Goal: Information Seeking & Learning: Learn about a topic

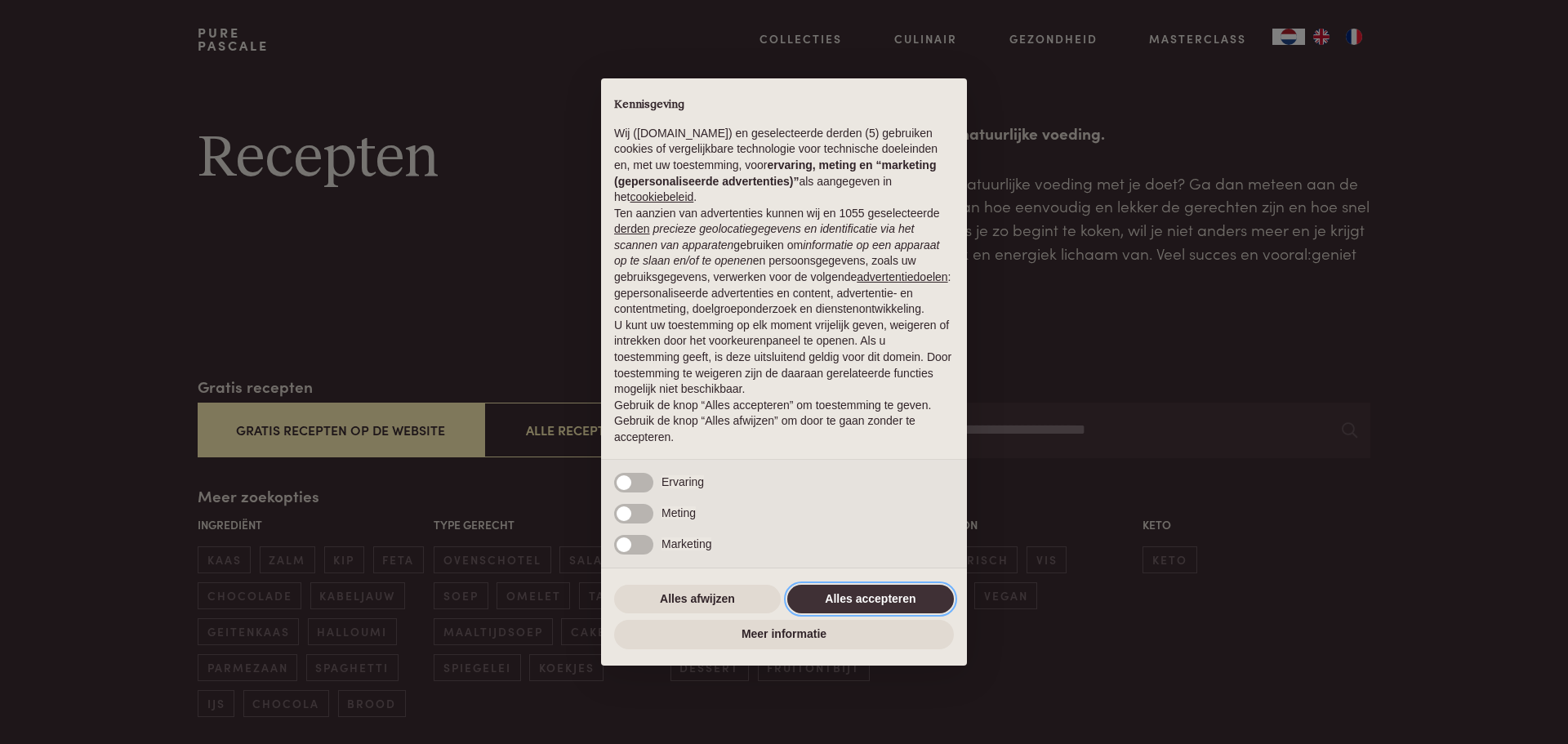
click at [864, 591] on button "Alles accepteren" at bounding box center [871, 599] width 167 height 29
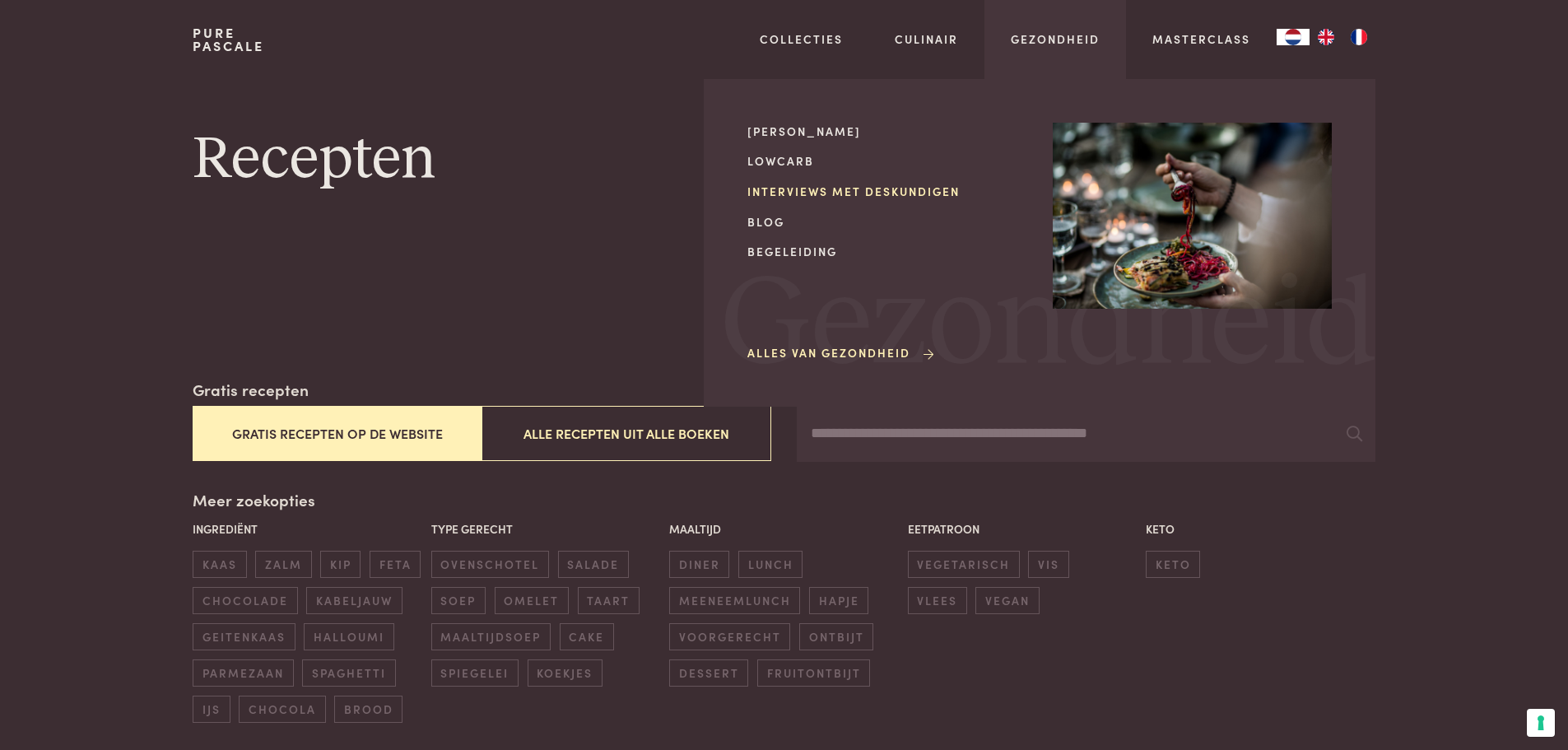
click at [807, 191] on link "Interviews met deskundigen" at bounding box center [887, 191] width 279 height 17
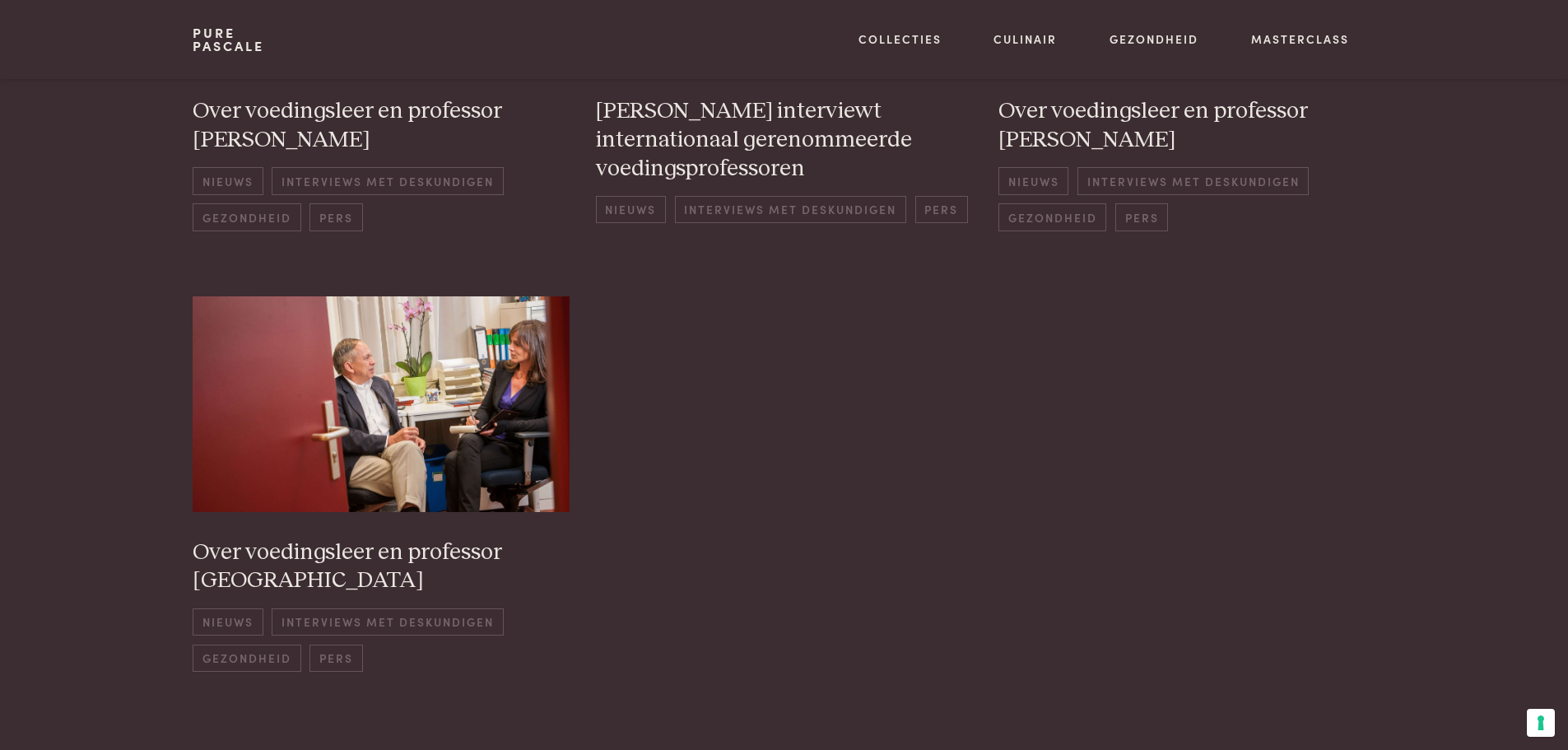
scroll to position [1153, 0]
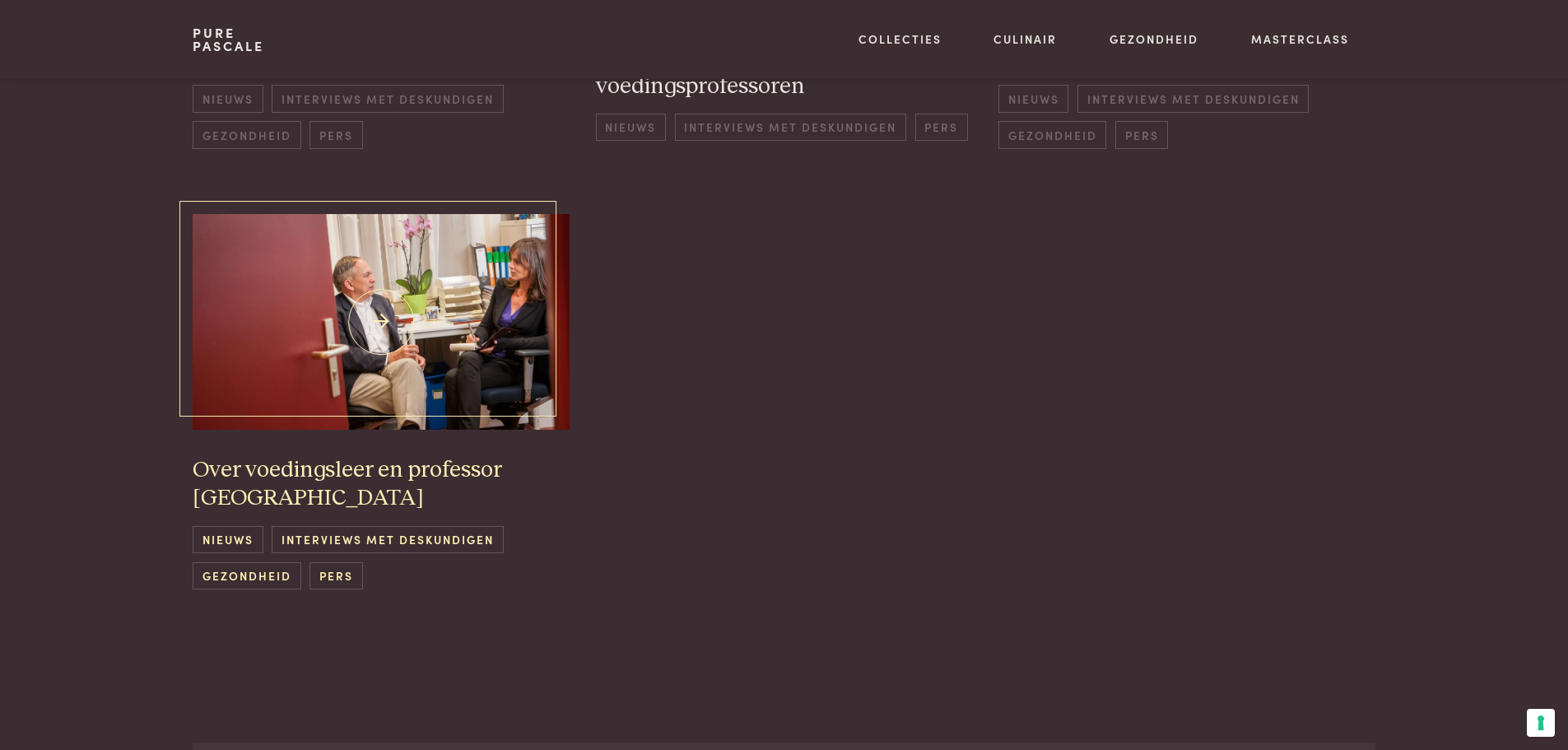
click at [475, 315] on img at bounding box center [381, 322] width 377 height 215
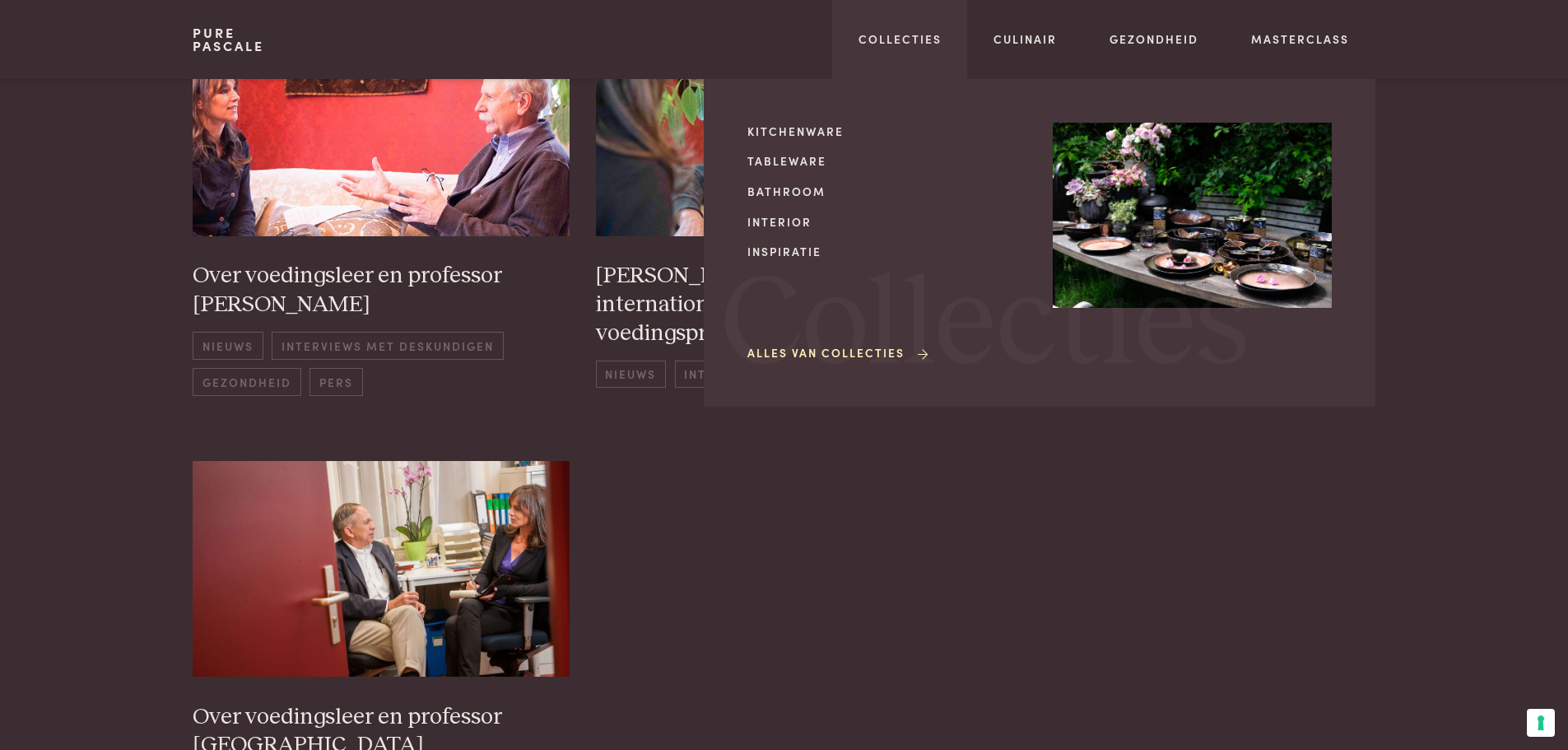
scroll to position [823, 0]
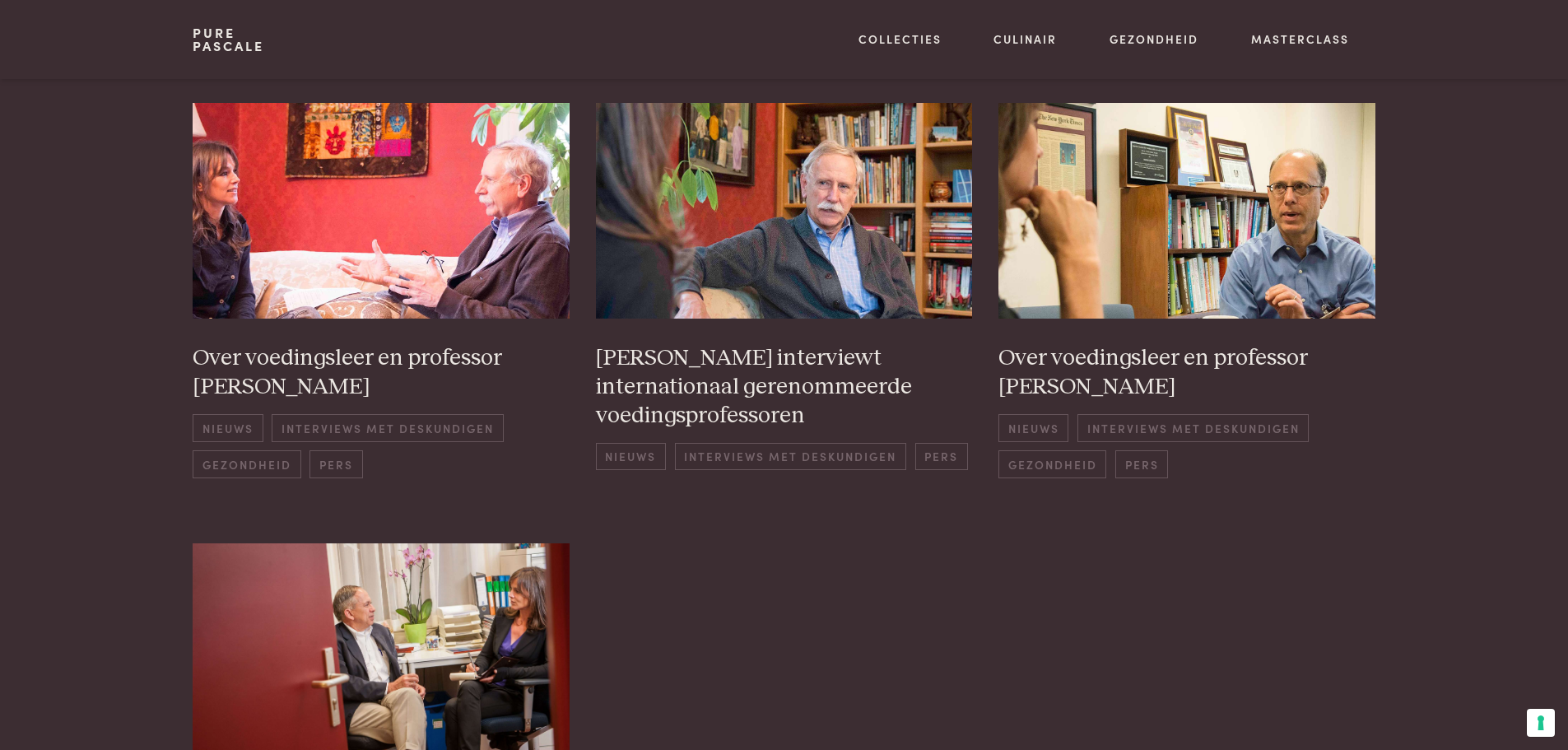
click at [855, 480] on div "Op keramiekles bij grootmeester Kazuya Ishida in Bali Interviews met deskundige…" at bounding box center [784, 308] width 1182 height 1350
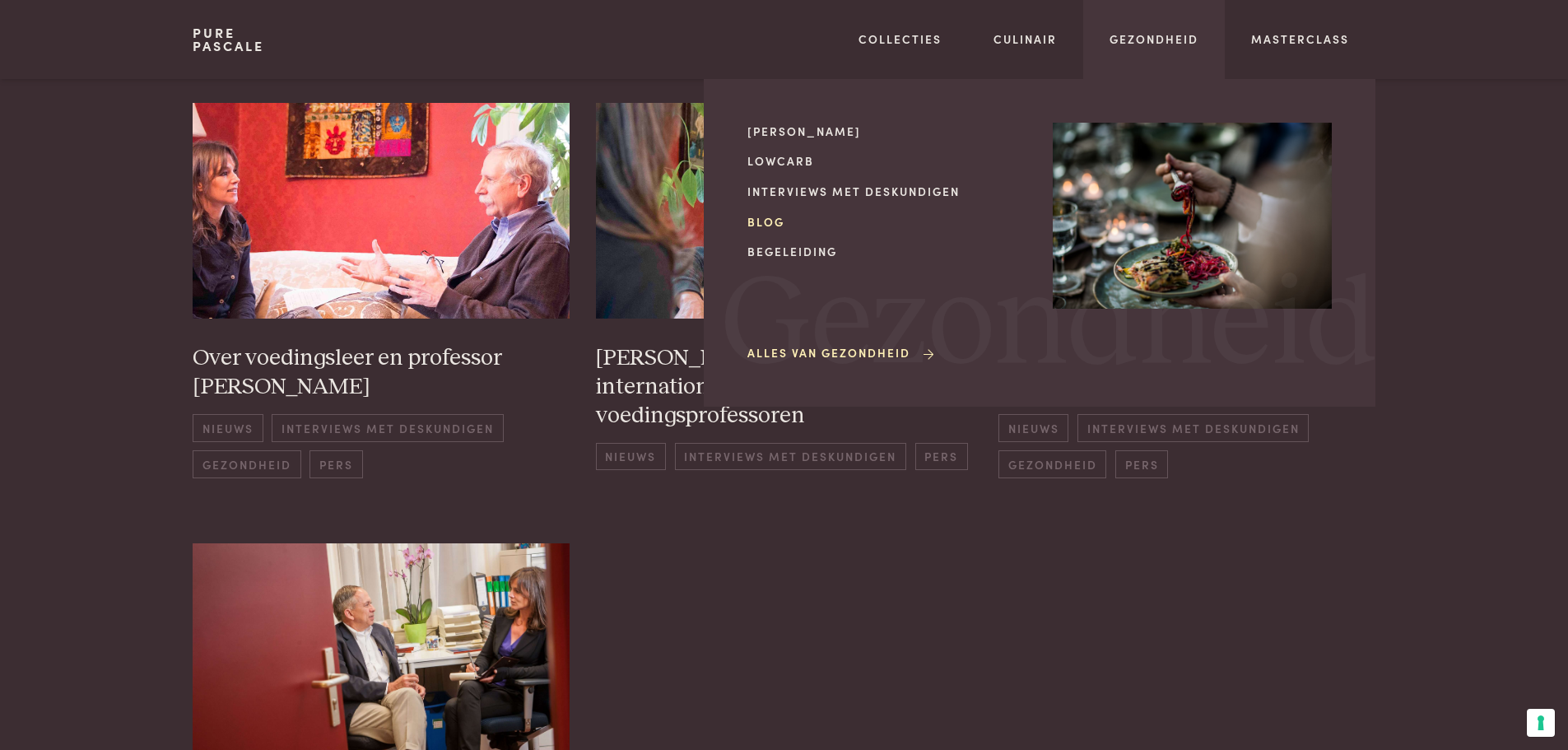
click at [773, 220] on link "Blog" at bounding box center [887, 221] width 279 height 17
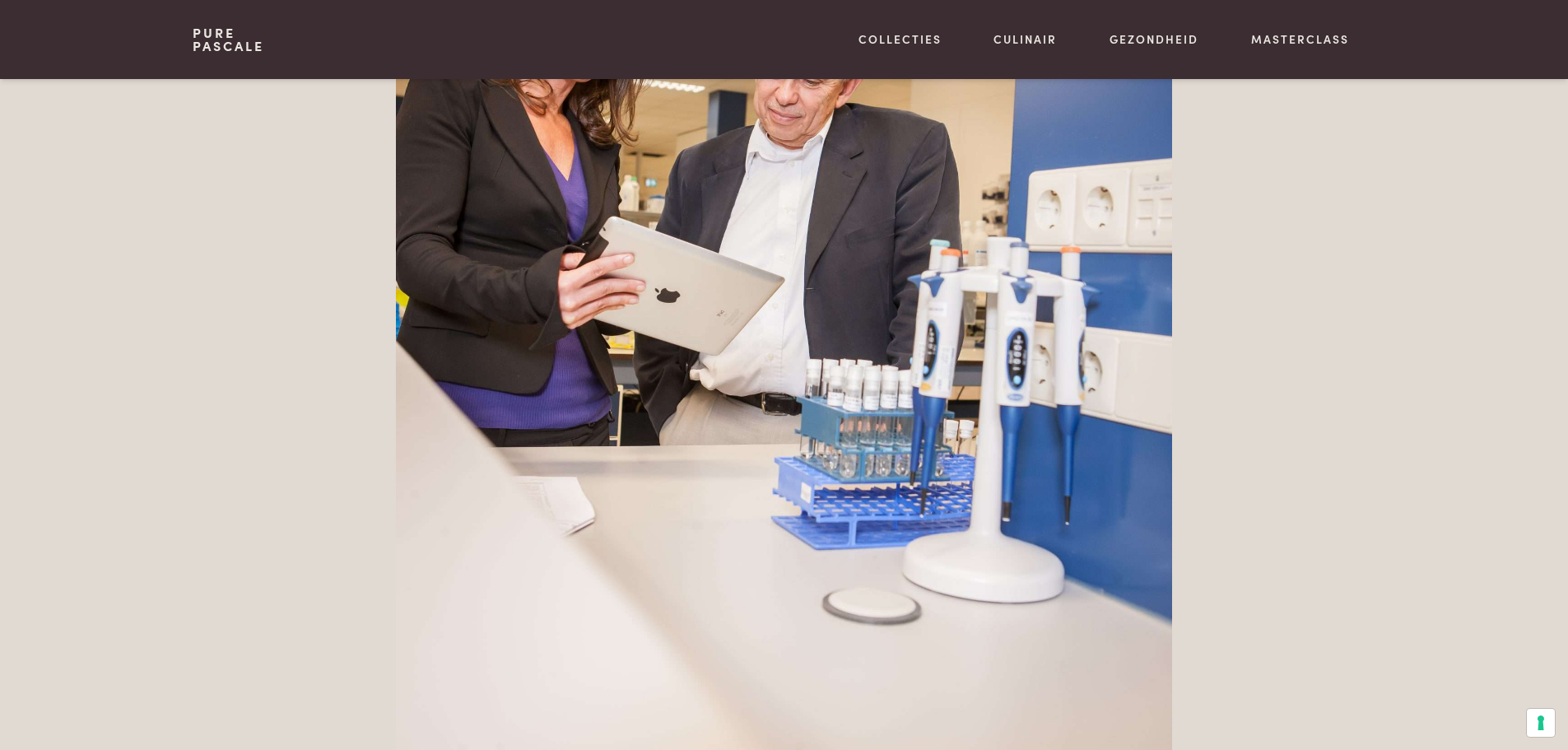
scroll to position [1894, 0]
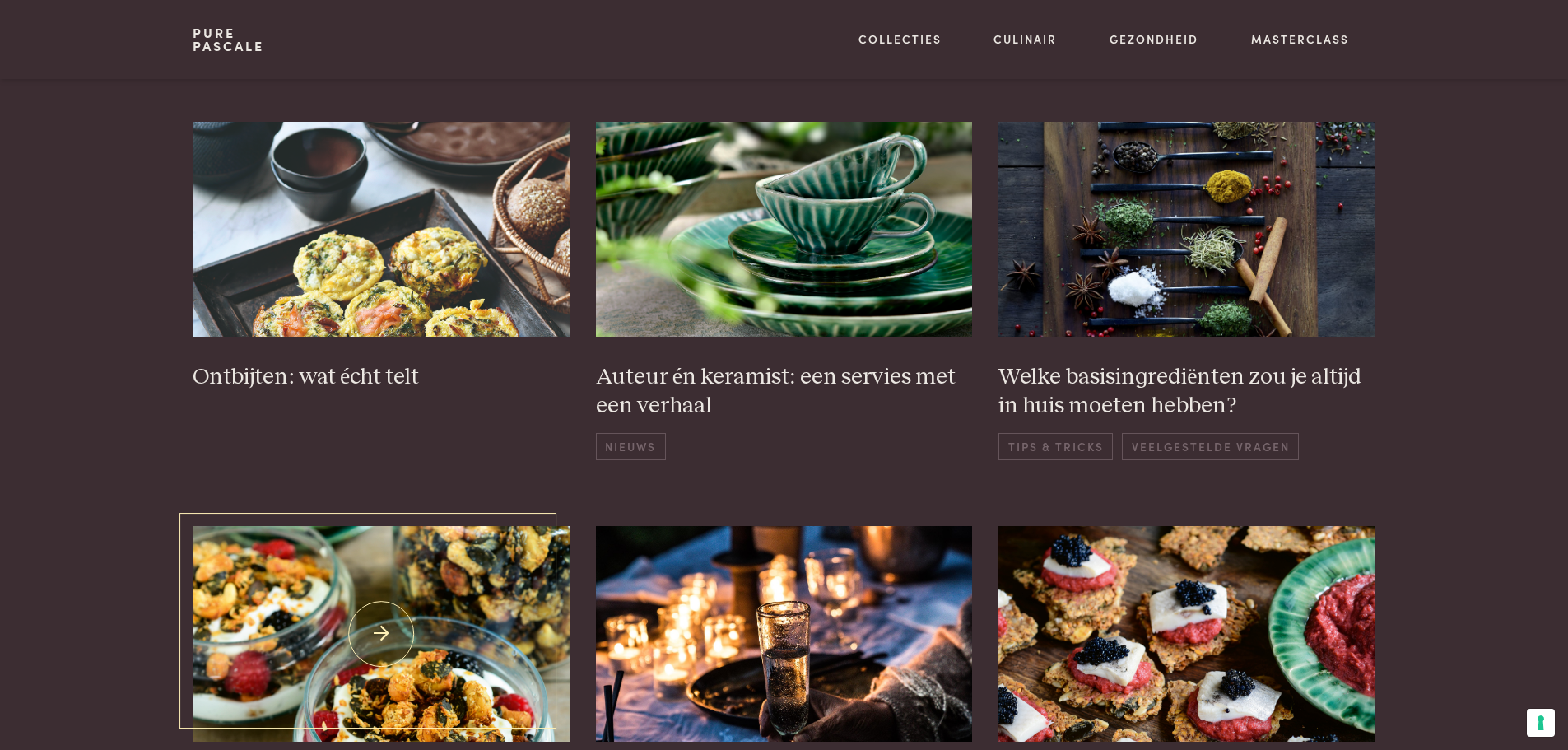
scroll to position [659, 0]
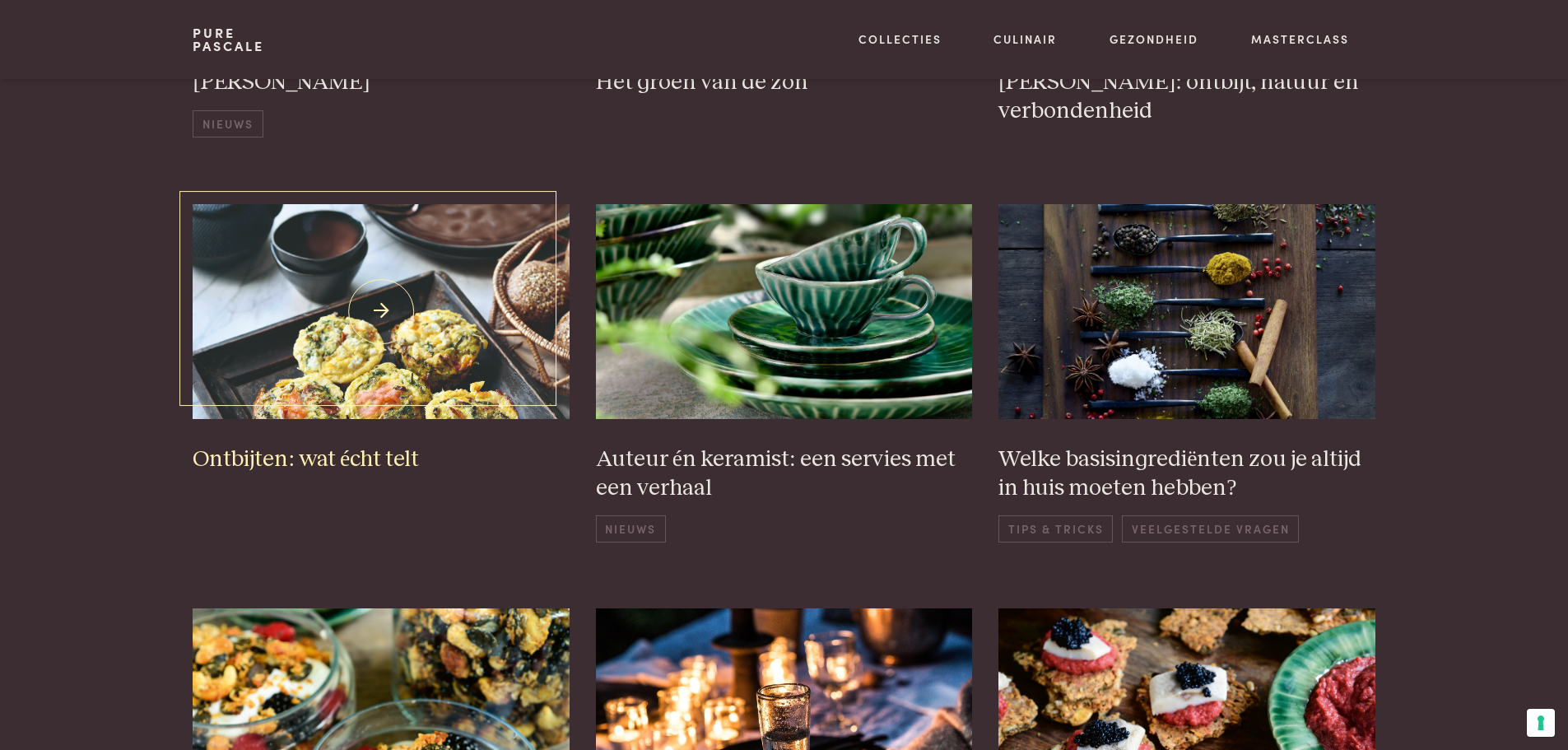
click at [401, 332] on img at bounding box center [381, 312] width 377 height 215
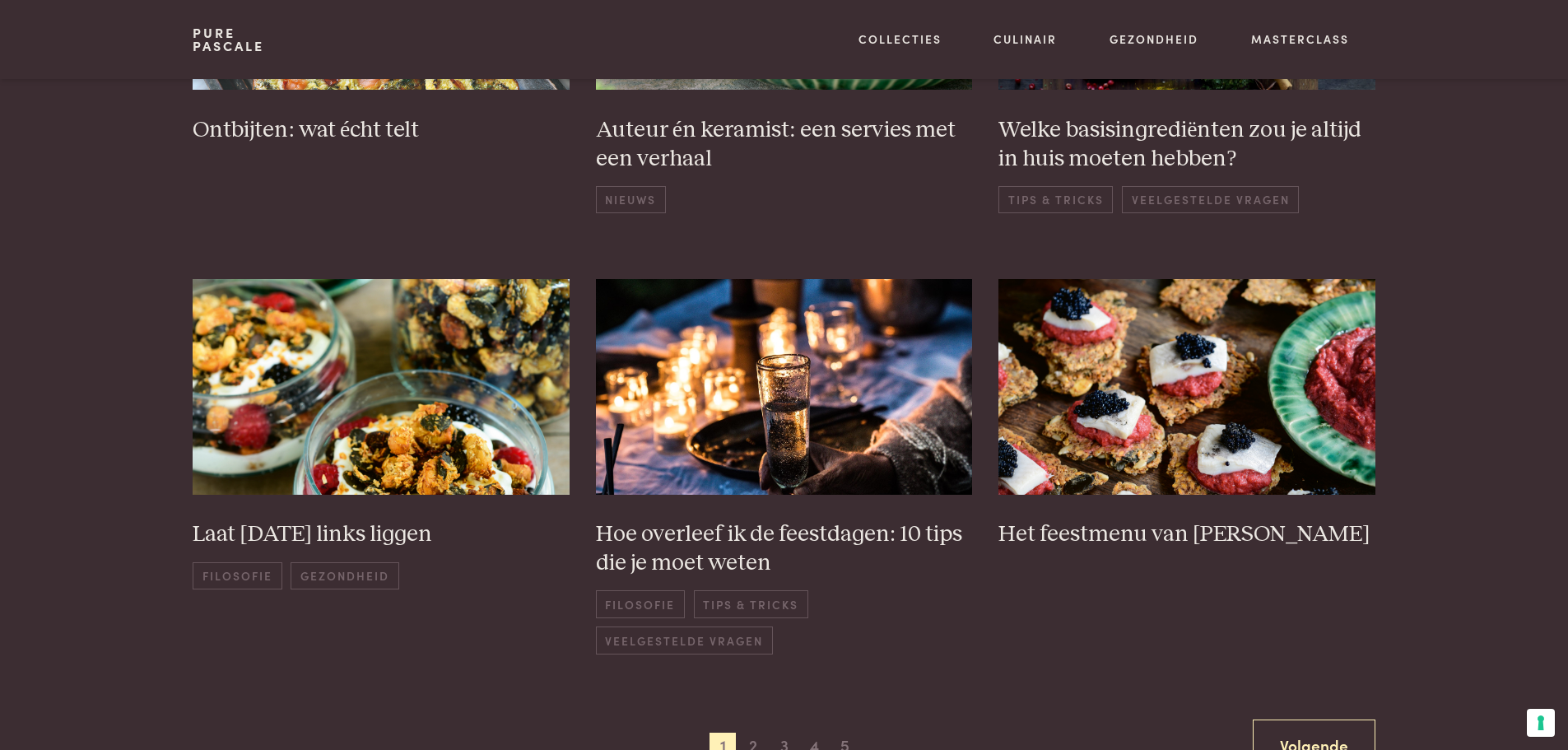
scroll to position [1071, 0]
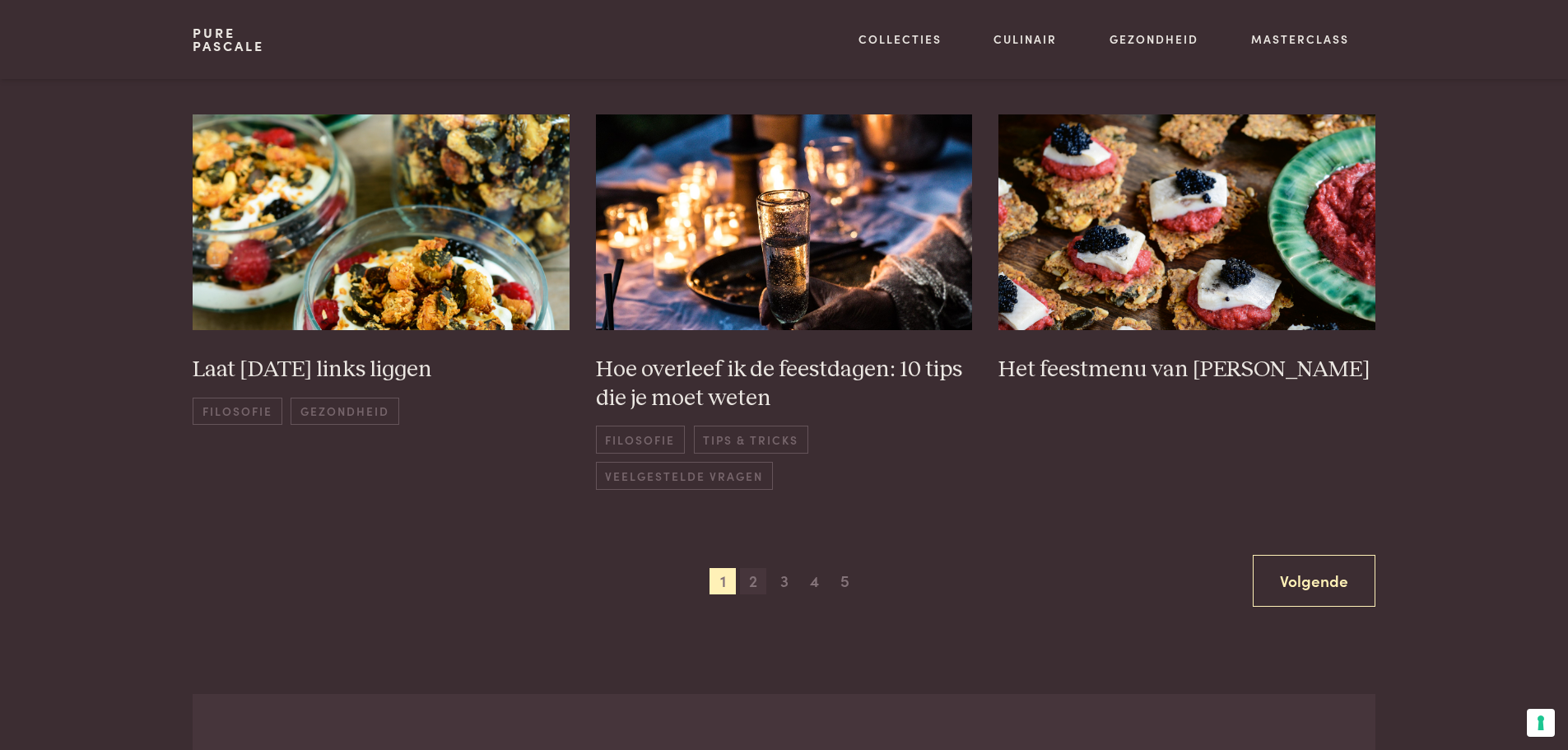
click at [751, 582] on span "2" at bounding box center [752, 581] width 26 height 26
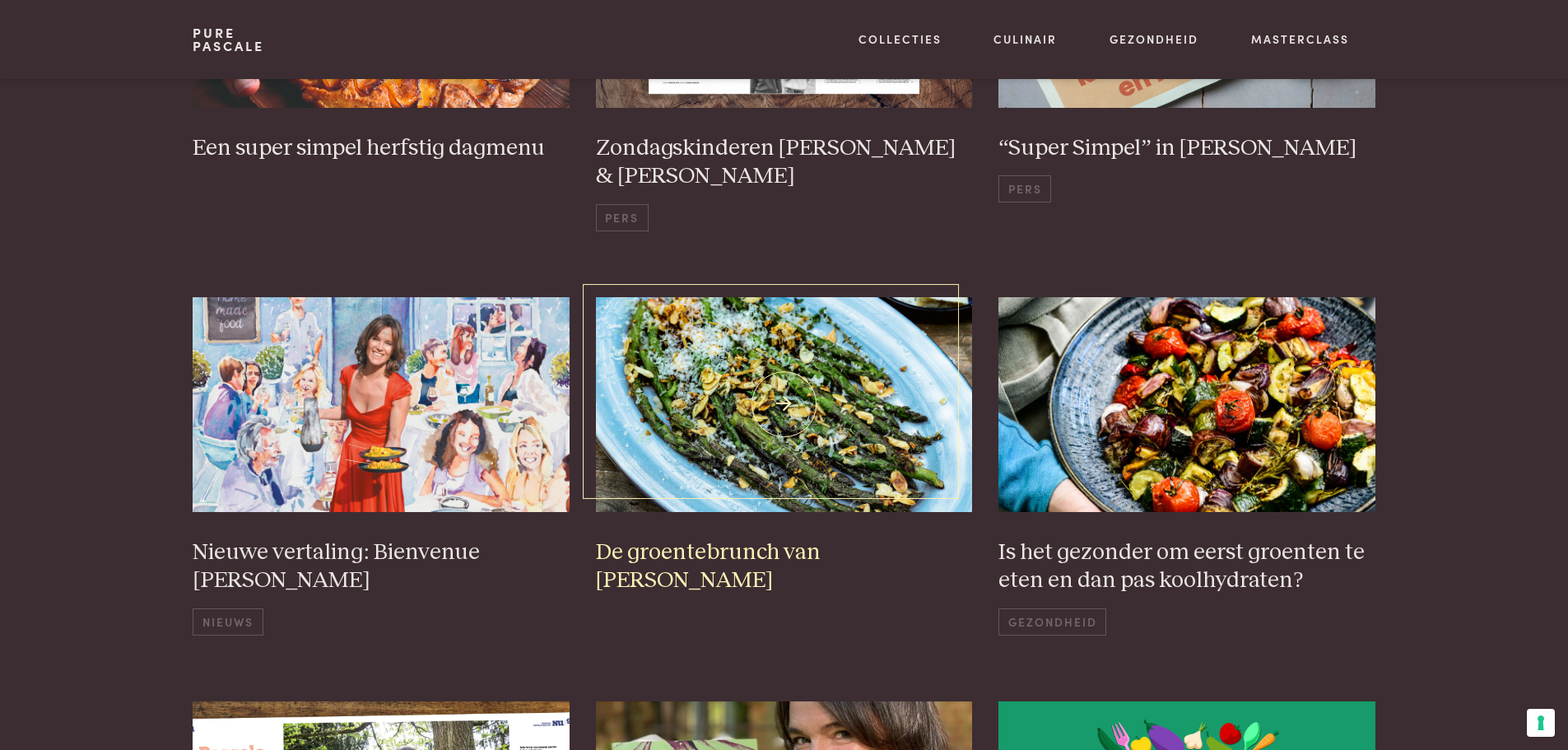
scroll to position [729, 0]
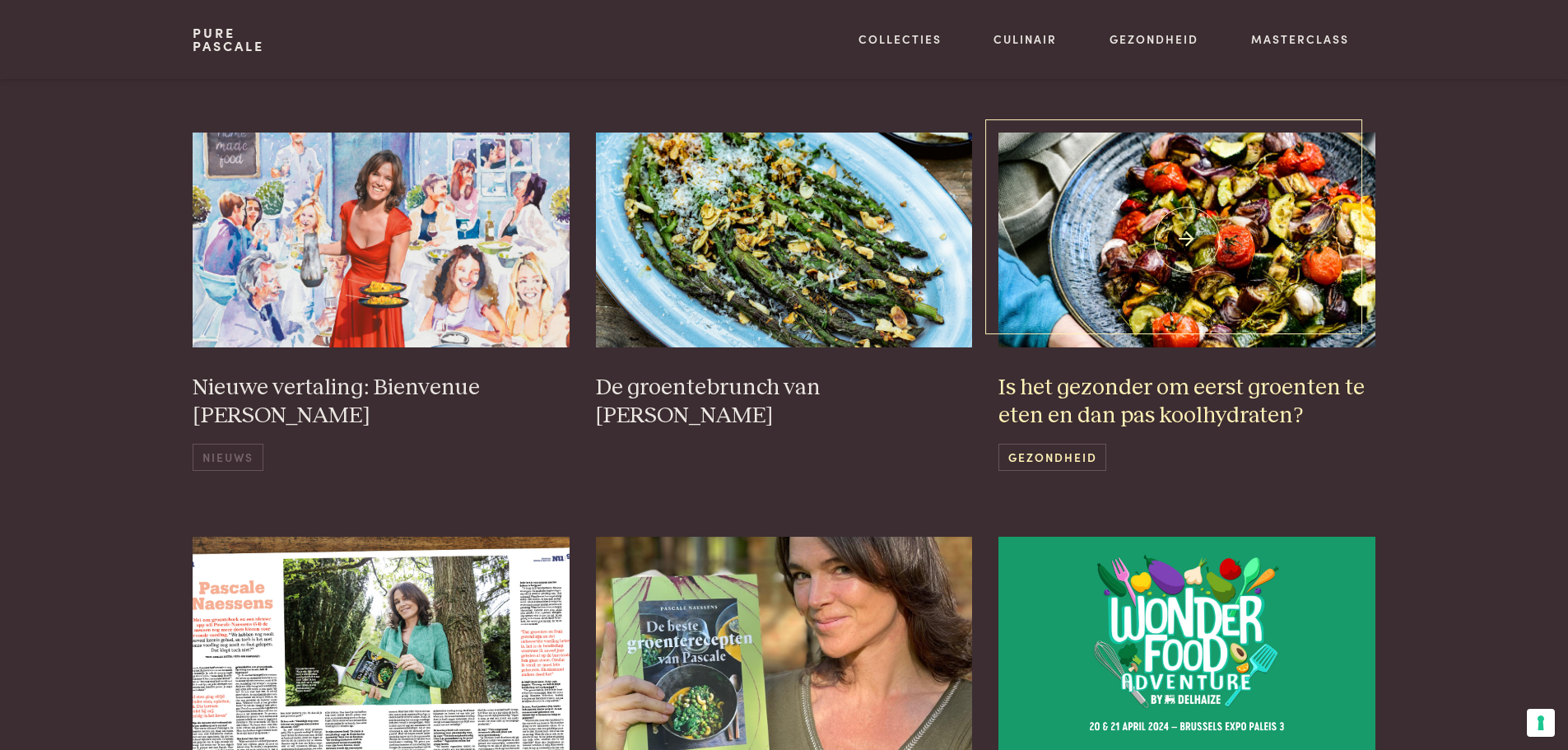
click at [1123, 400] on h3 "Is het gezonder om eerst groenten te eten en dan pas koolhydraten?" at bounding box center [1187, 401] width 377 height 56
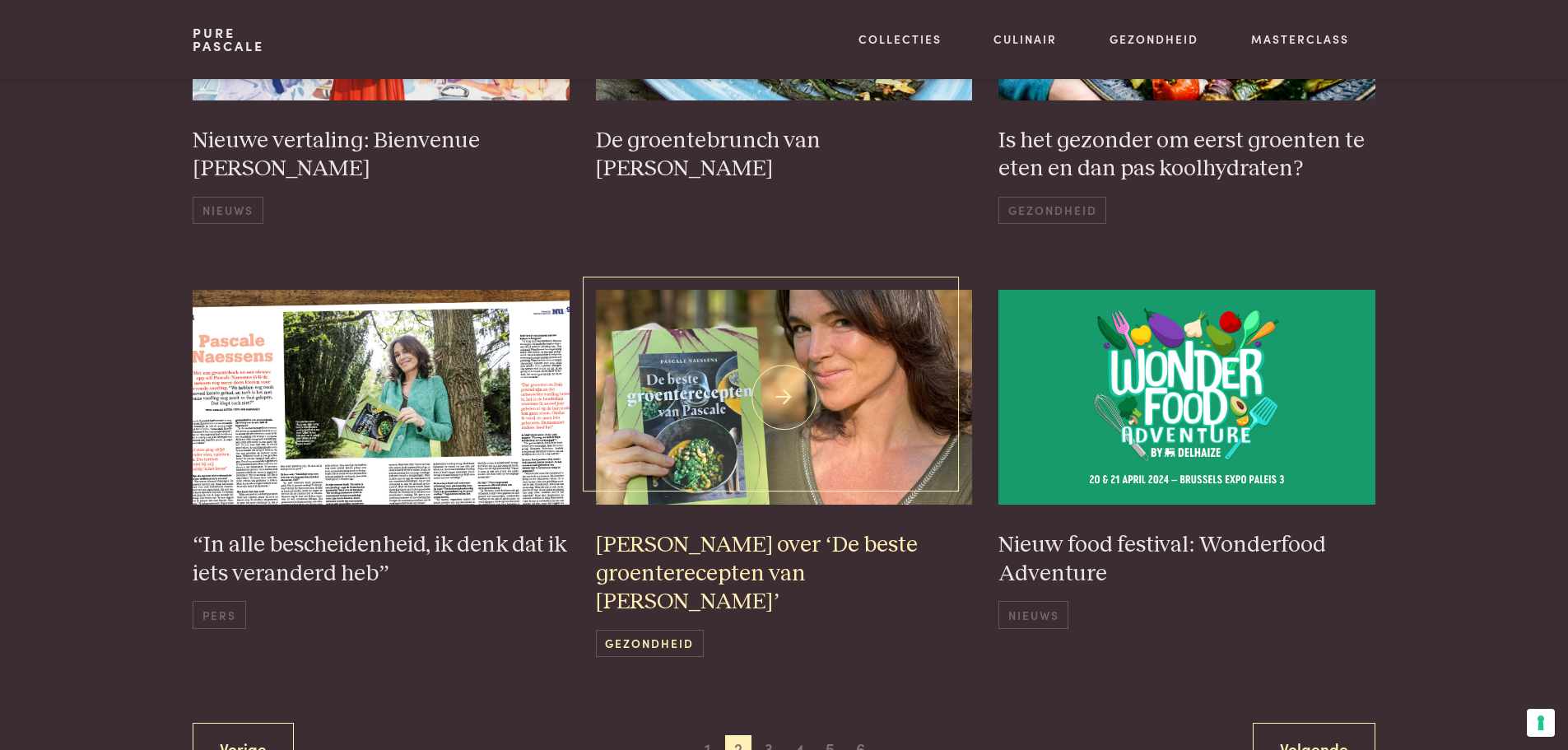
scroll to position [1142, 0]
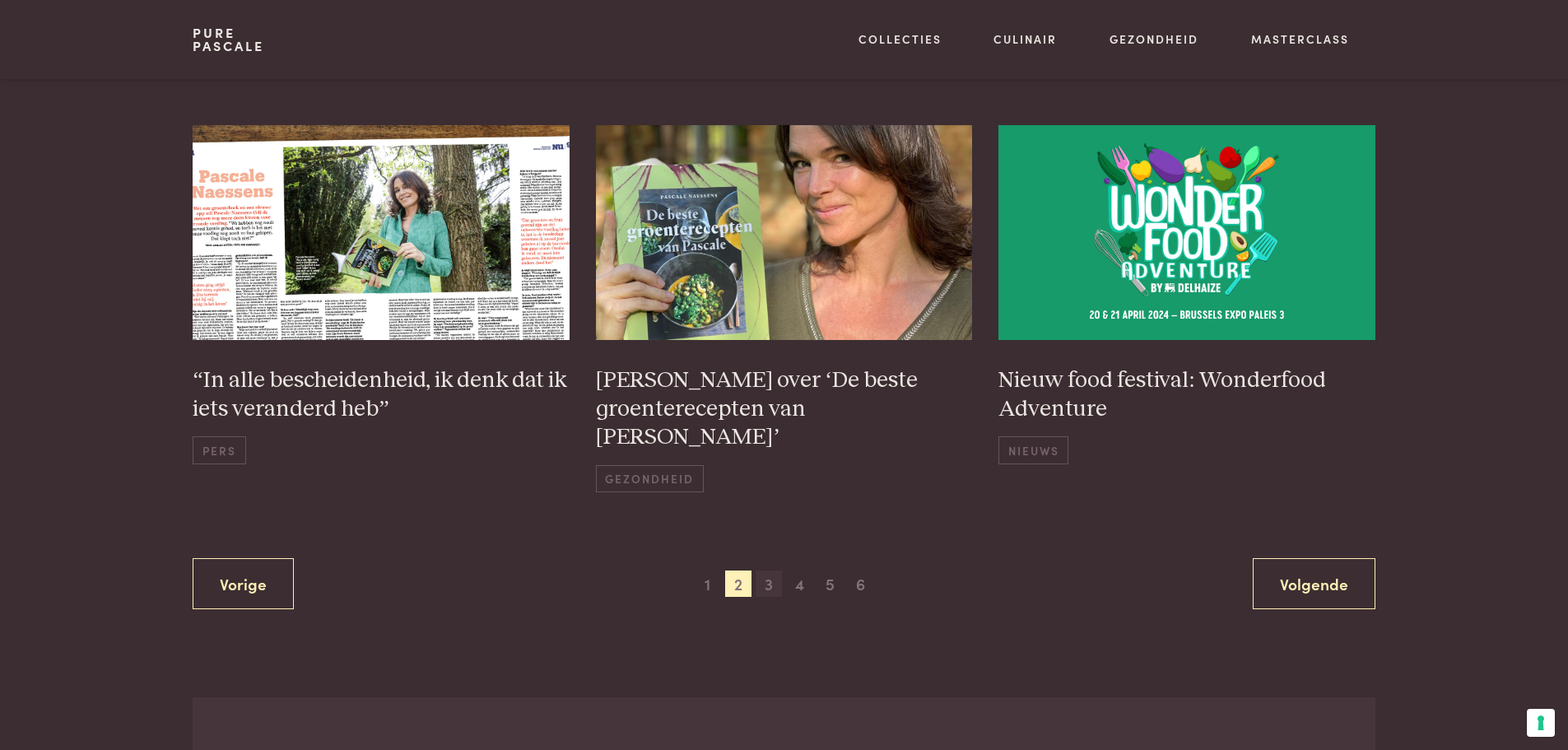
click at [769, 571] on span "3" at bounding box center [768, 583] width 26 height 26
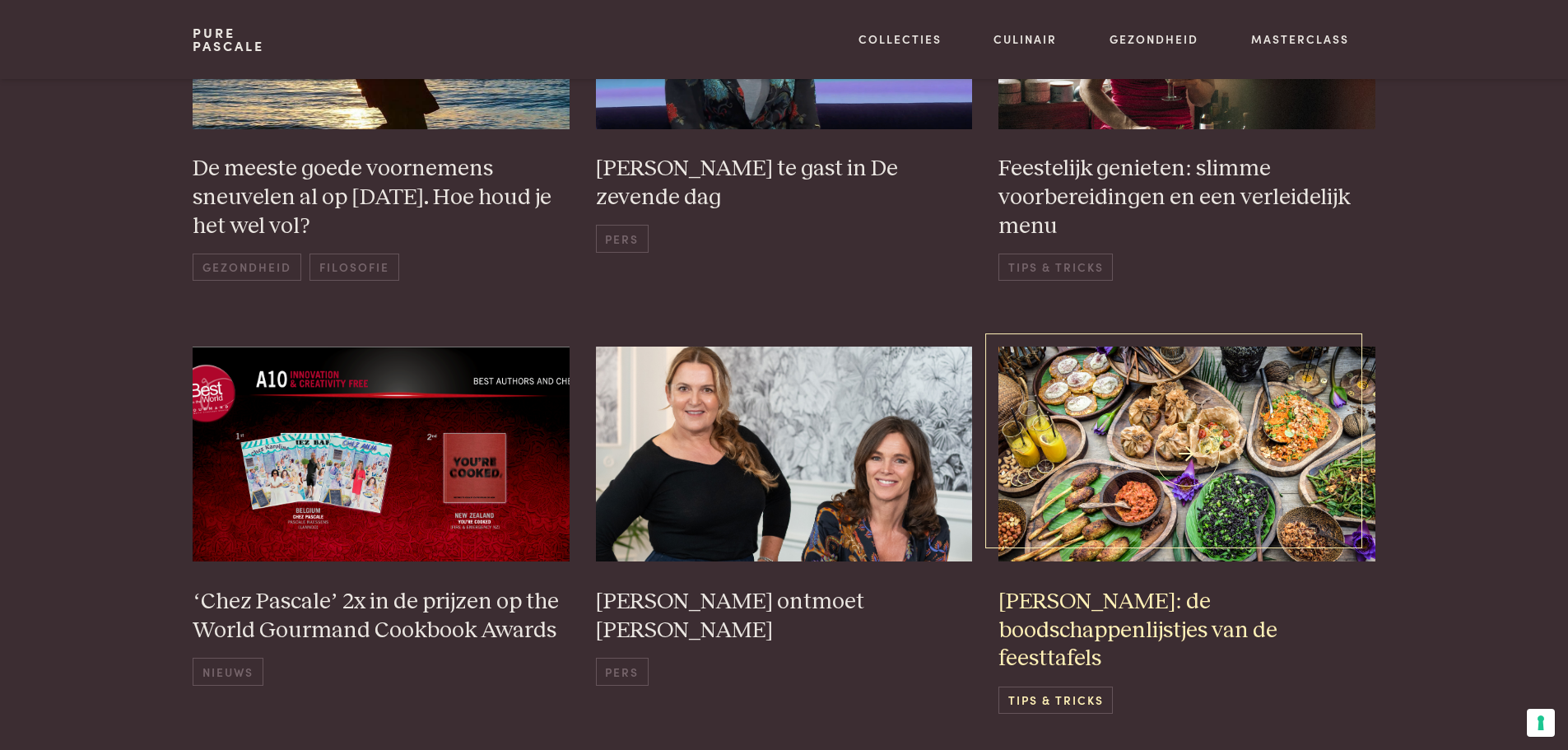
scroll to position [1224, 0]
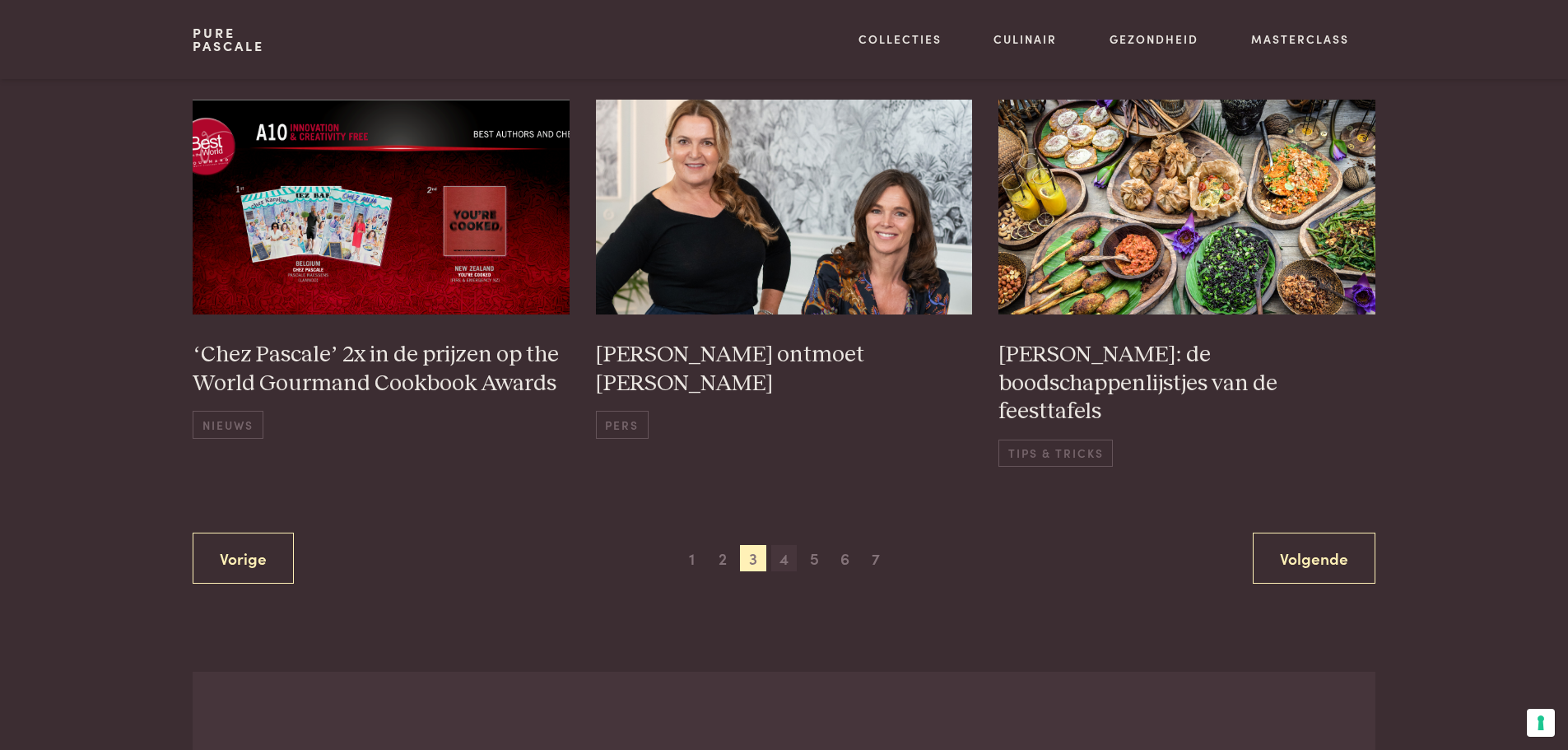
click at [788, 545] on span "4" at bounding box center [784, 557] width 26 height 26
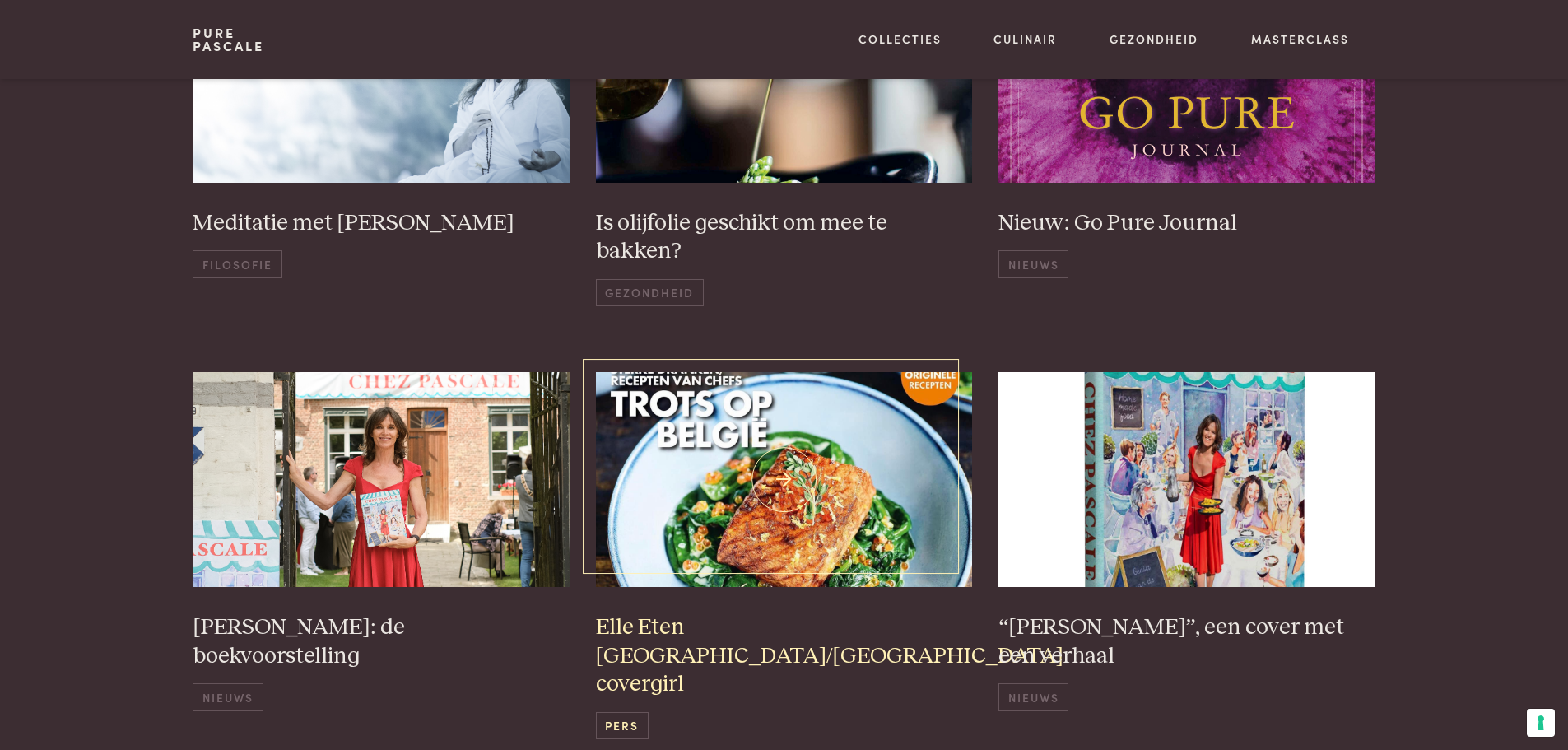
scroll to position [1059, 0]
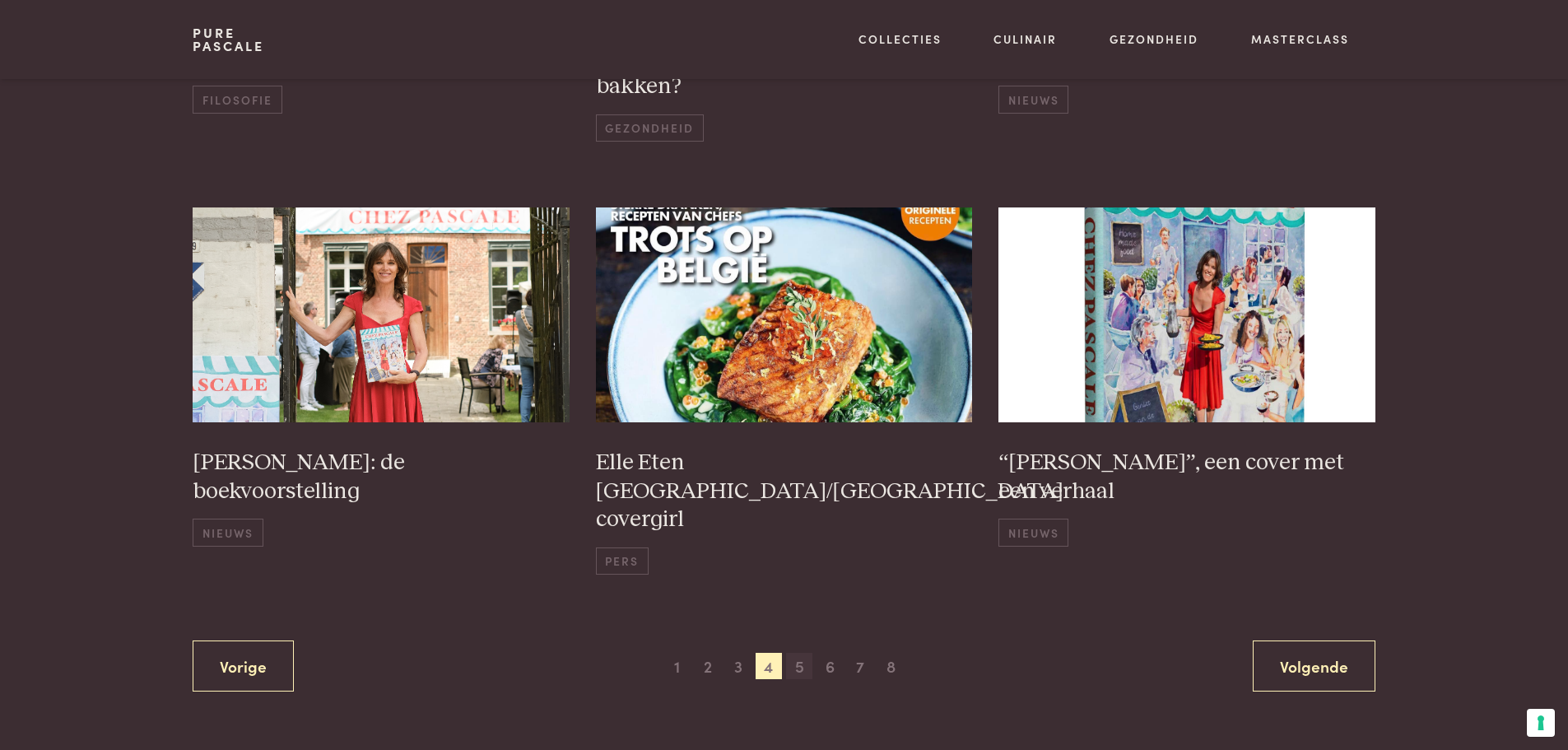
click at [799, 653] on span "5" at bounding box center [799, 666] width 26 height 26
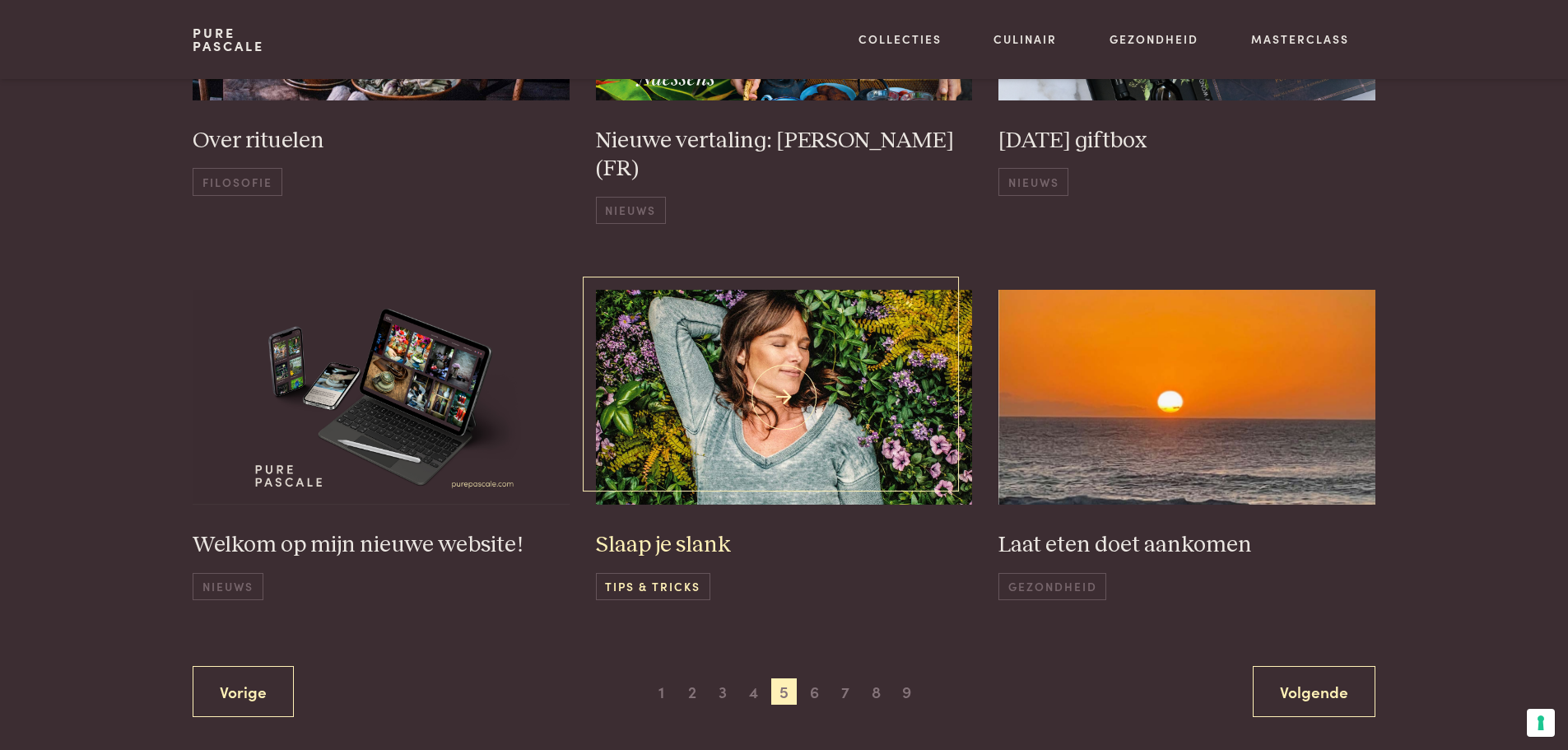
scroll to position [1142, 0]
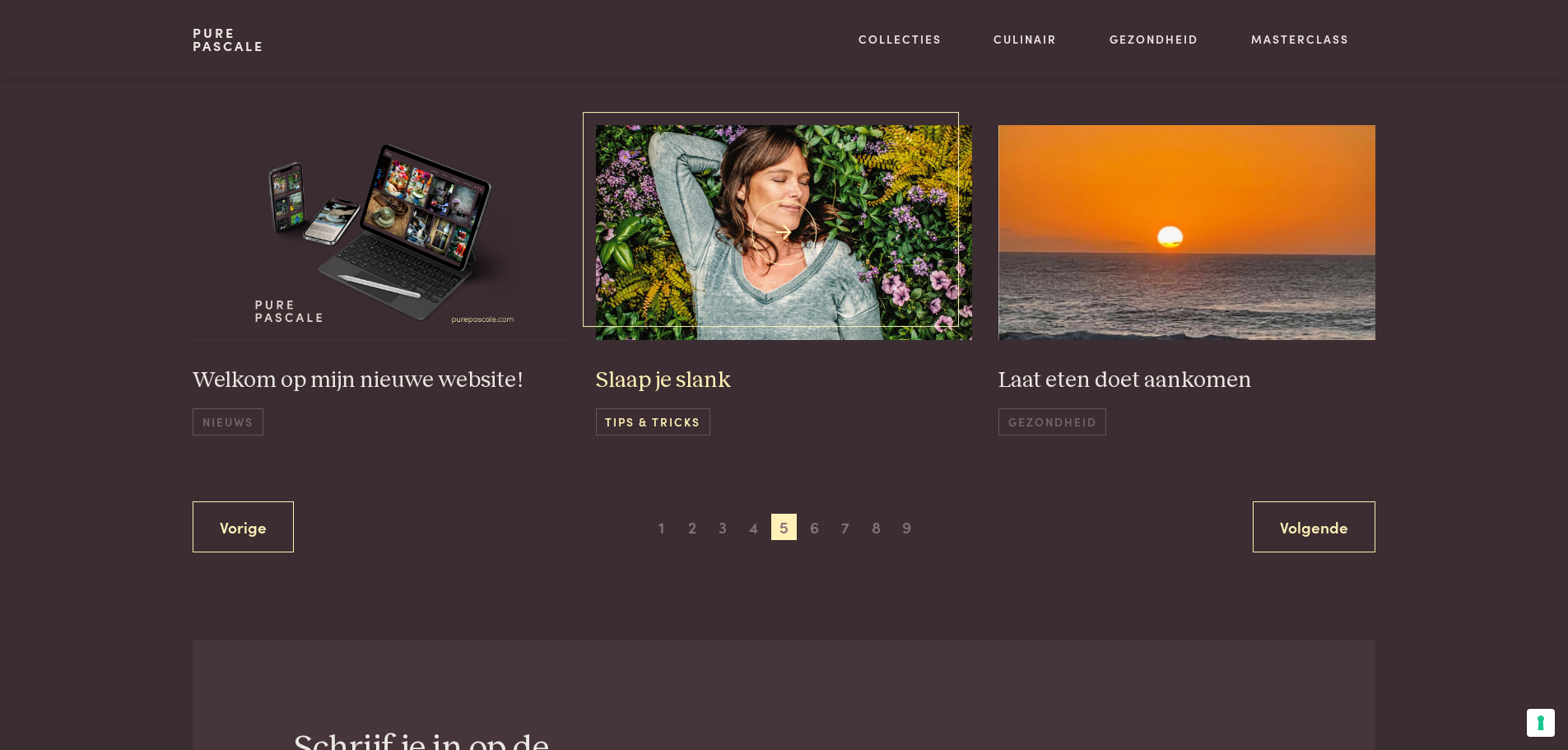
click at [681, 376] on h3 "Slaap je slank" at bounding box center [784, 381] width 377 height 29
click at [1091, 384] on h3 "Laat eten doet aankomen" at bounding box center [1187, 381] width 377 height 29
click at [1127, 297] on img at bounding box center [1187, 233] width 377 height 215
click at [814, 528] on span "6" at bounding box center [814, 527] width 26 height 26
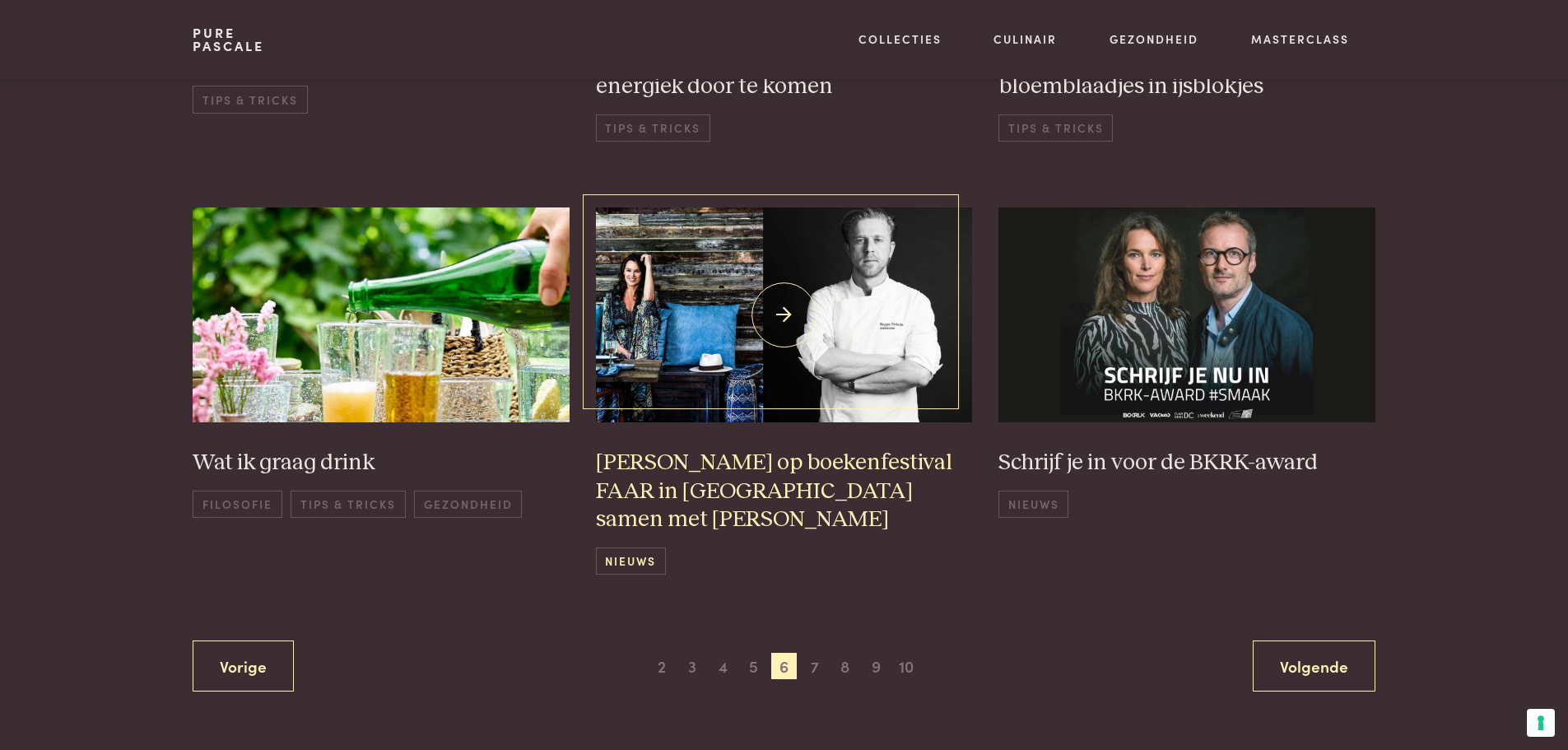
scroll to position [1142, 0]
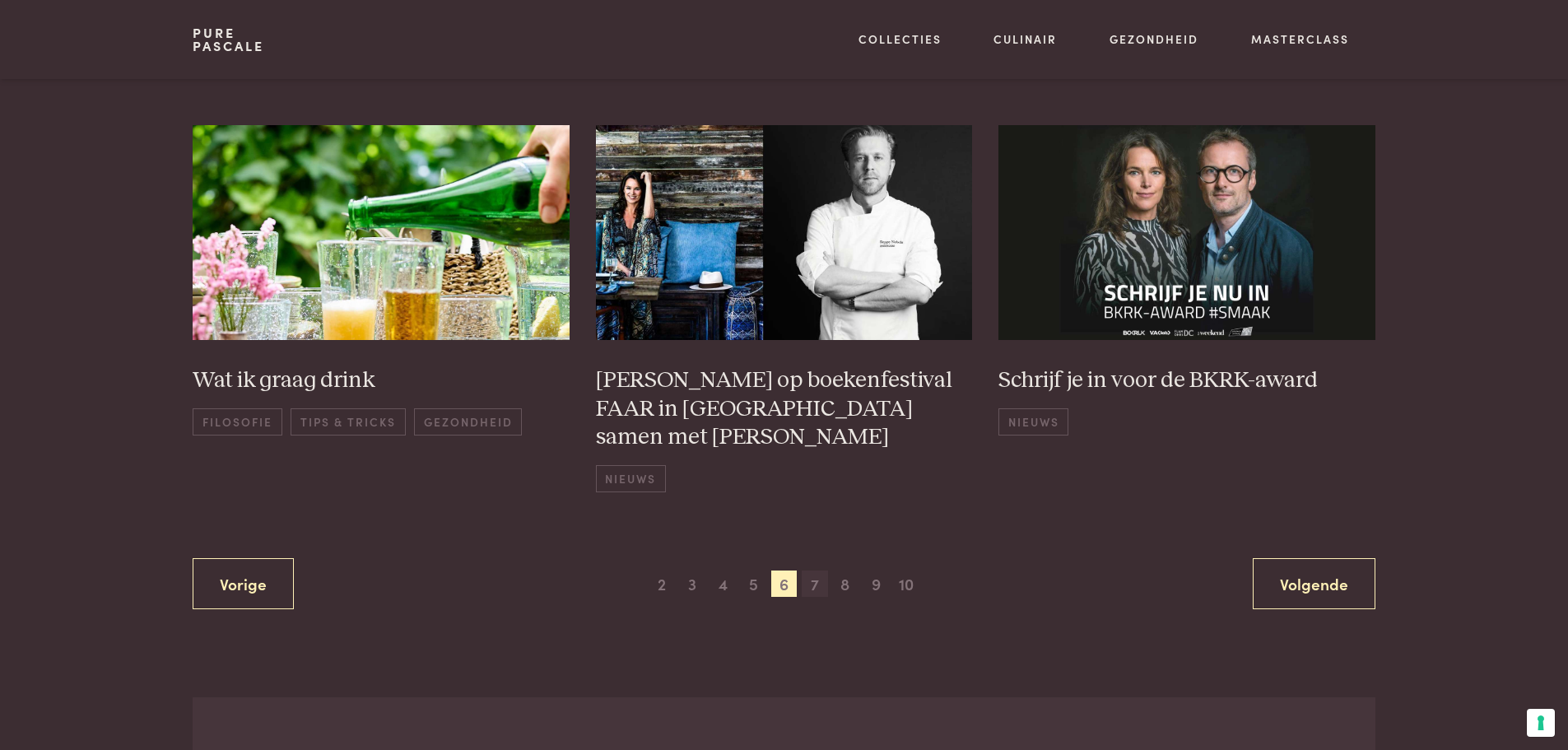
click at [805, 587] on span "7" at bounding box center [814, 583] width 26 height 26
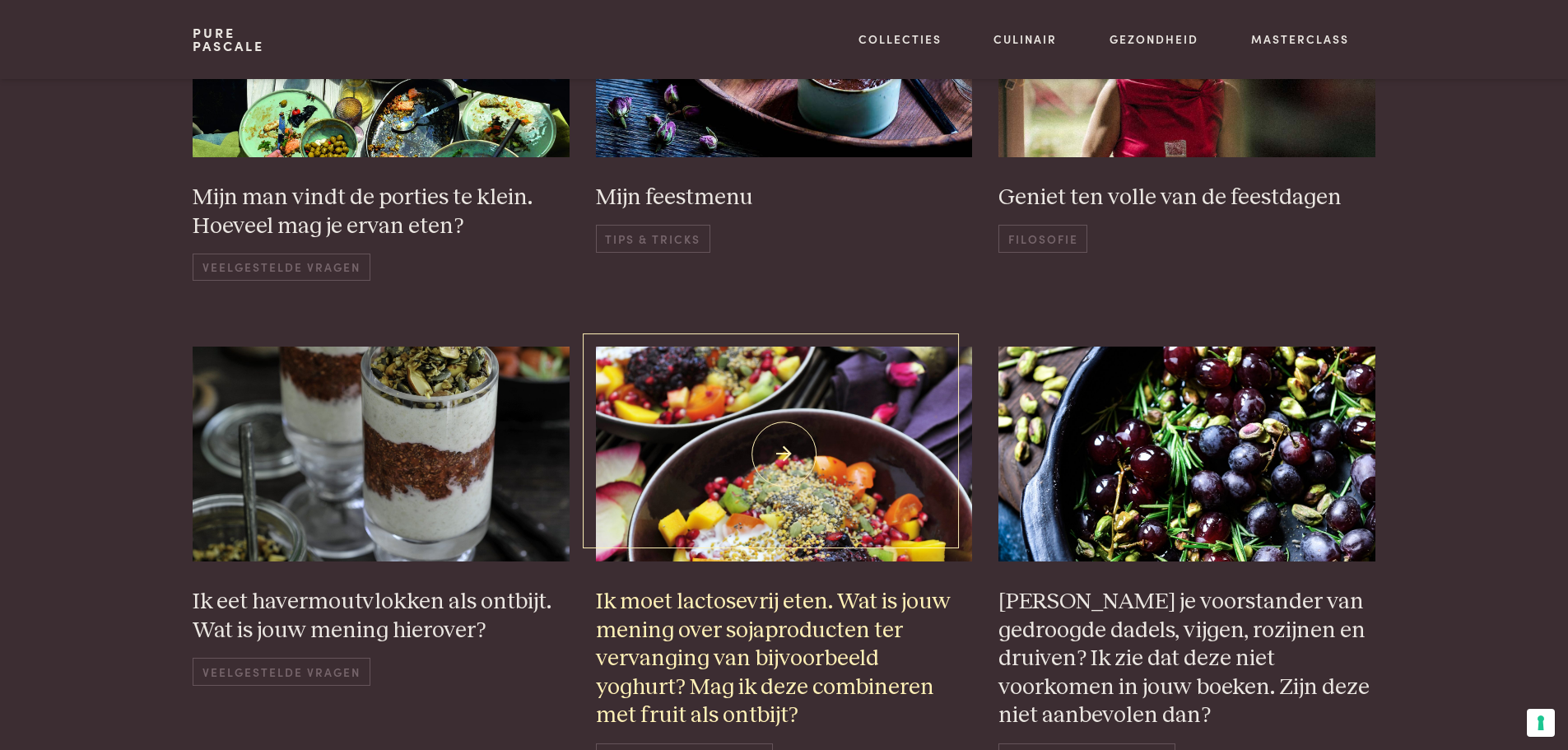
scroll to position [1142, 0]
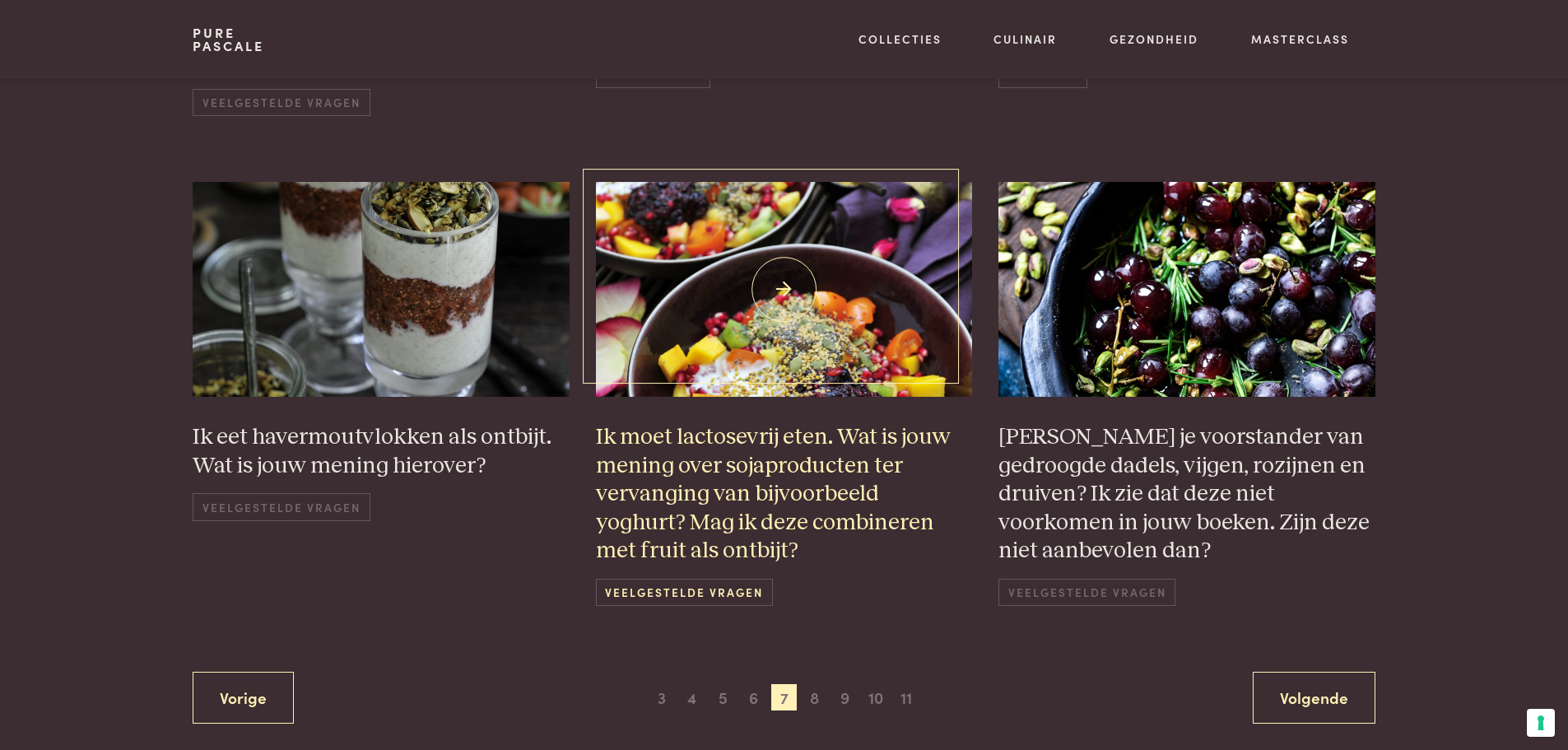
click at [767, 435] on h3 "Ik moet lactosevrij eten. Wat is jouw mening over sojaproducten ter vervanging …" at bounding box center [784, 494] width 377 height 142
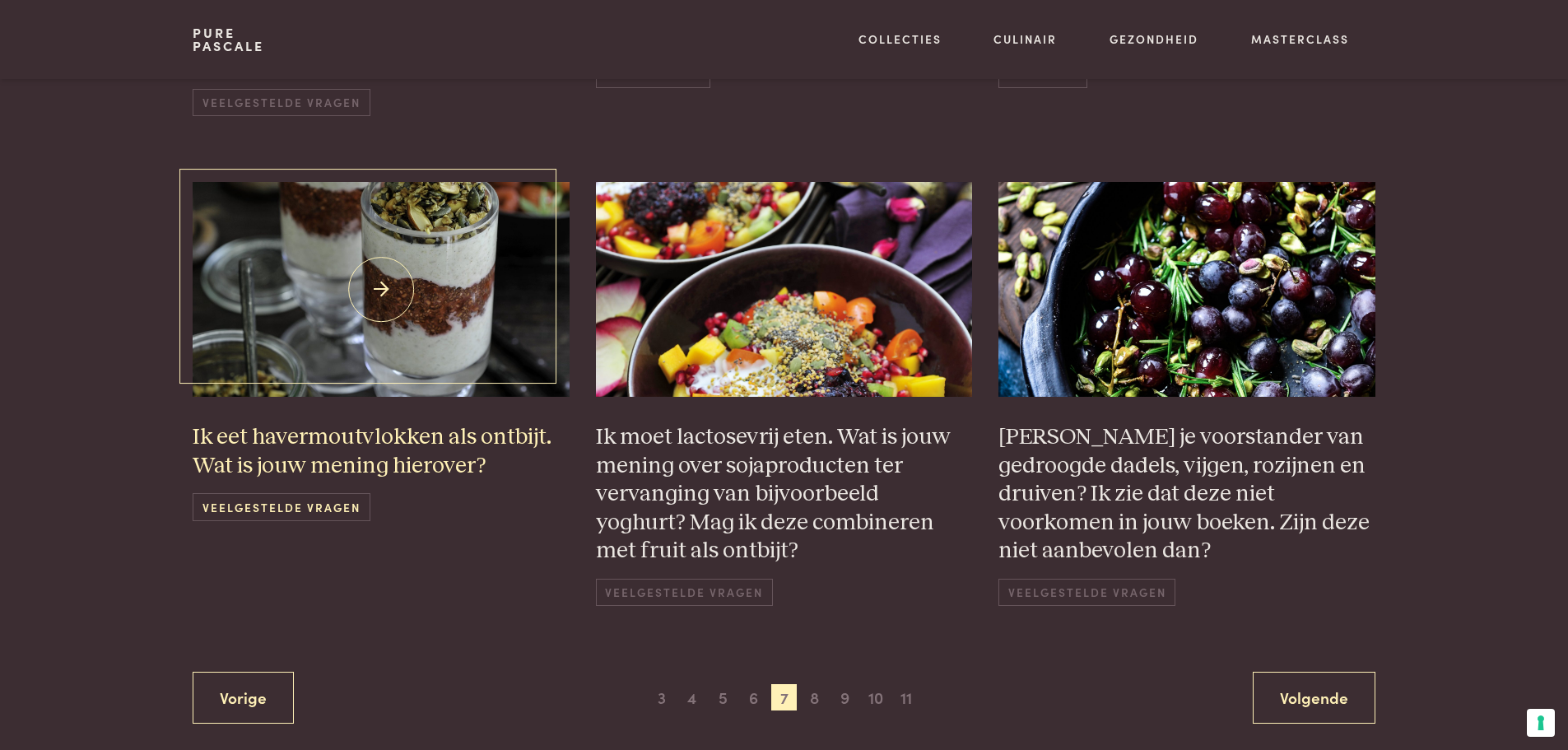
click at [326, 461] on h3 "Ik eet havermoutvlokken als ontbijt. Wat is jouw mening hierover?" at bounding box center [381, 451] width 377 height 56
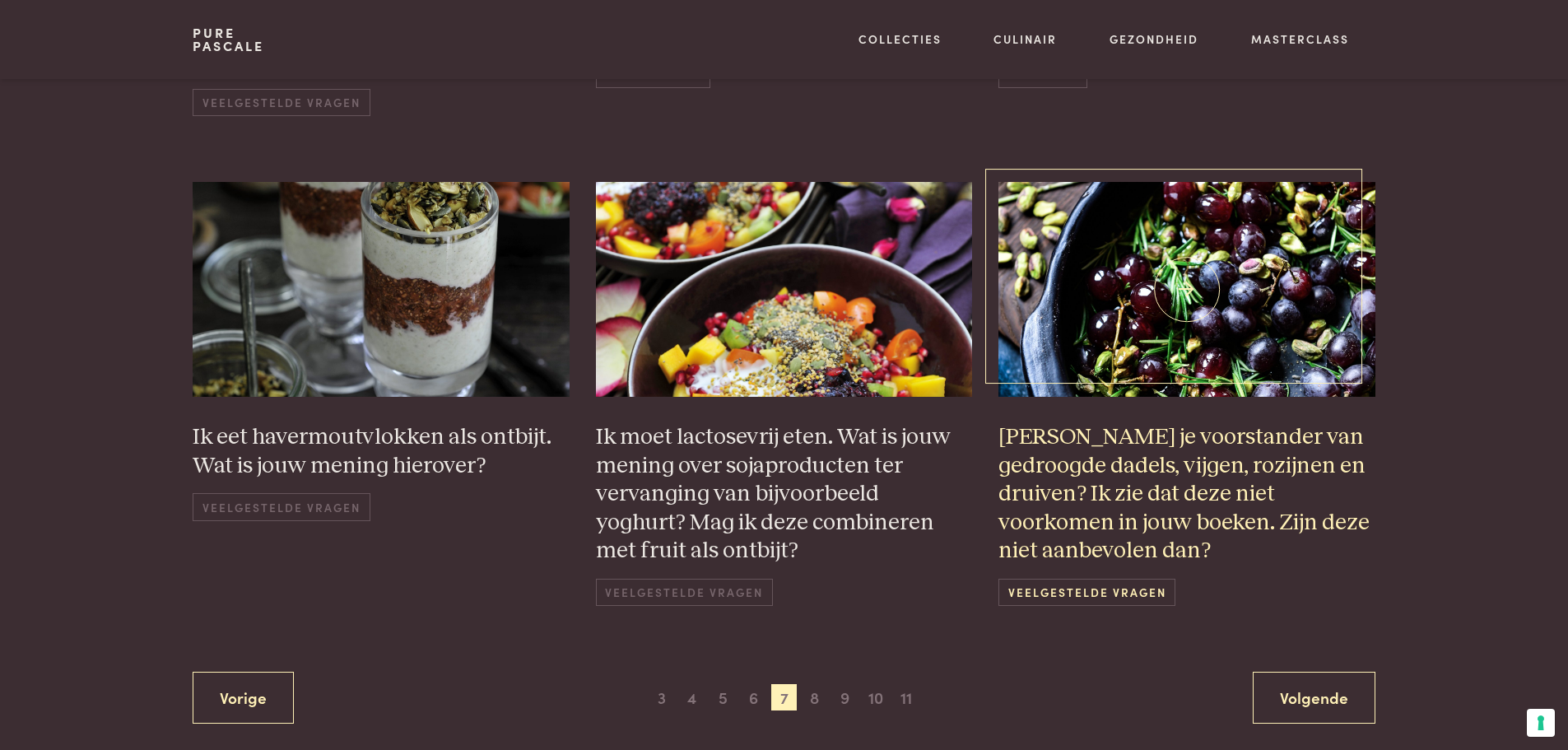
click at [1192, 461] on h3 "Ben je voorstander van gedroogde dadels, vijgen, rozijnen en druiven? Ik zie da…" at bounding box center [1187, 494] width 377 height 142
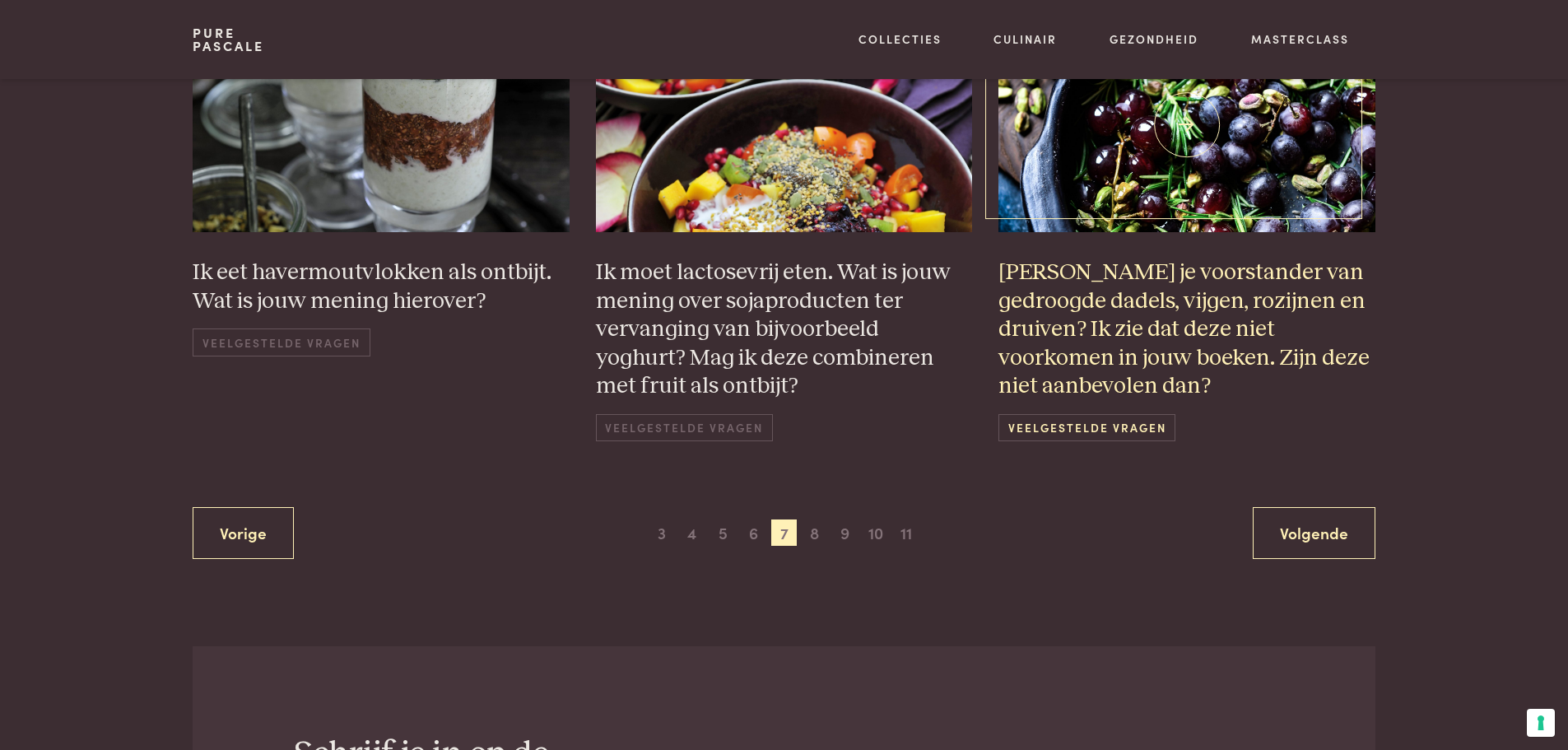
scroll to position [1471, 0]
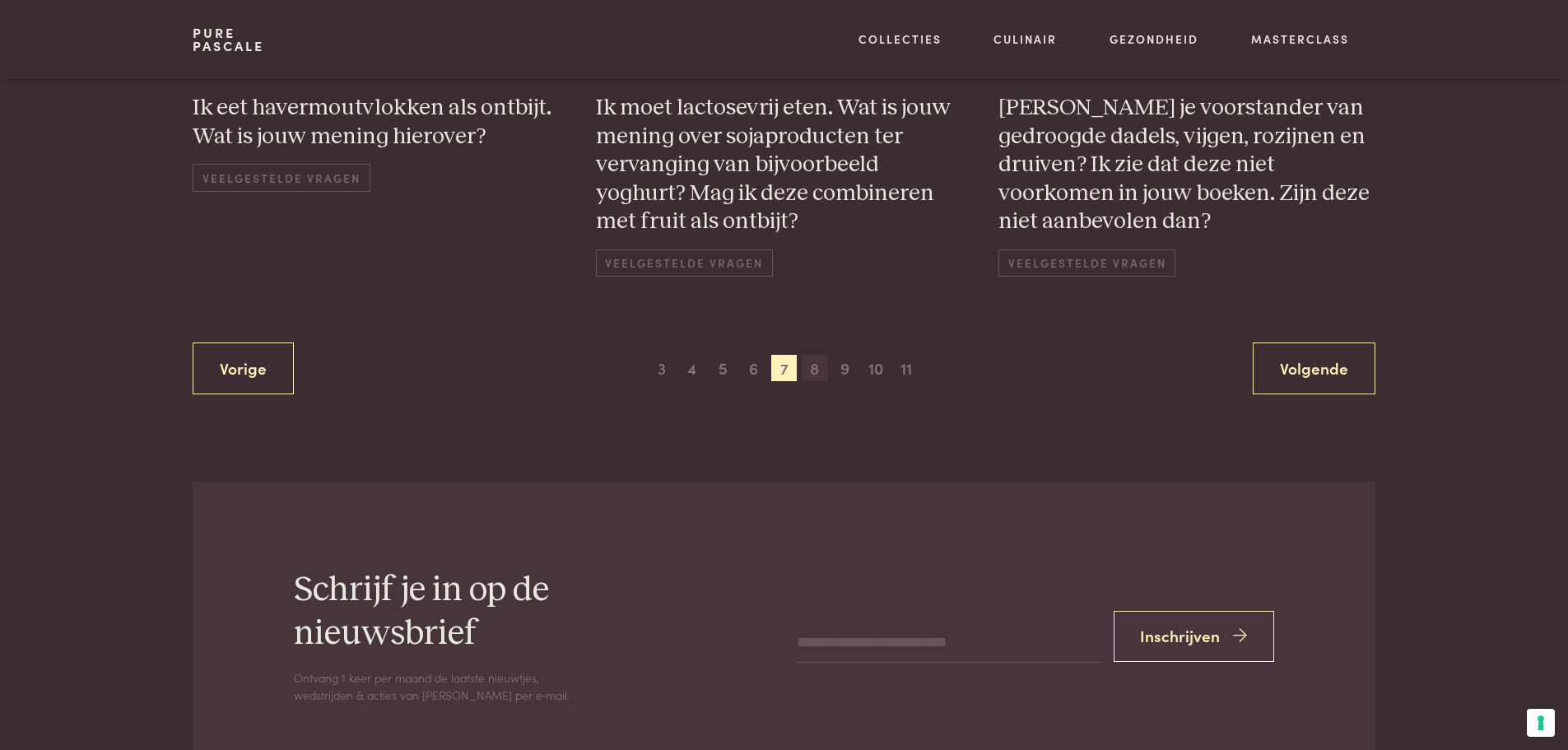
click at [810, 372] on span "8" at bounding box center [814, 367] width 26 height 26
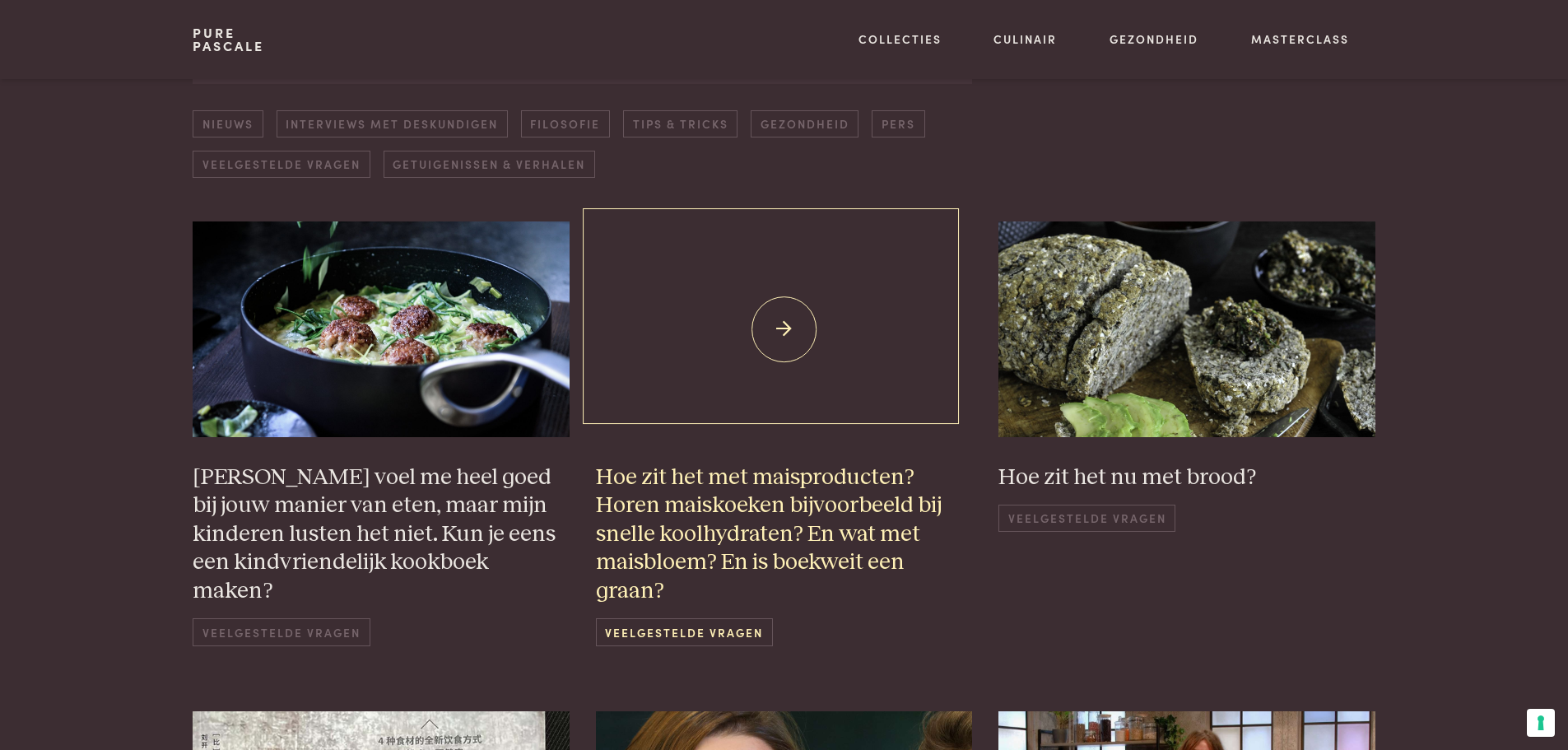
scroll to position [318, 0]
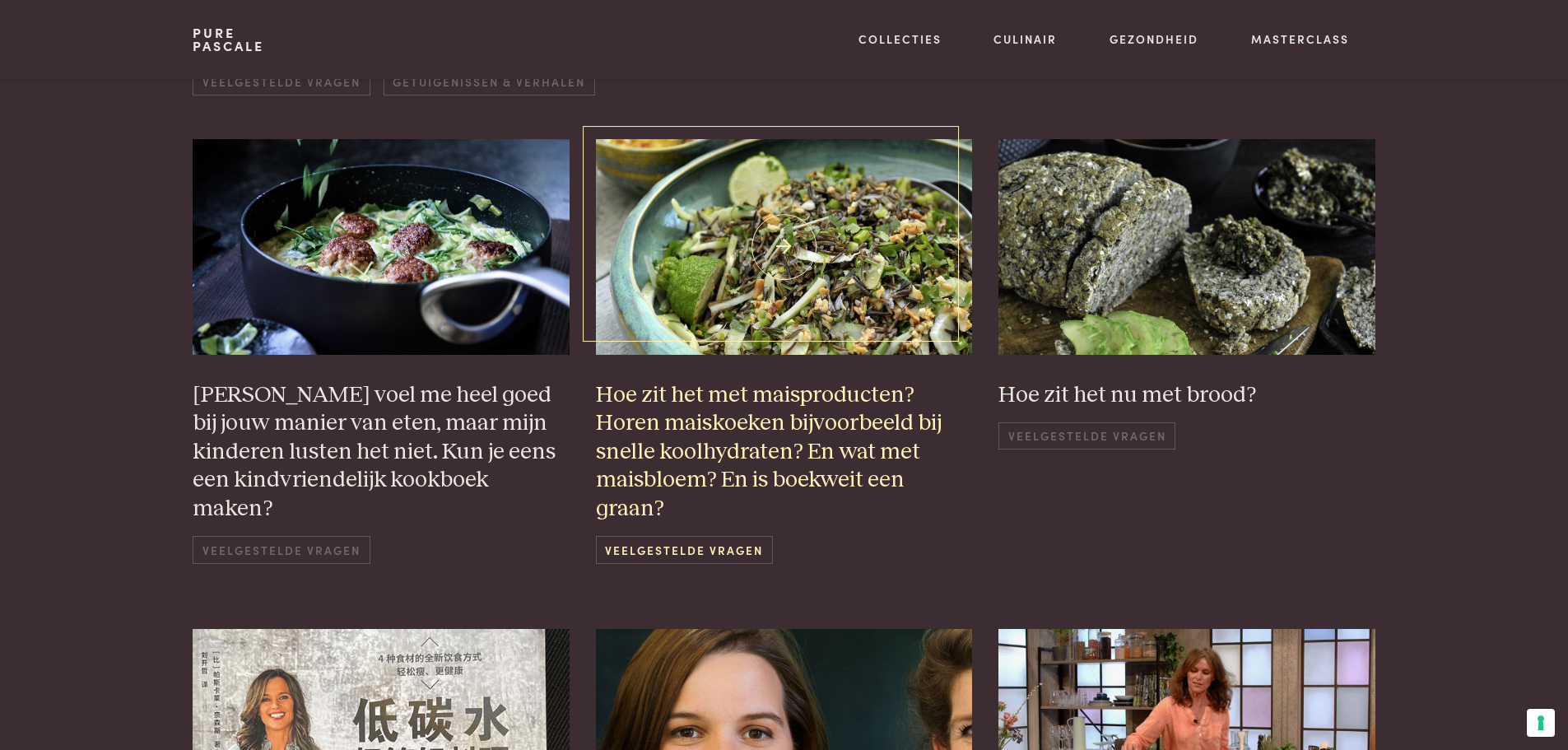
click at [809, 400] on h3 "Hoe zit het met maisproducten? Horen maiskoeken bijvoorbeeld bij snelle koolhyd…" at bounding box center [784, 453] width 377 height 142
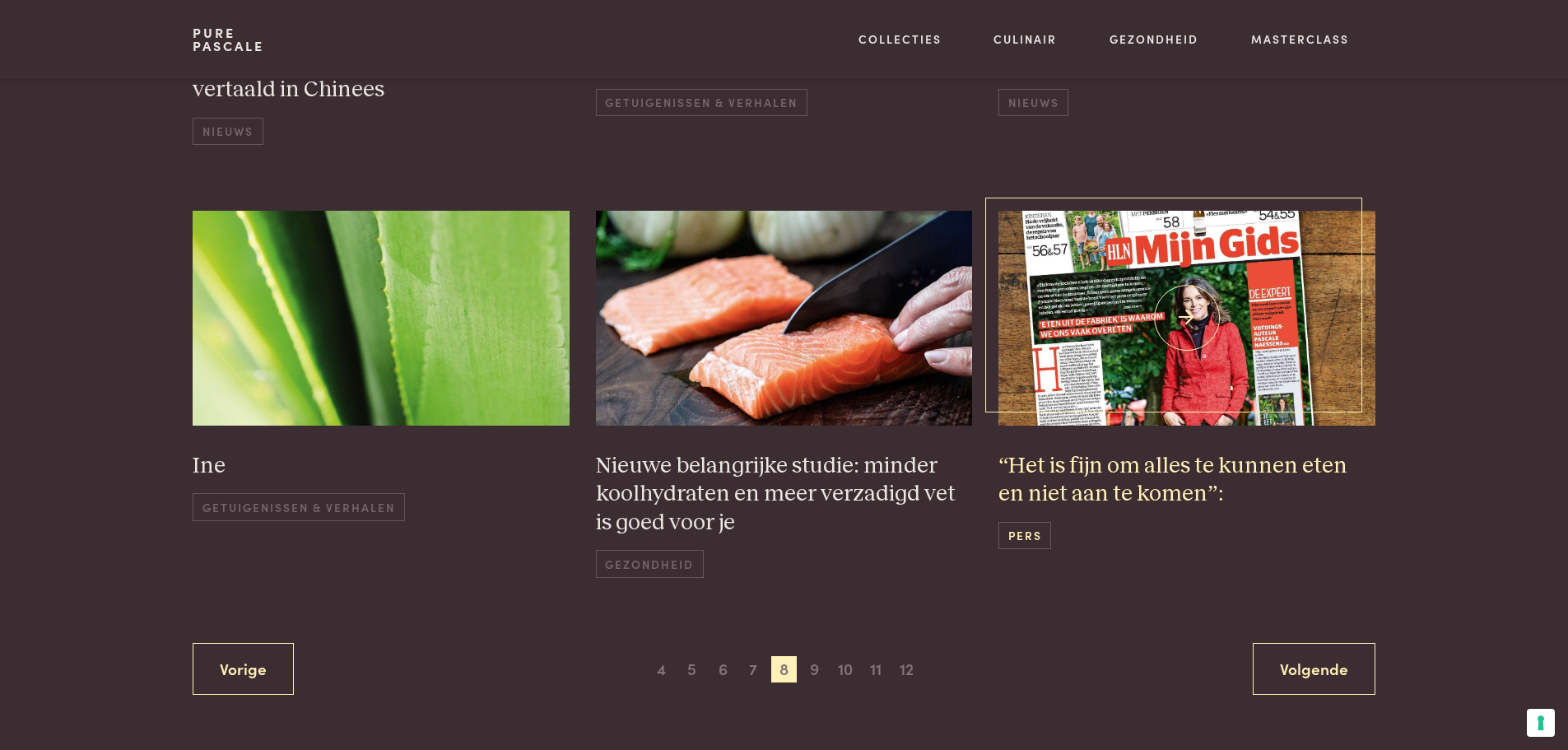
scroll to position [1306, 0]
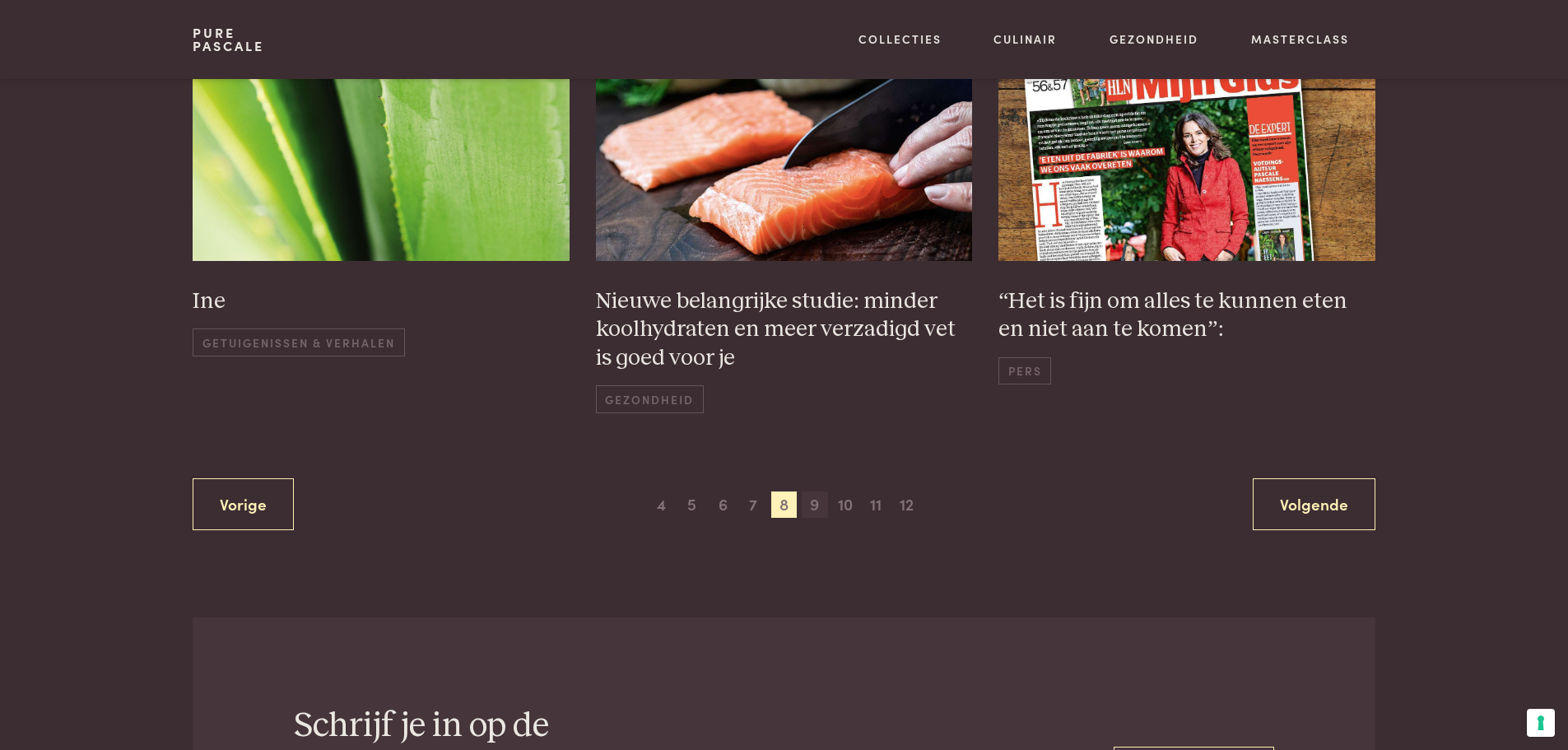
click at [809, 504] on span "9" at bounding box center [814, 504] width 26 height 26
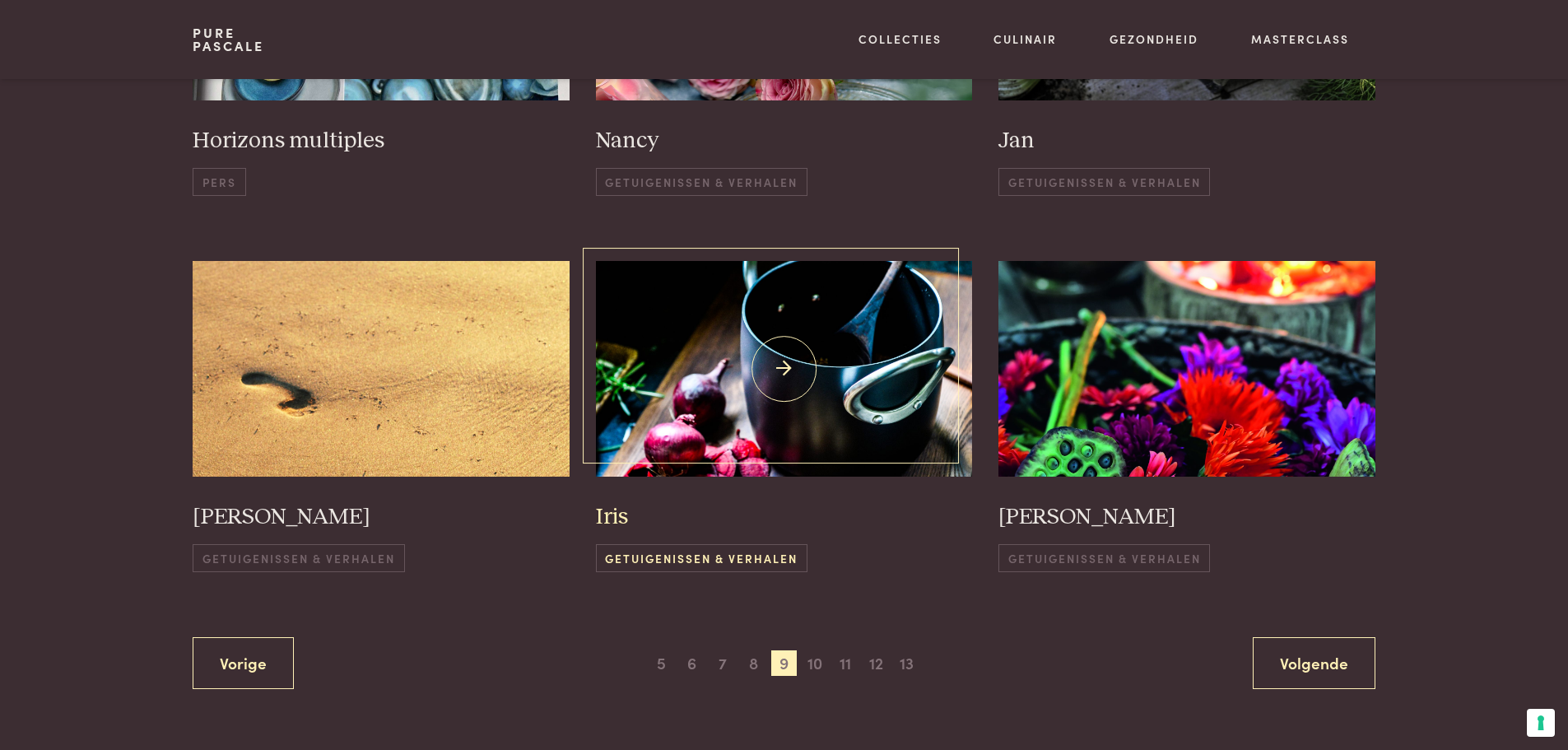
scroll to position [1142, 0]
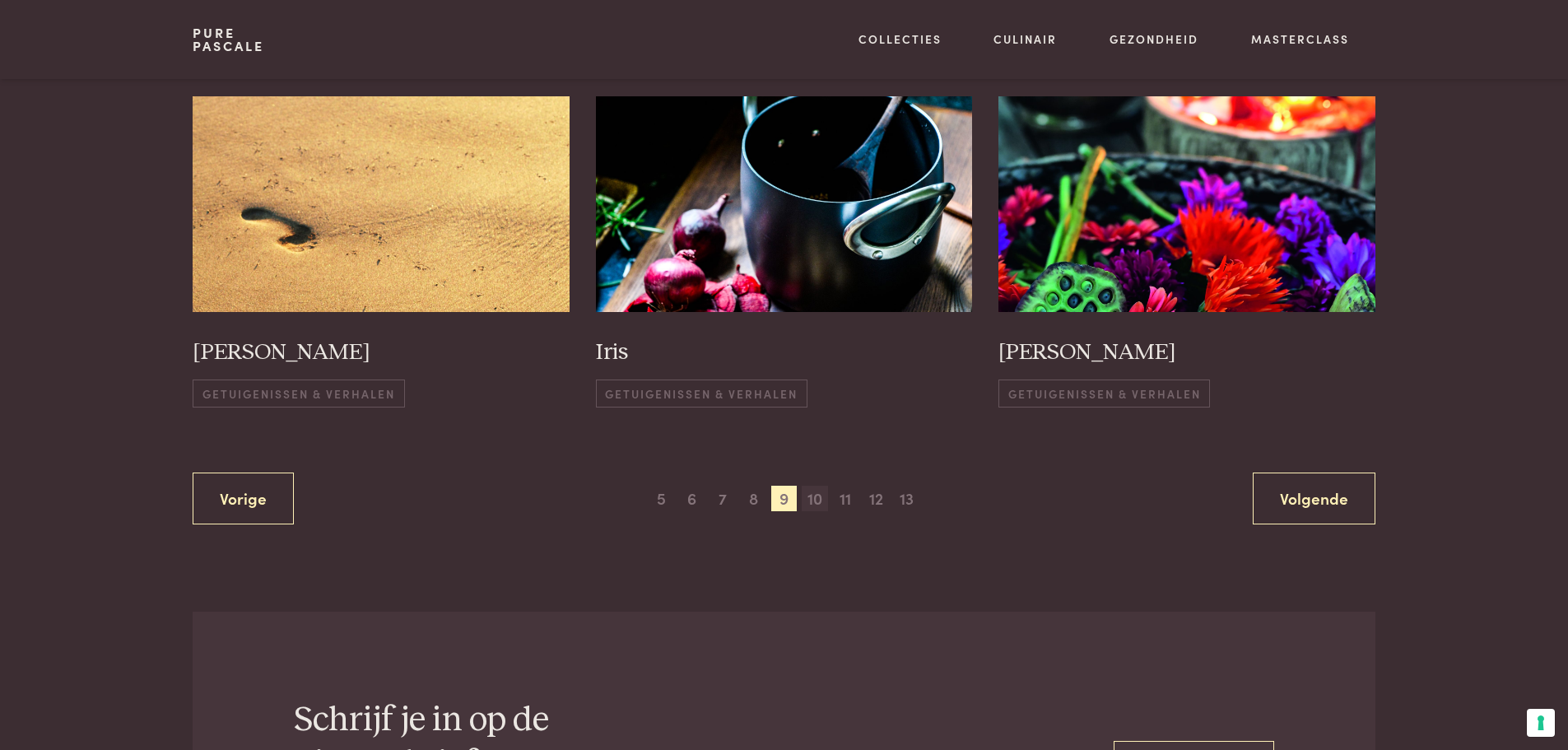
click at [823, 503] on span "10" at bounding box center [814, 498] width 26 height 26
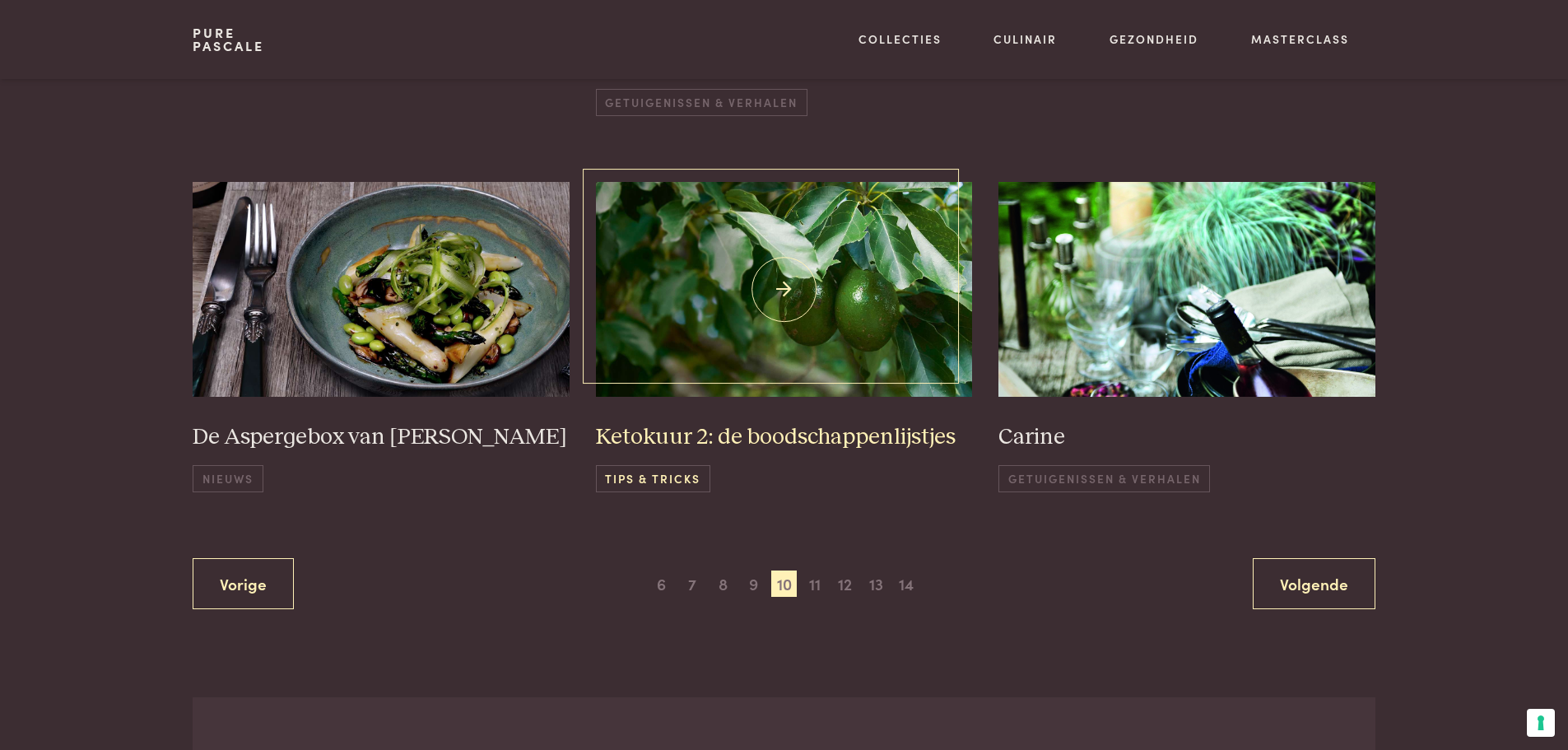
scroll to position [1224, 0]
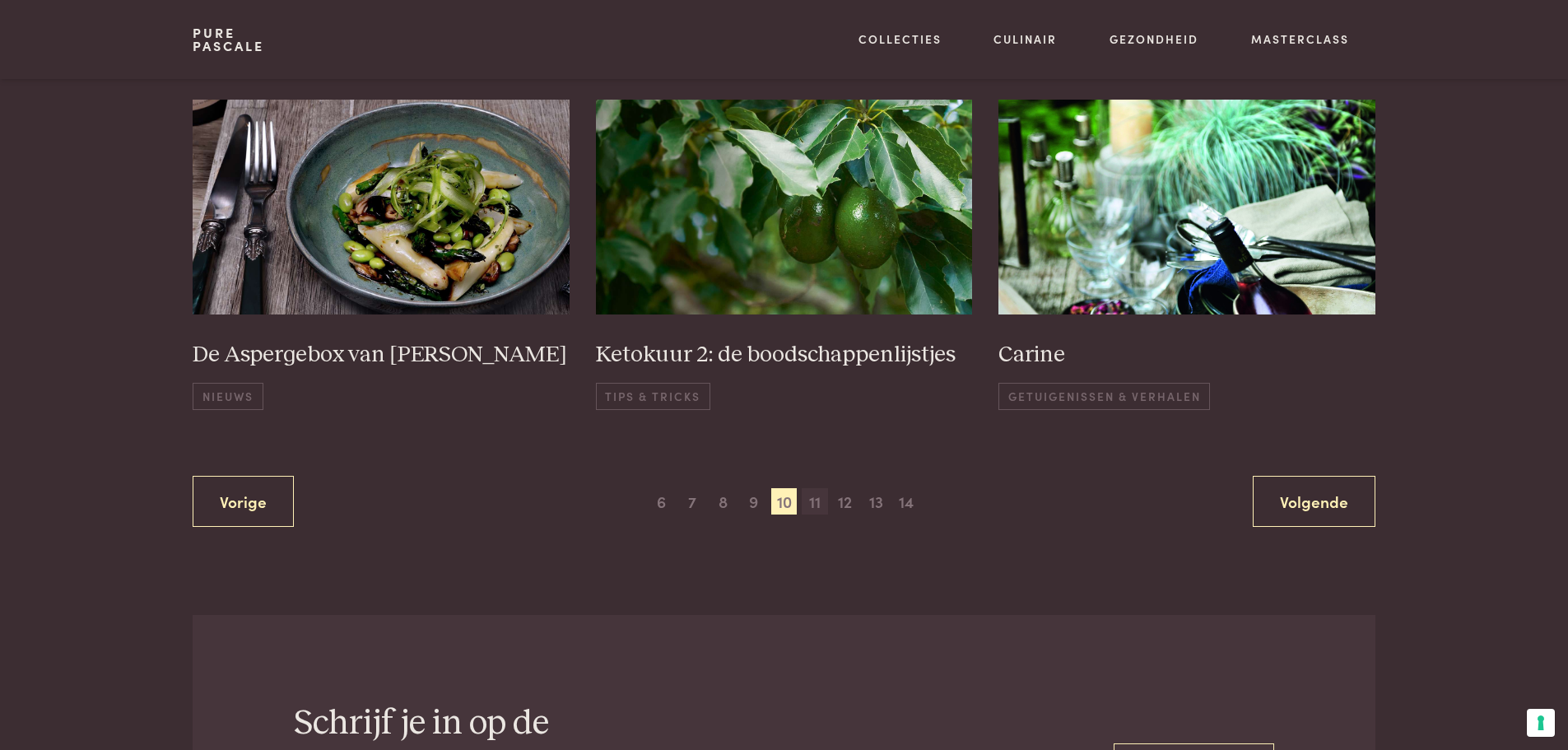
click at [809, 488] on span "11" at bounding box center [814, 501] width 26 height 26
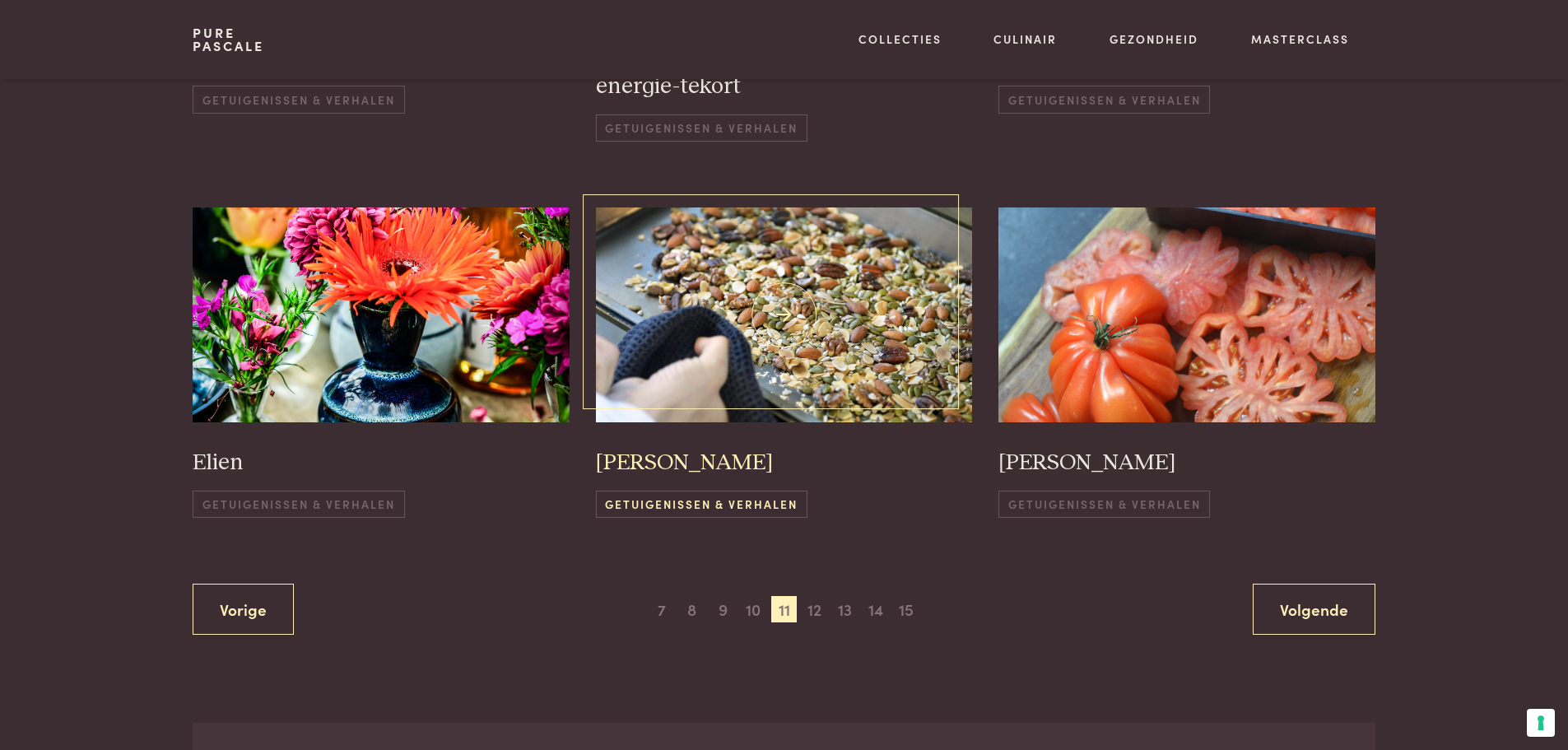
scroll to position [1142, 0]
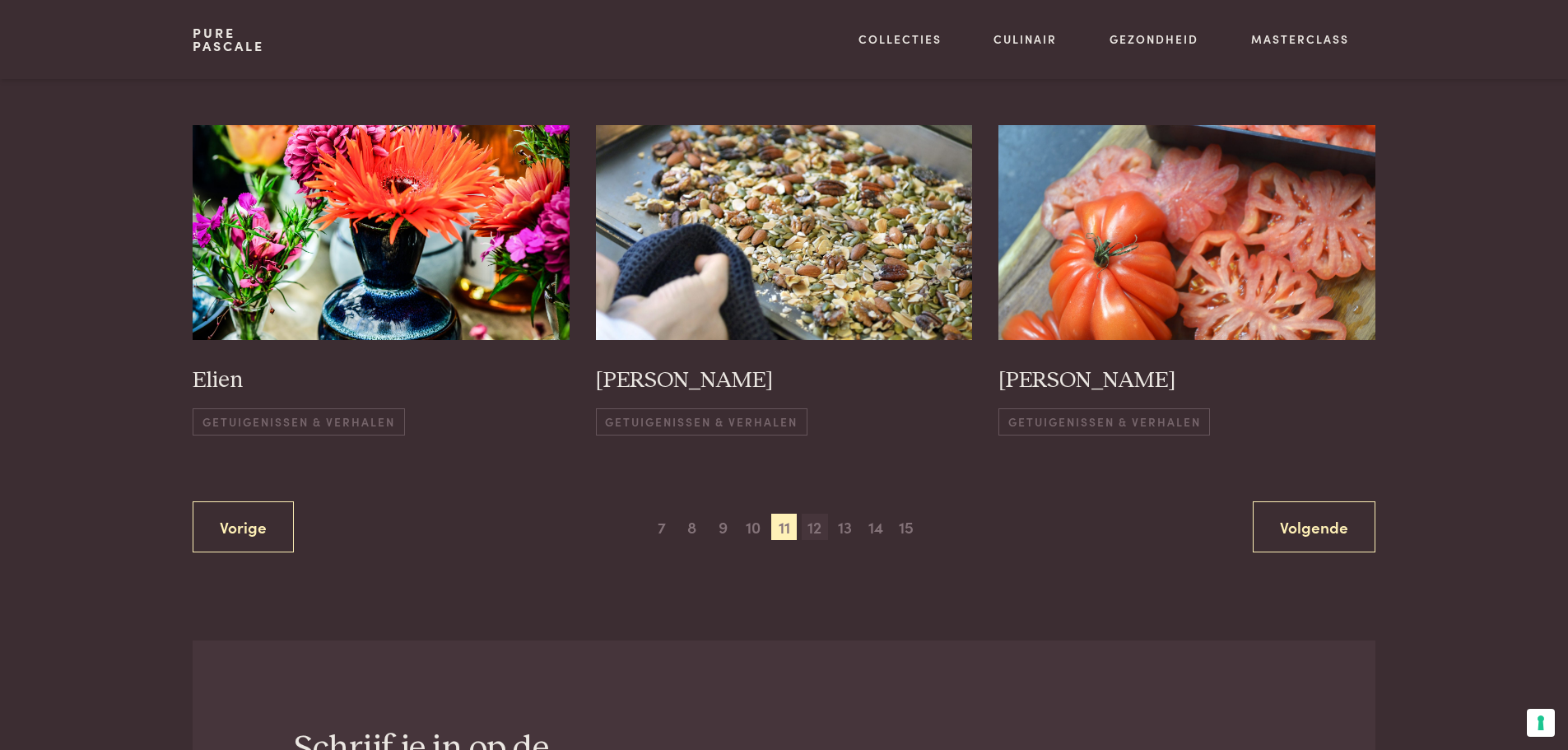
click at [815, 514] on span "12" at bounding box center [814, 527] width 26 height 26
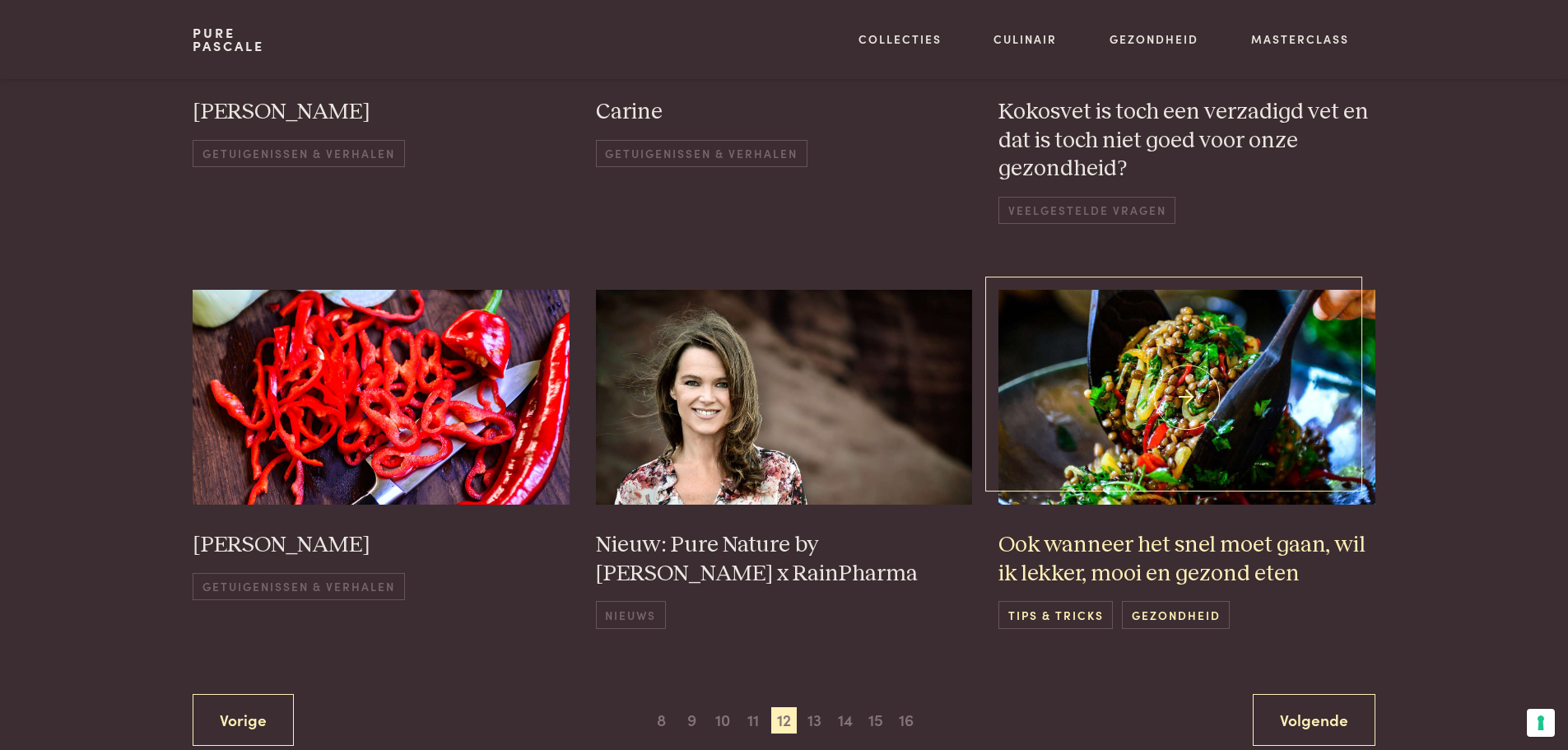
scroll to position [1306, 0]
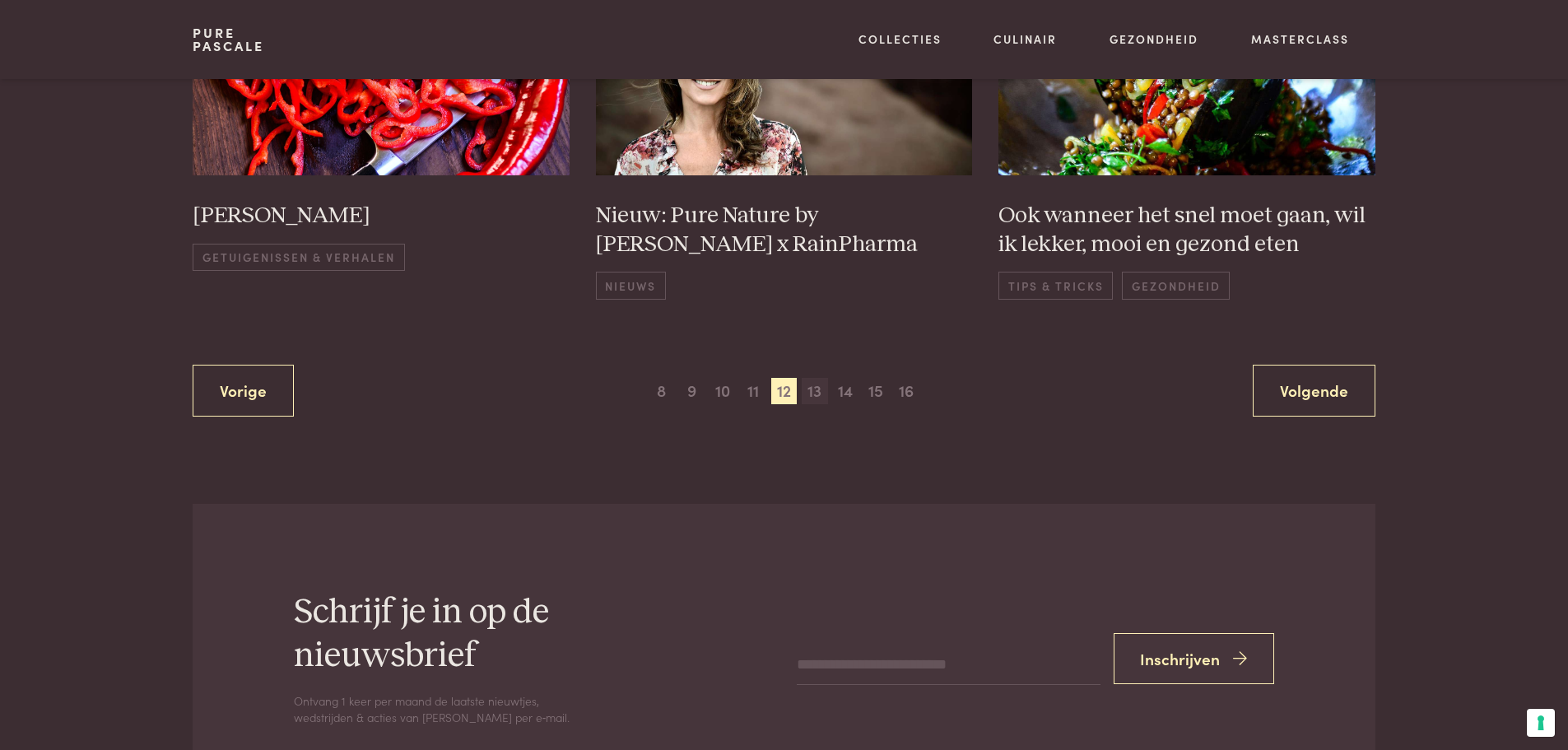
click at [815, 396] on span "13" at bounding box center [814, 391] width 26 height 26
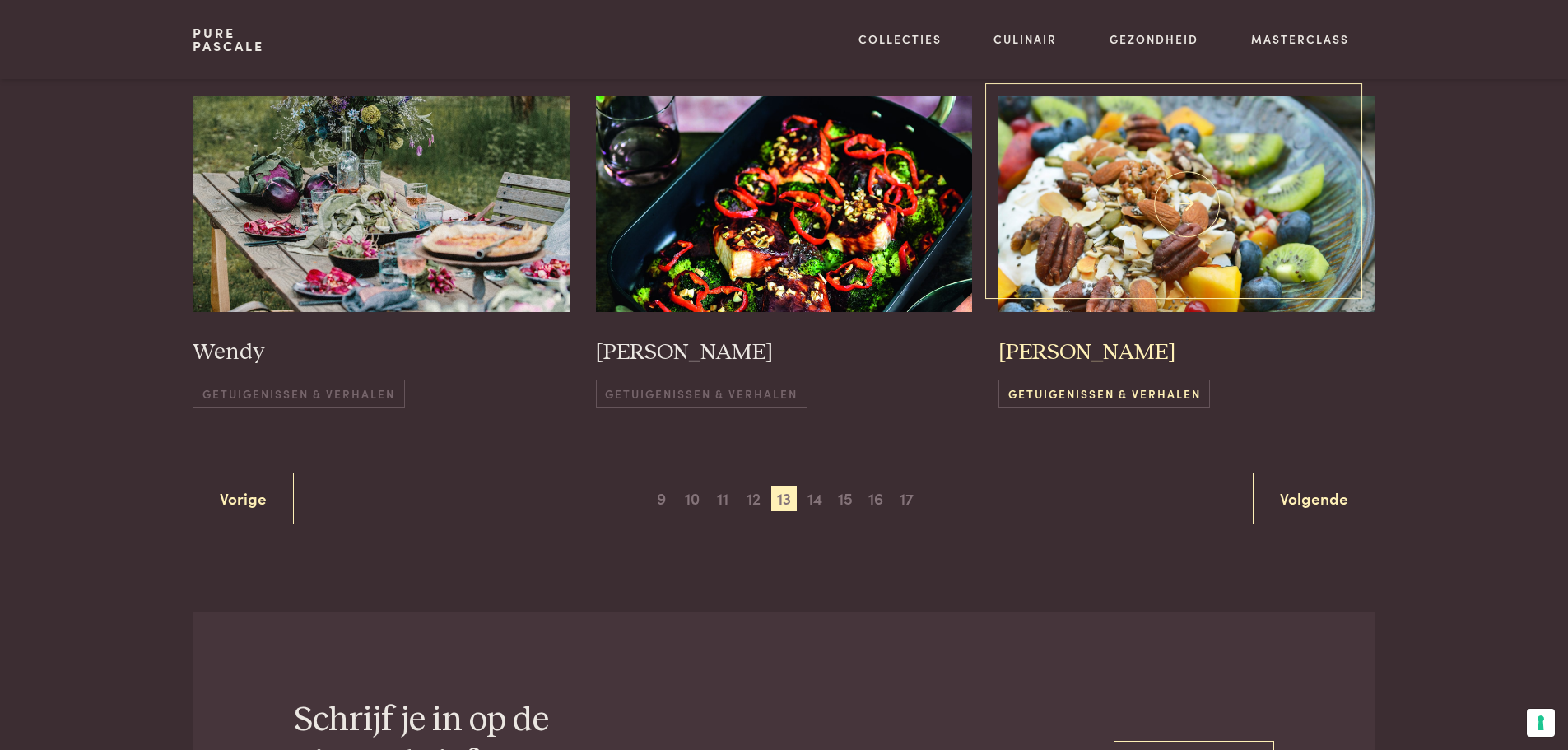
scroll to position [1224, 0]
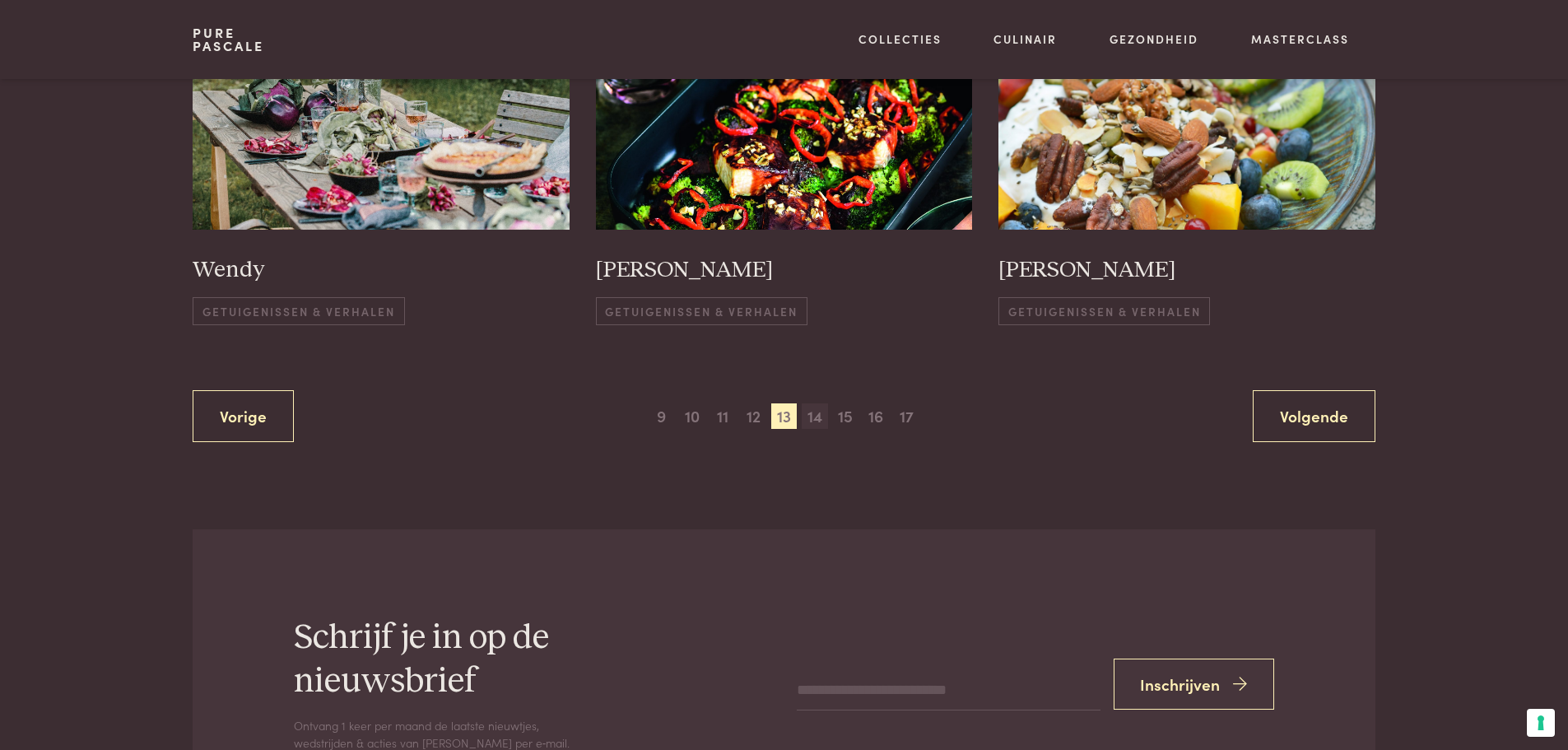
click at [811, 422] on span "14" at bounding box center [814, 416] width 26 height 26
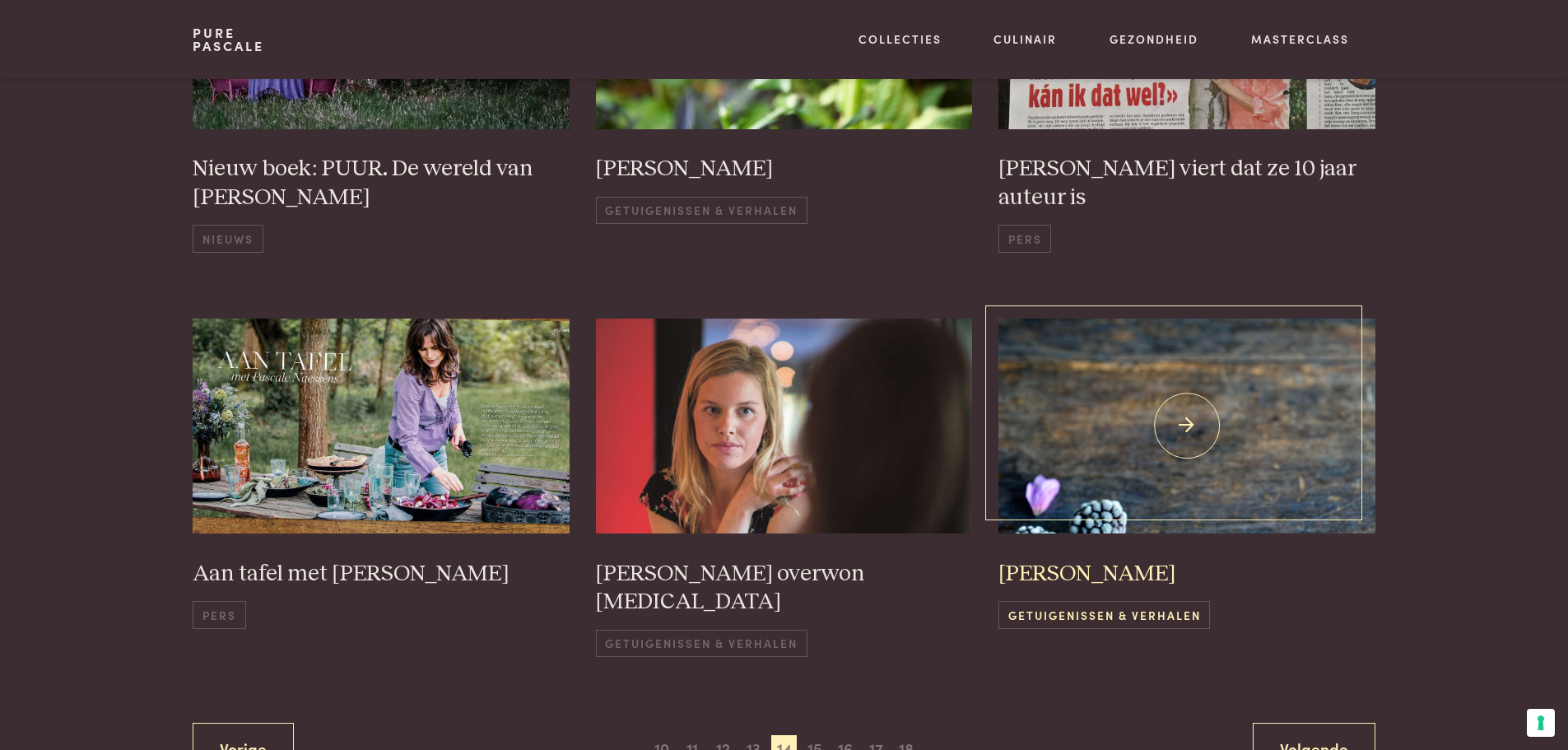
scroll to position [1059, 0]
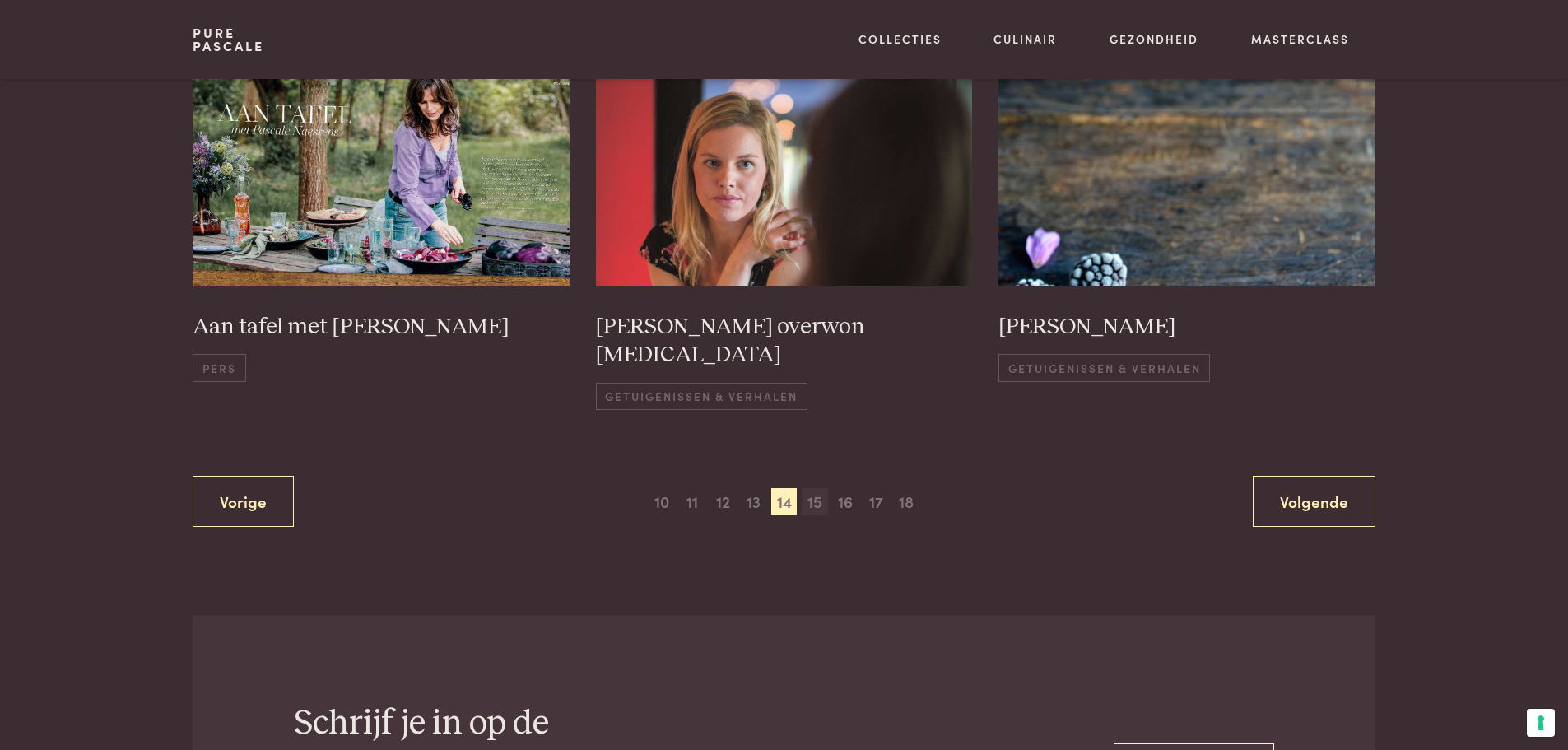
click at [818, 488] on span "15" at bounding box center [814, 501] width 26 height 26
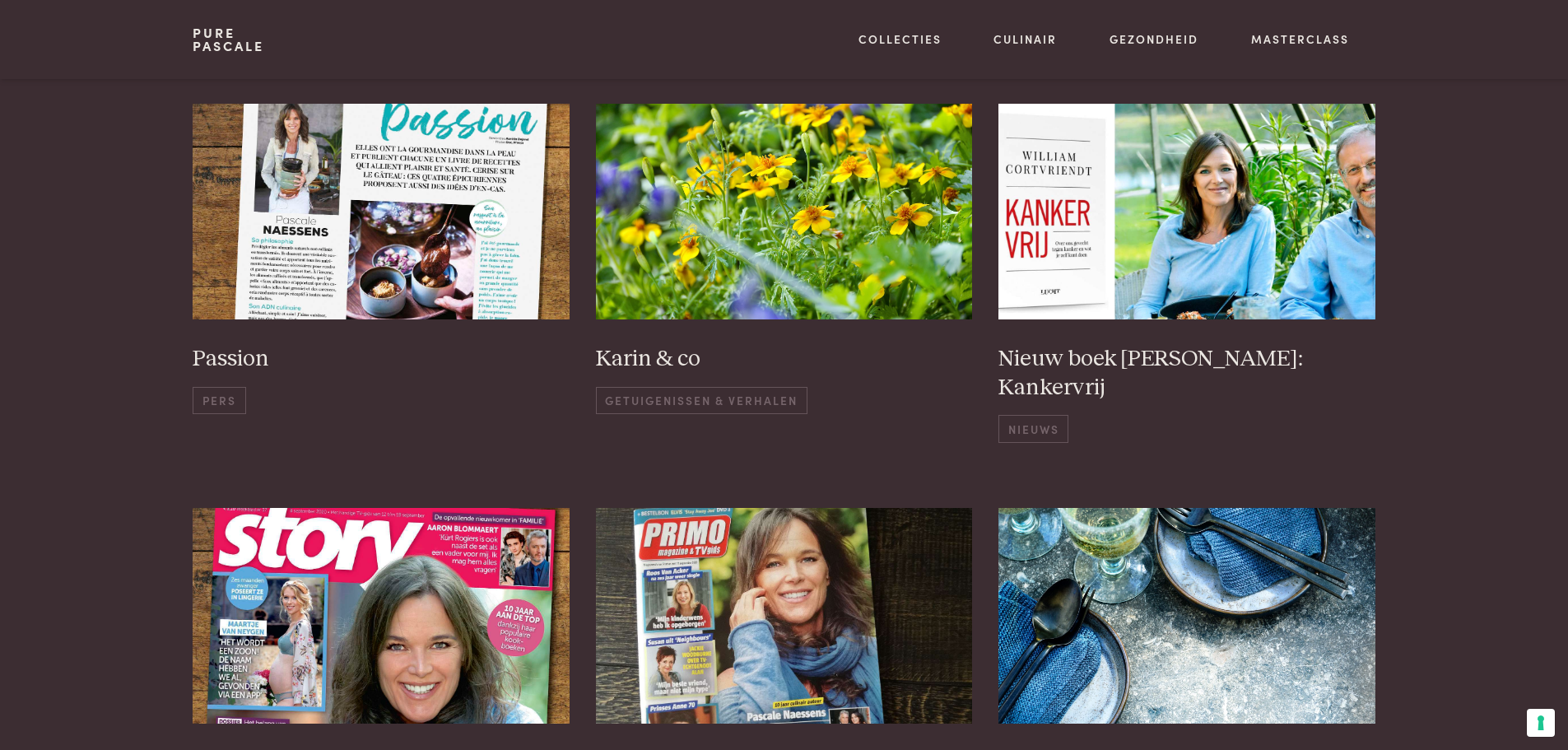
scroll to position [1059, 0]
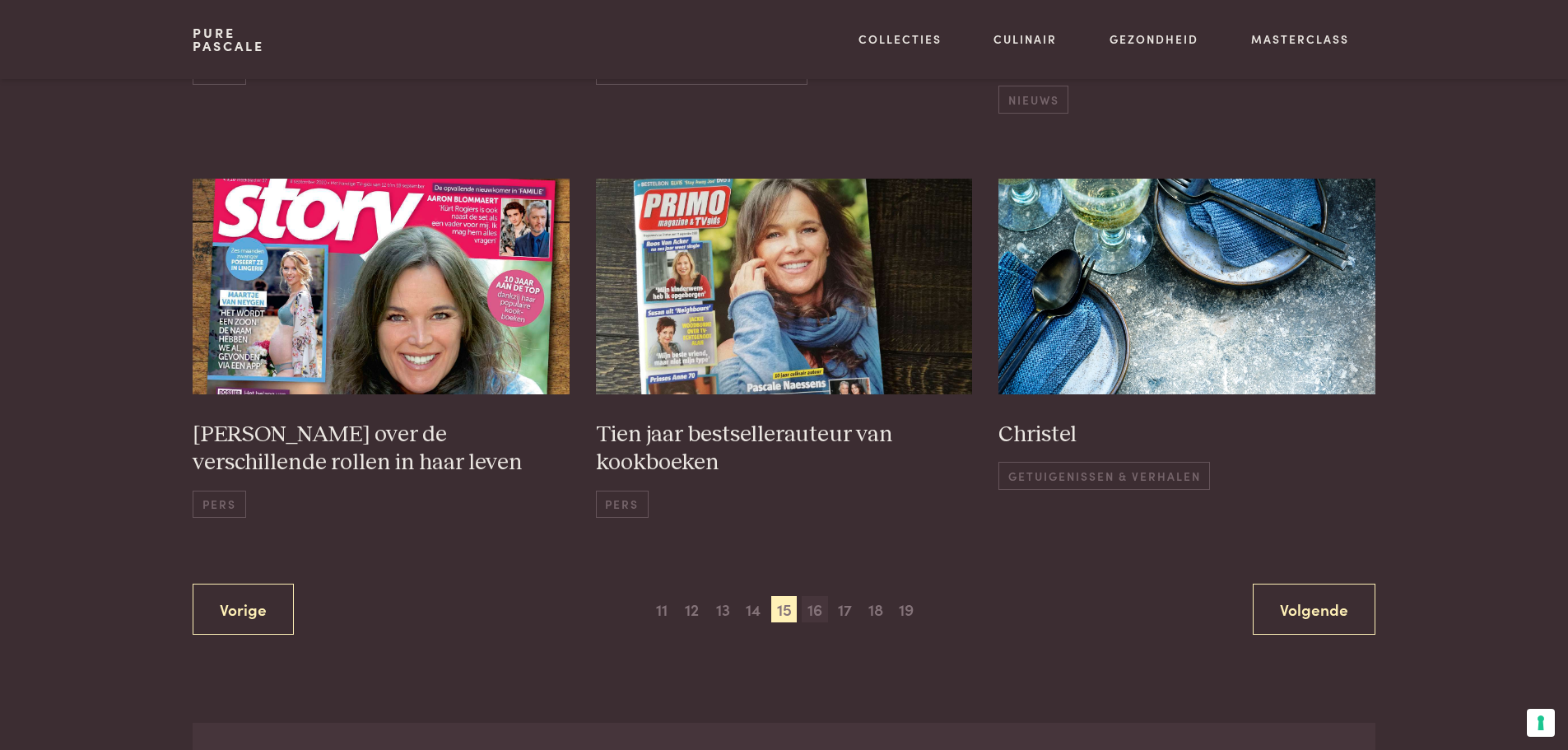
click at [804, 607] on span "16" at bounding box center [814, 608] width 26 height 26
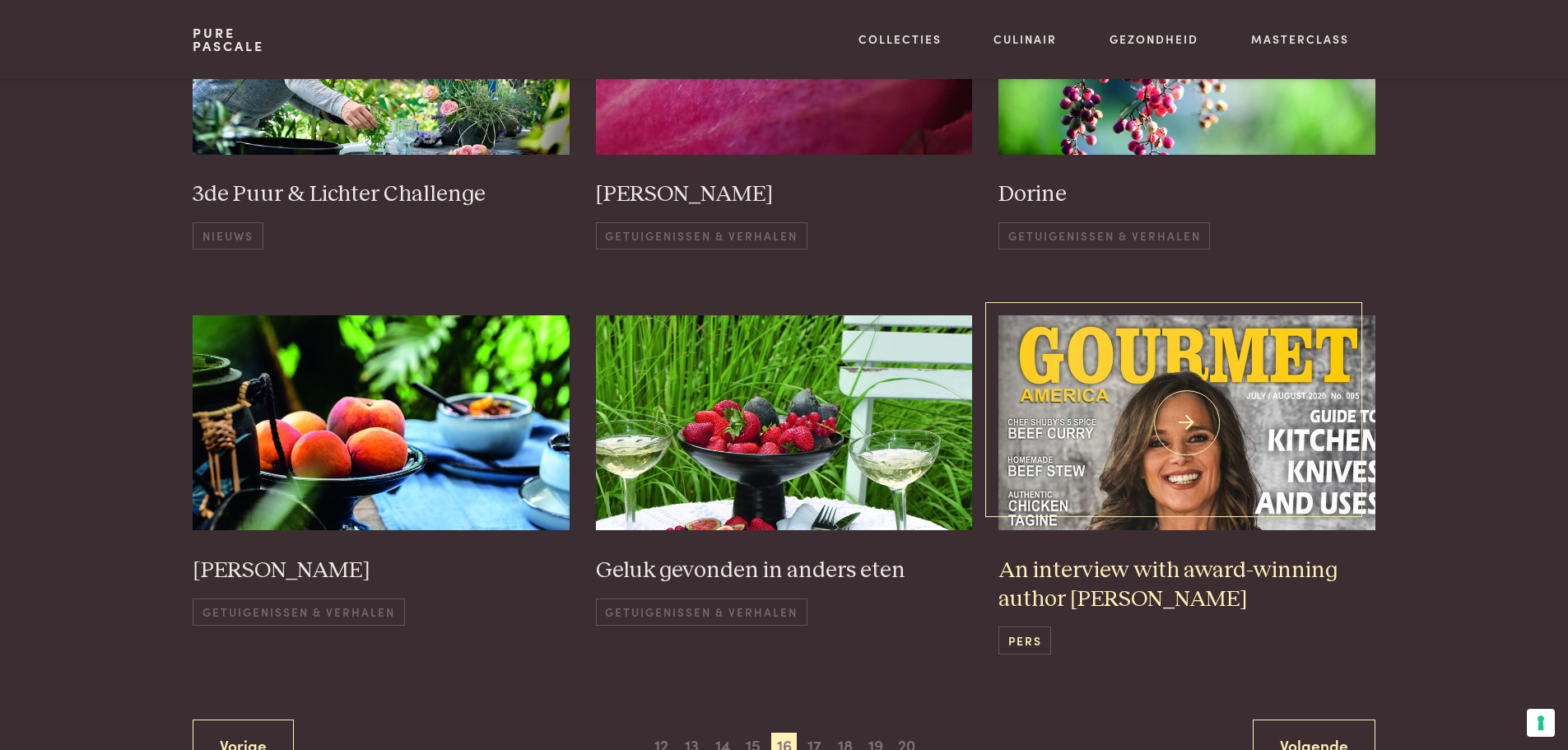
scroll to position [1059, 0]
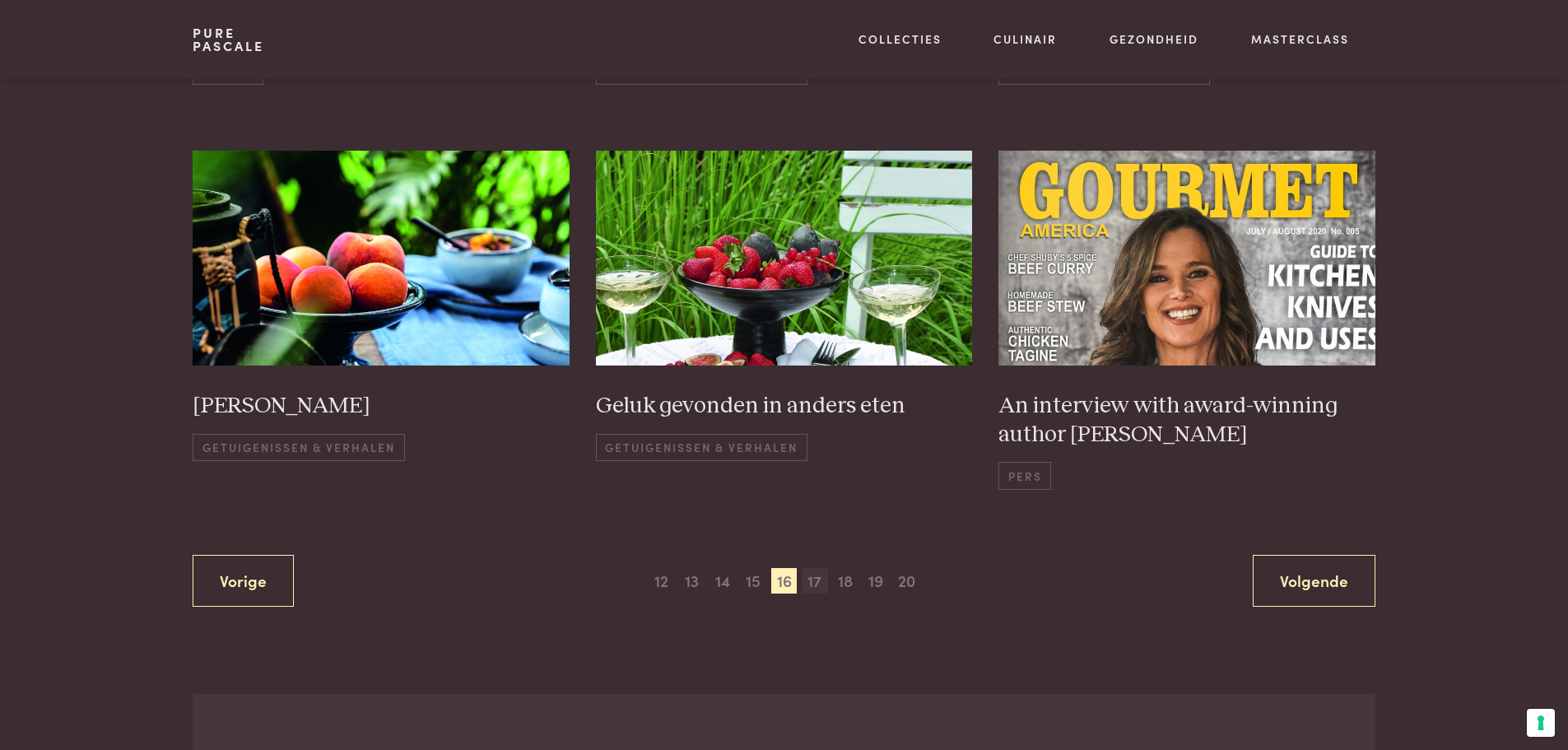
click at [820, 583] on span "17" at bounding box center [814, 581] width 26 height 26
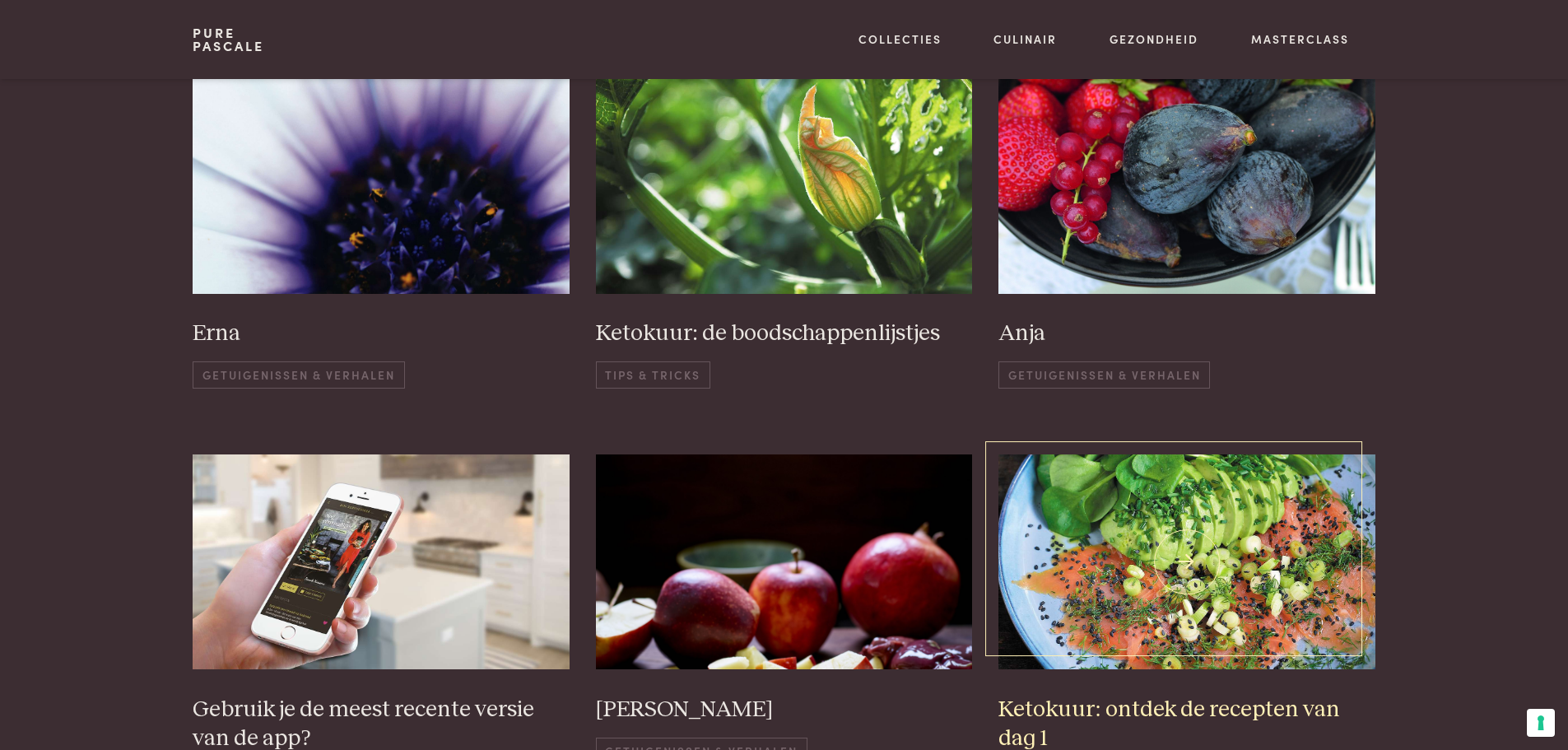
scroll to position [1059, 0]
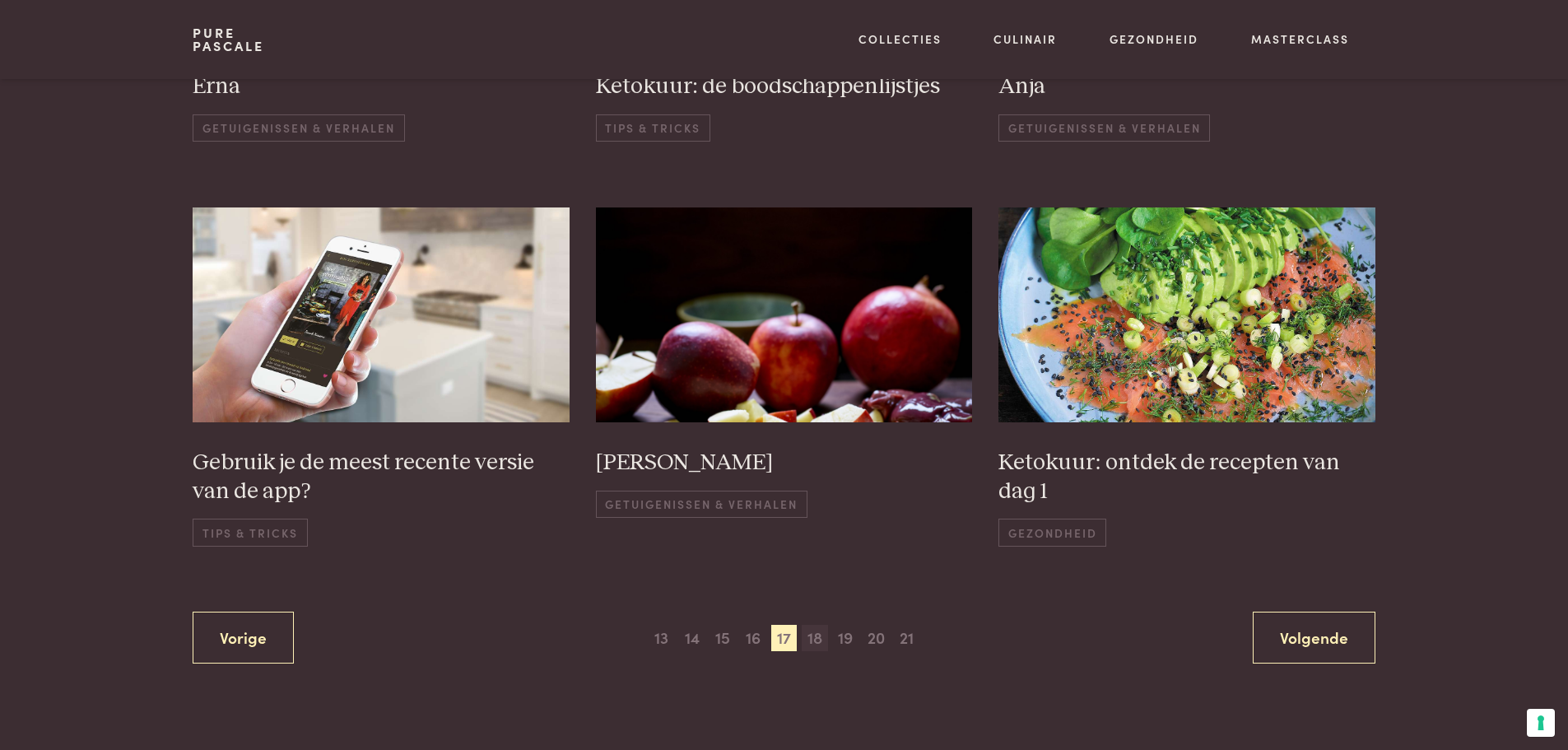
click at [817, 647] on span "18" at bounding box center [814, 638] width 26 height 26
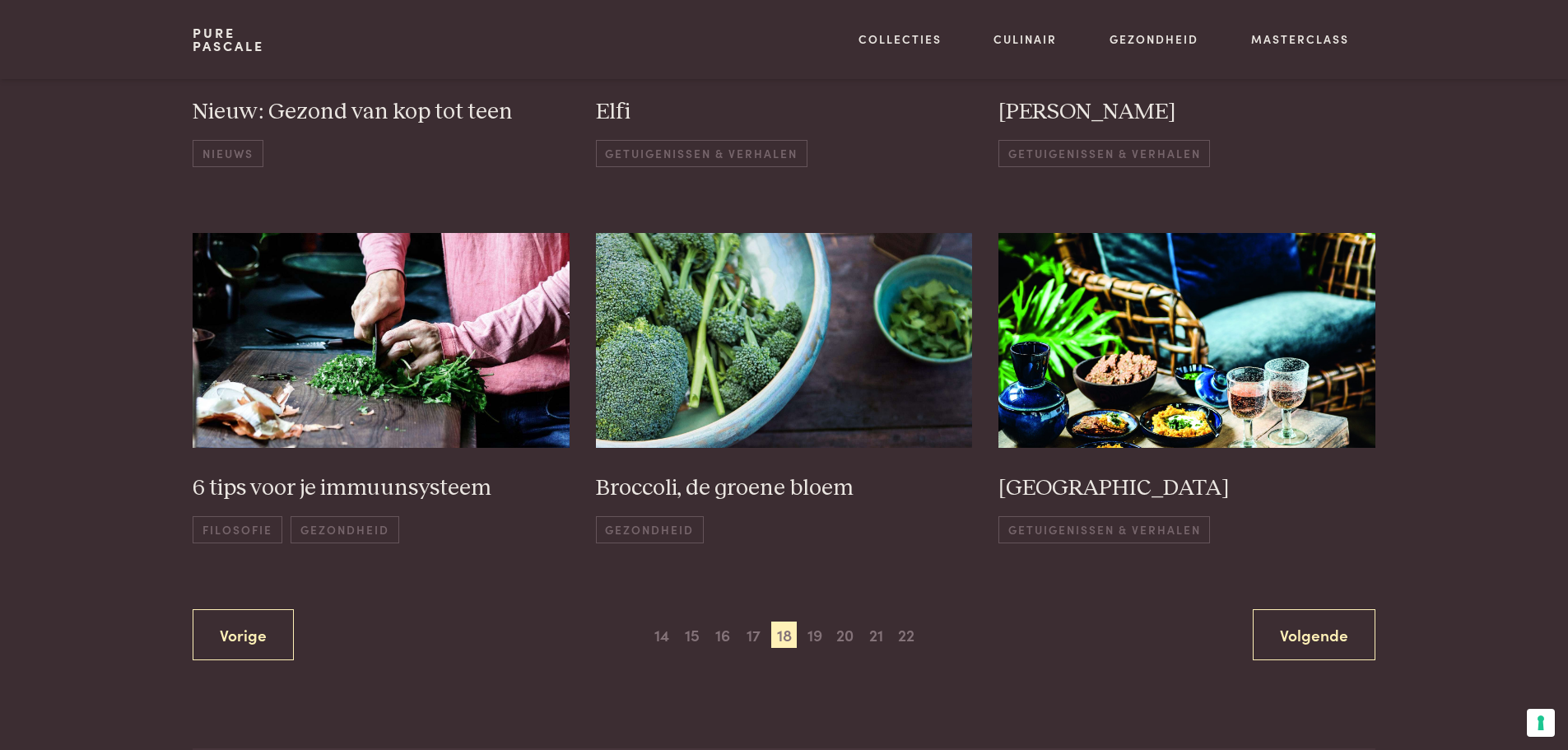
scroll to position [1059, 0]
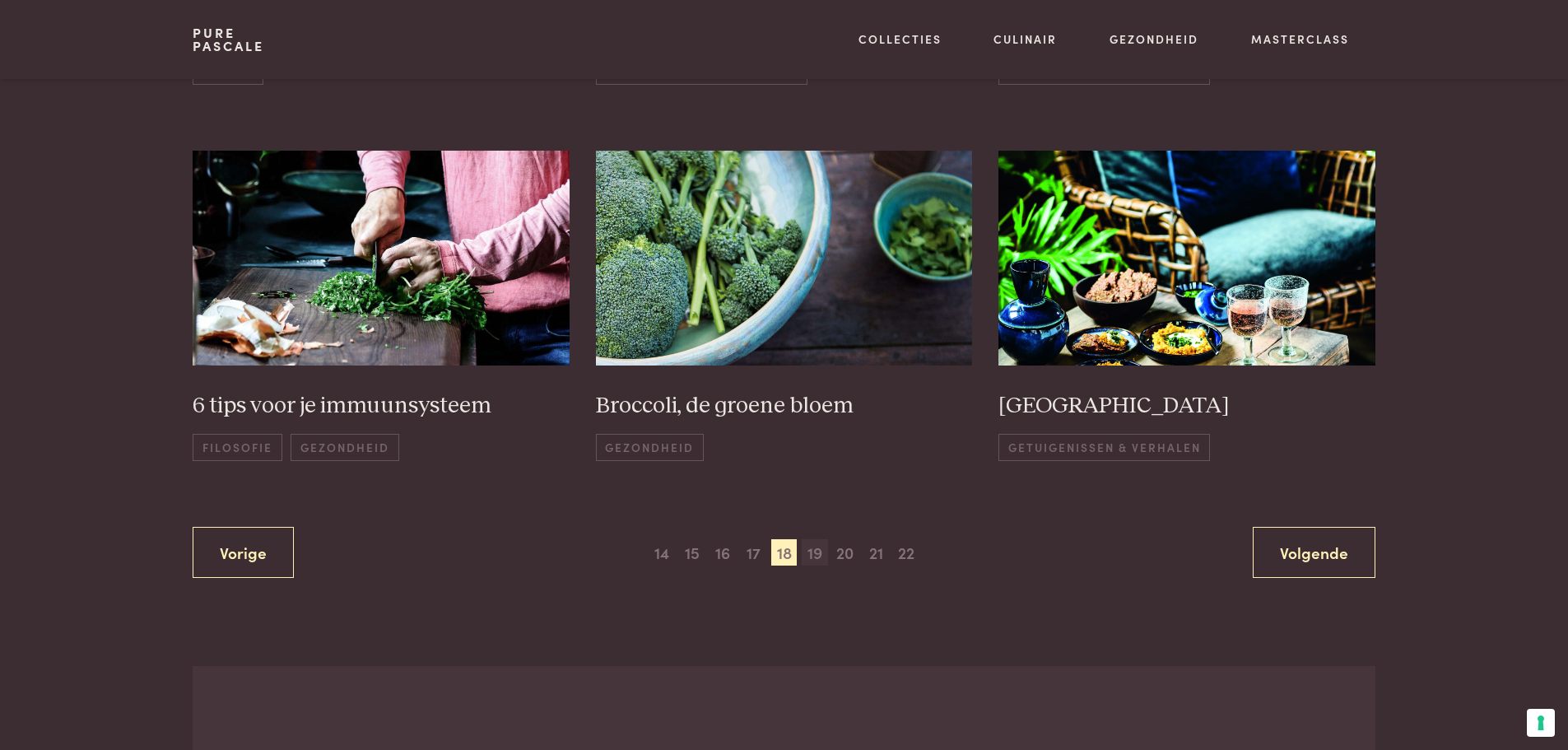
click at [813, 553] on span "19" at bounding box center [814, 552] width 26 height 26
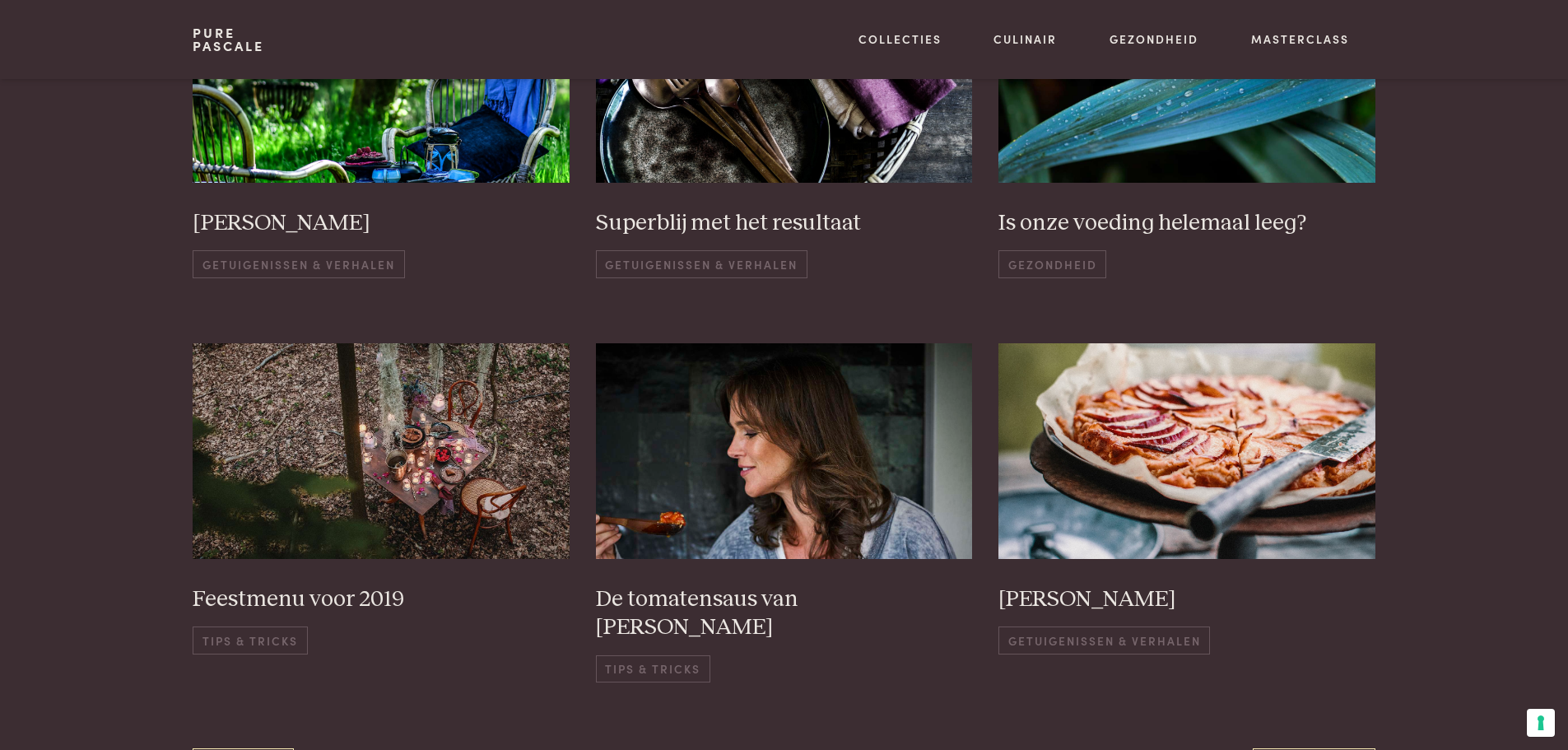
scroll to position [977, 0]
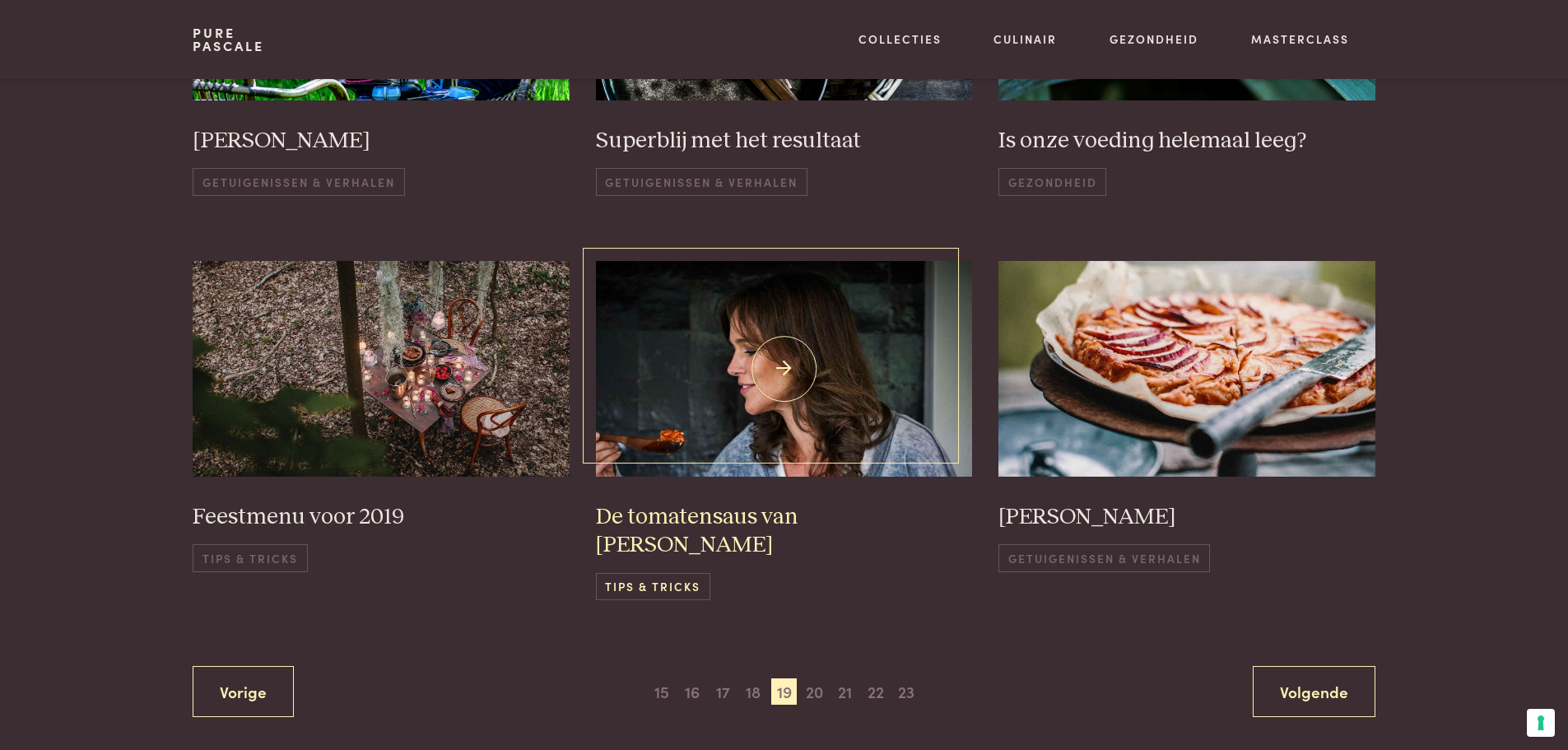
click at [784, 513] on h3 "De tomatensaus van Pascale" at bounding box center [784, 531] width 377 height 56
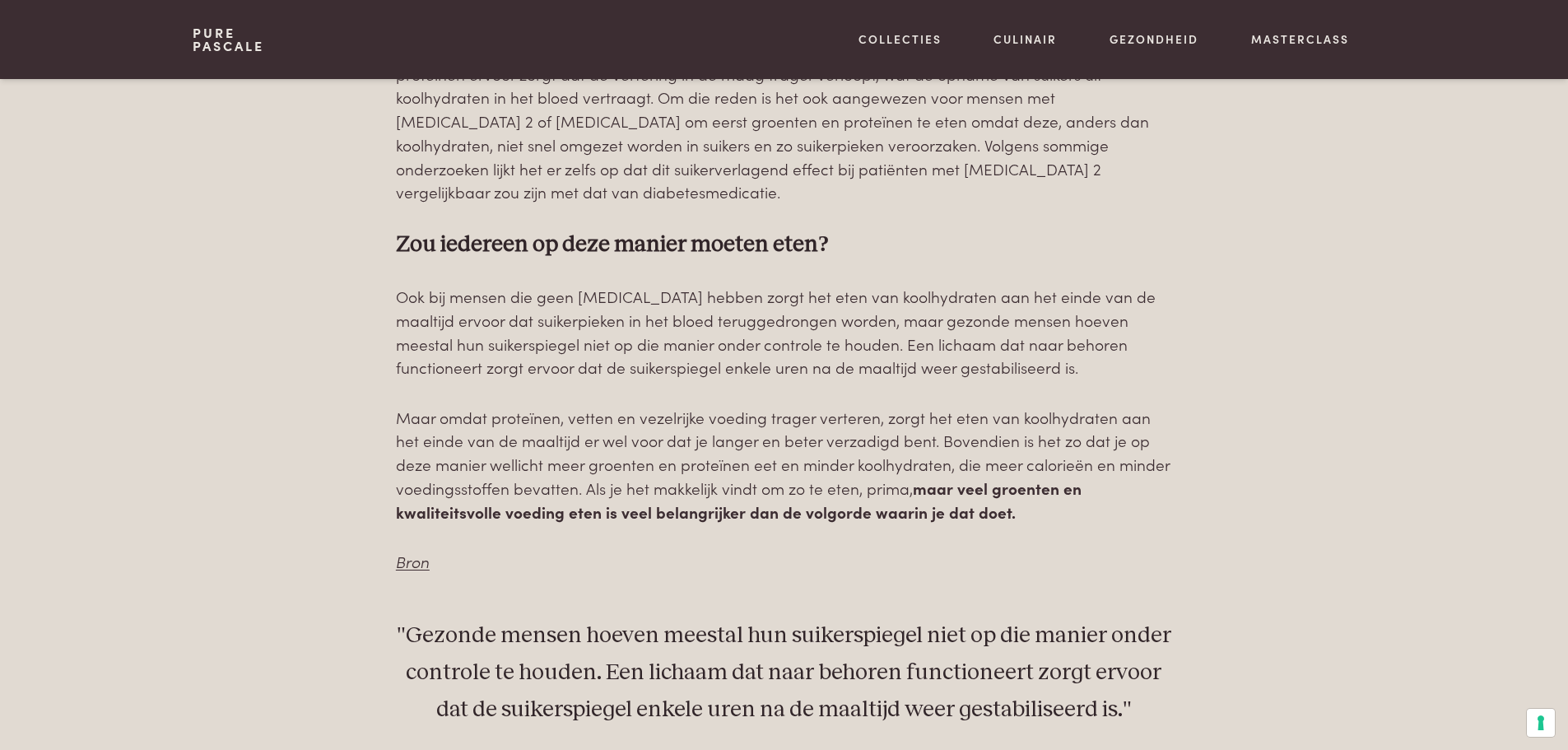
scroll to position [1236, 0]
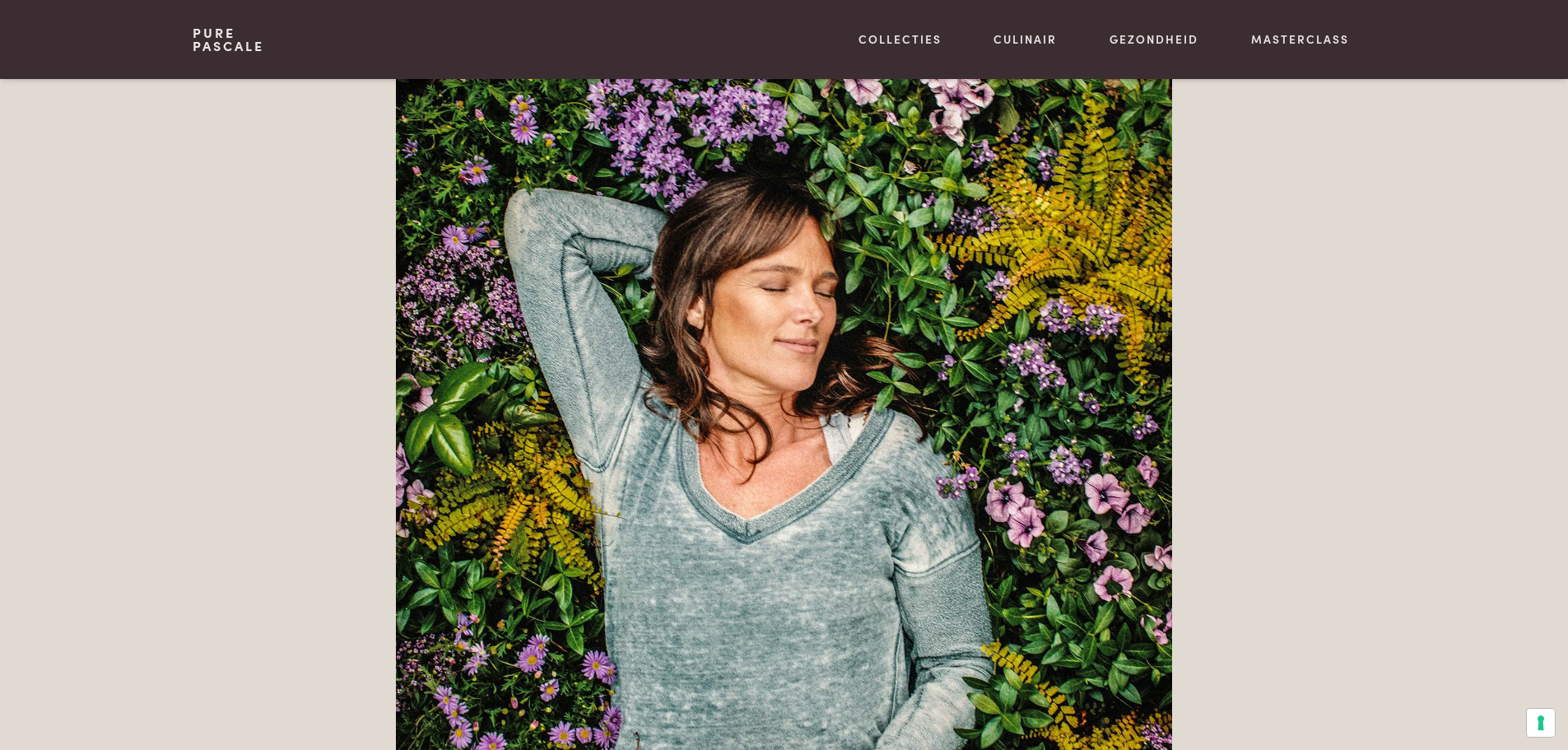
scroll to position [1647, 0]
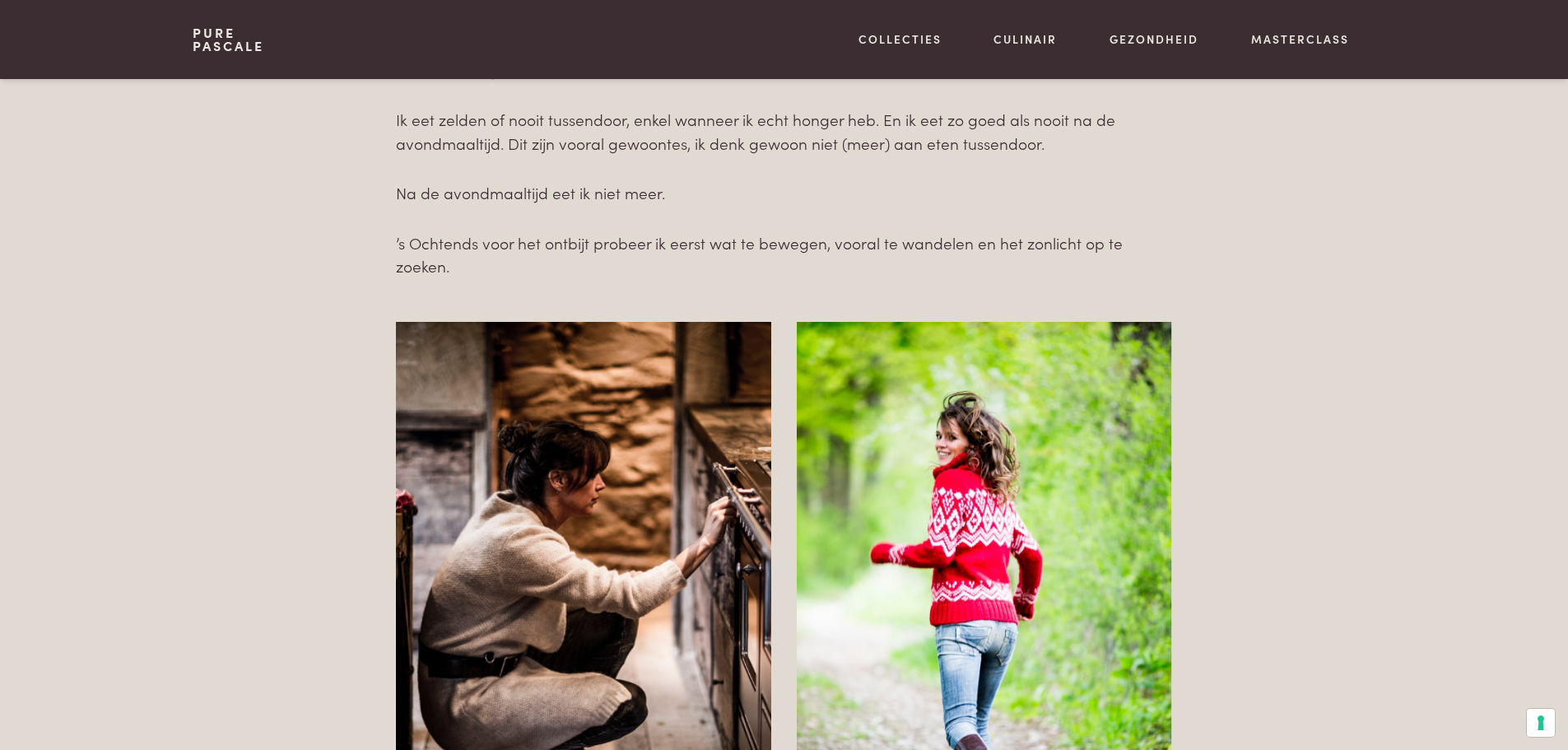
scroll to position [1482, 0]
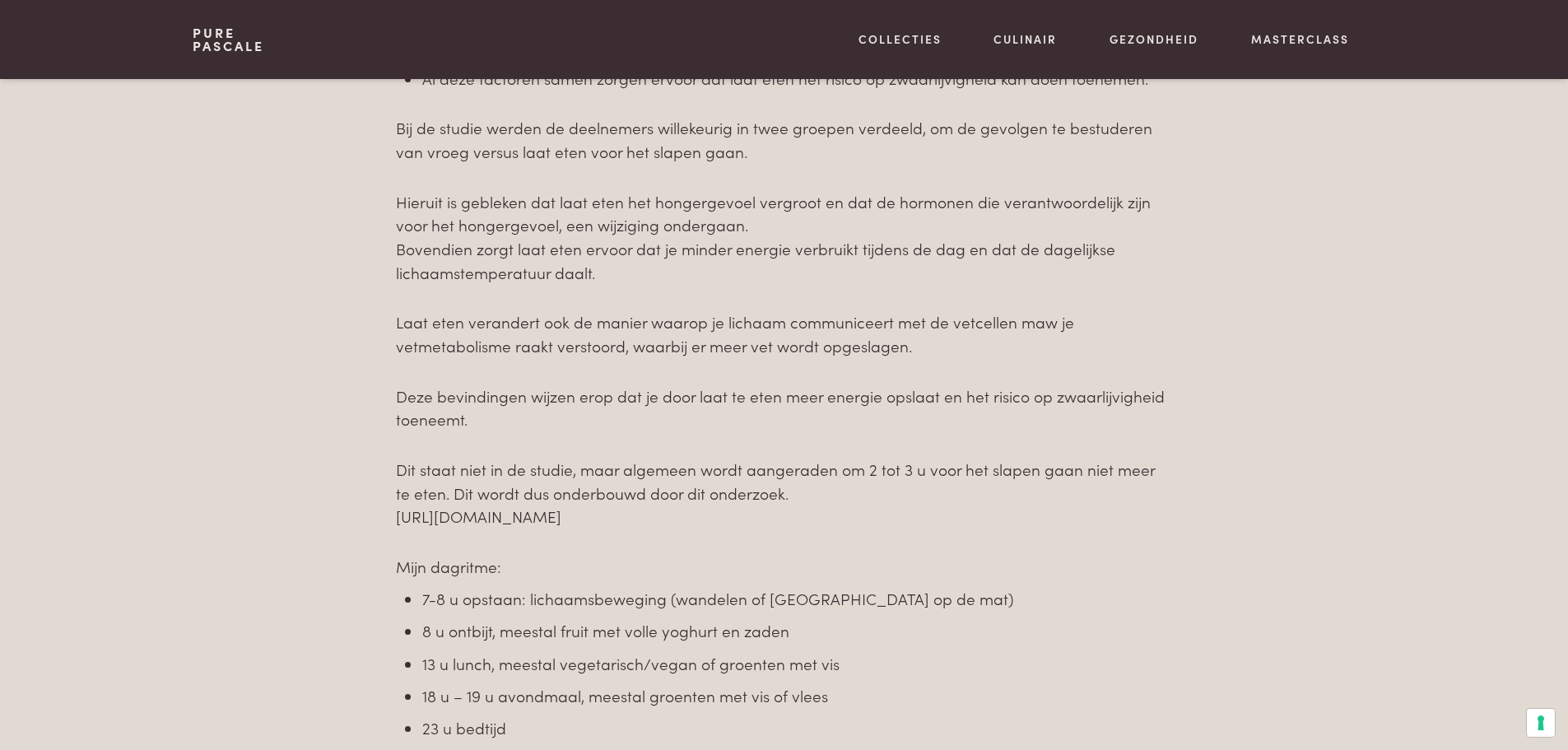
scroll to position [1401, 0]
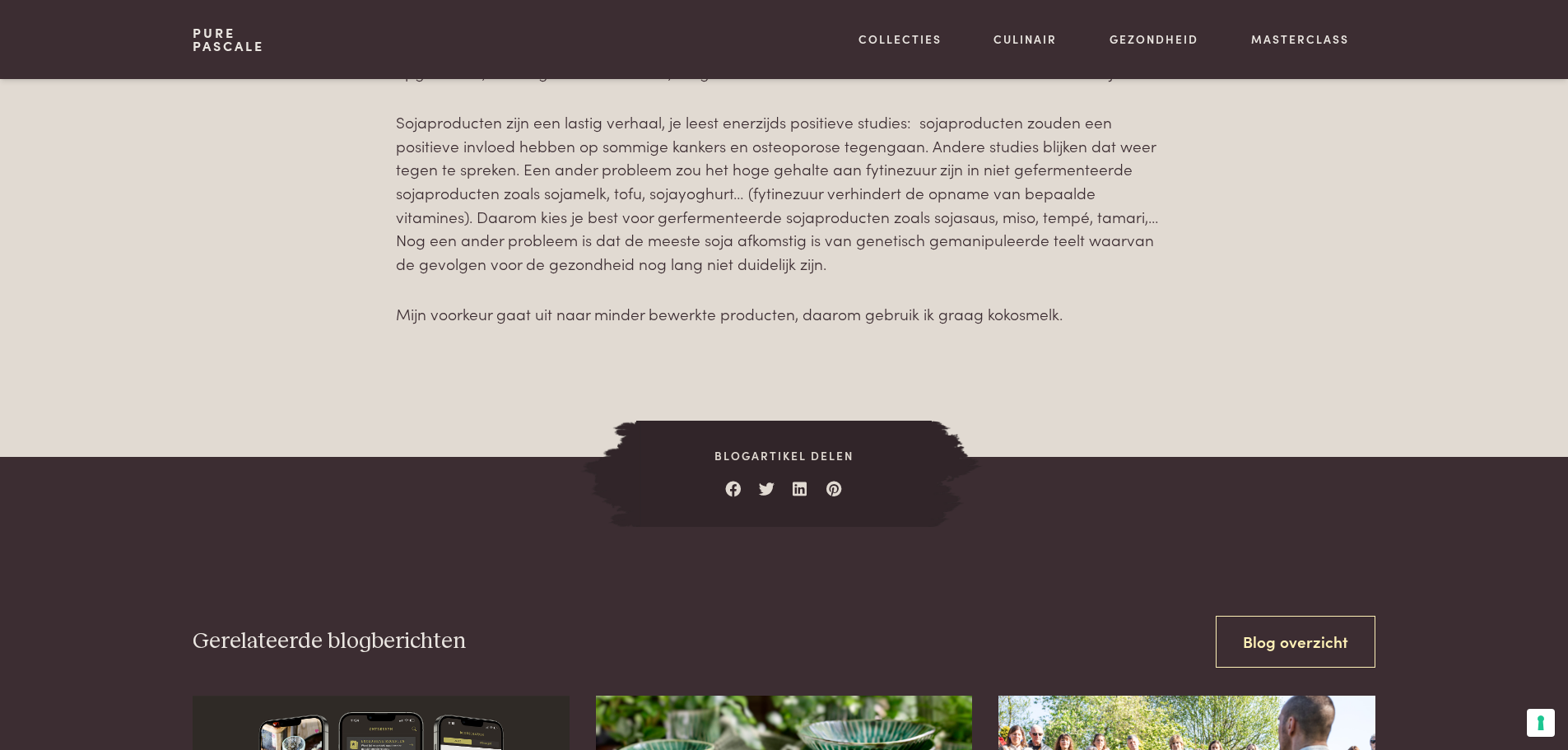
scroll to position [906, 0]
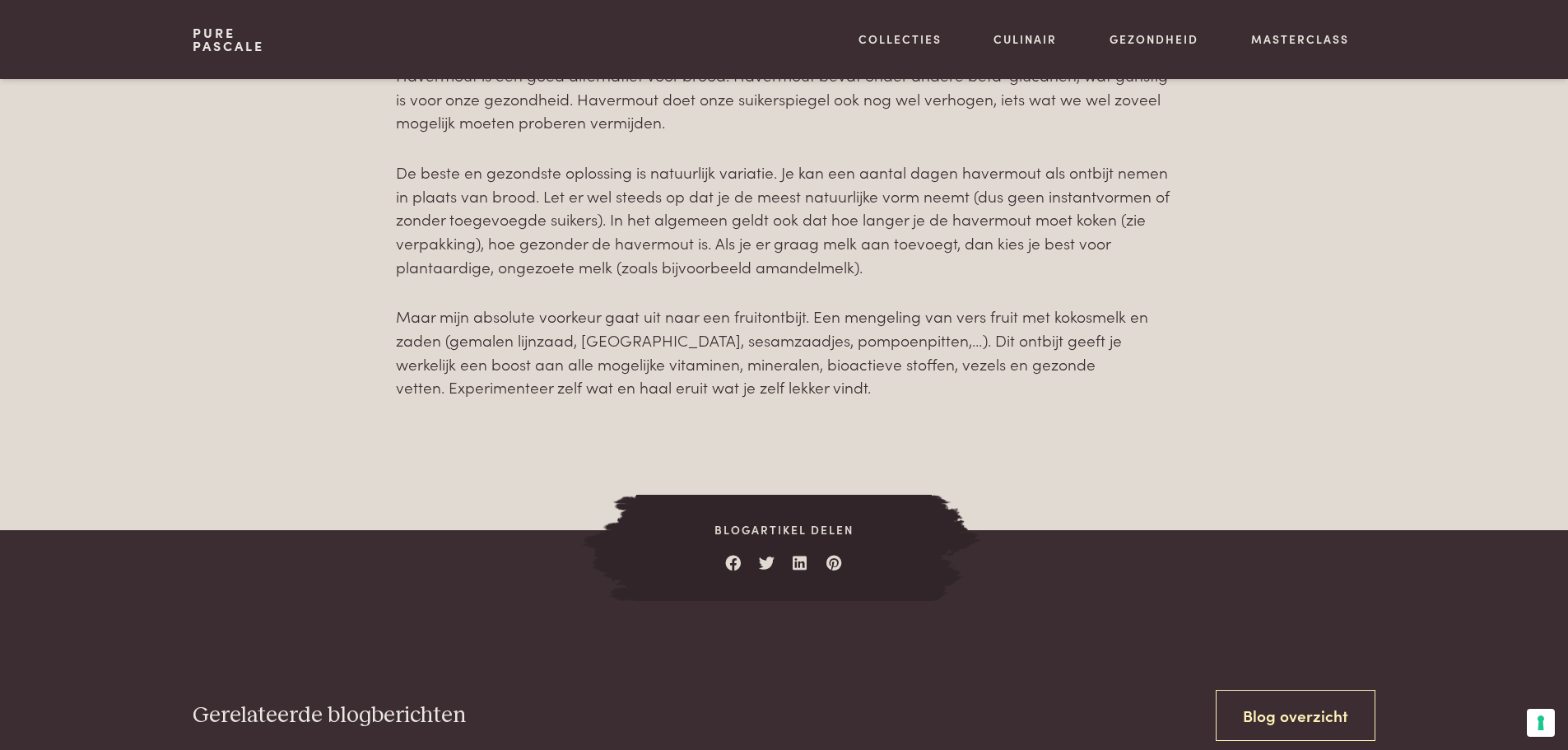
scroll to position [906, 0]
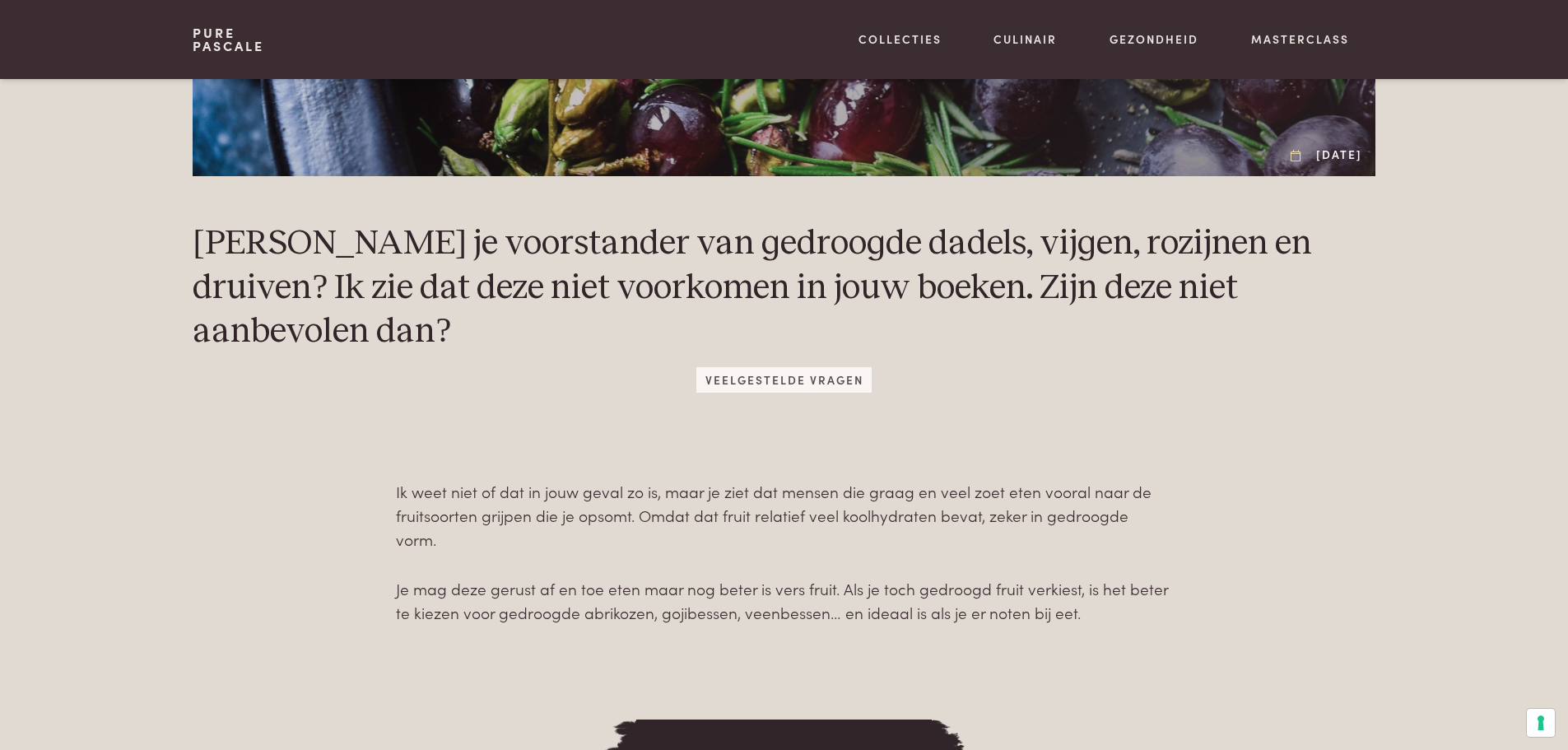
scroll to position [659, 0]
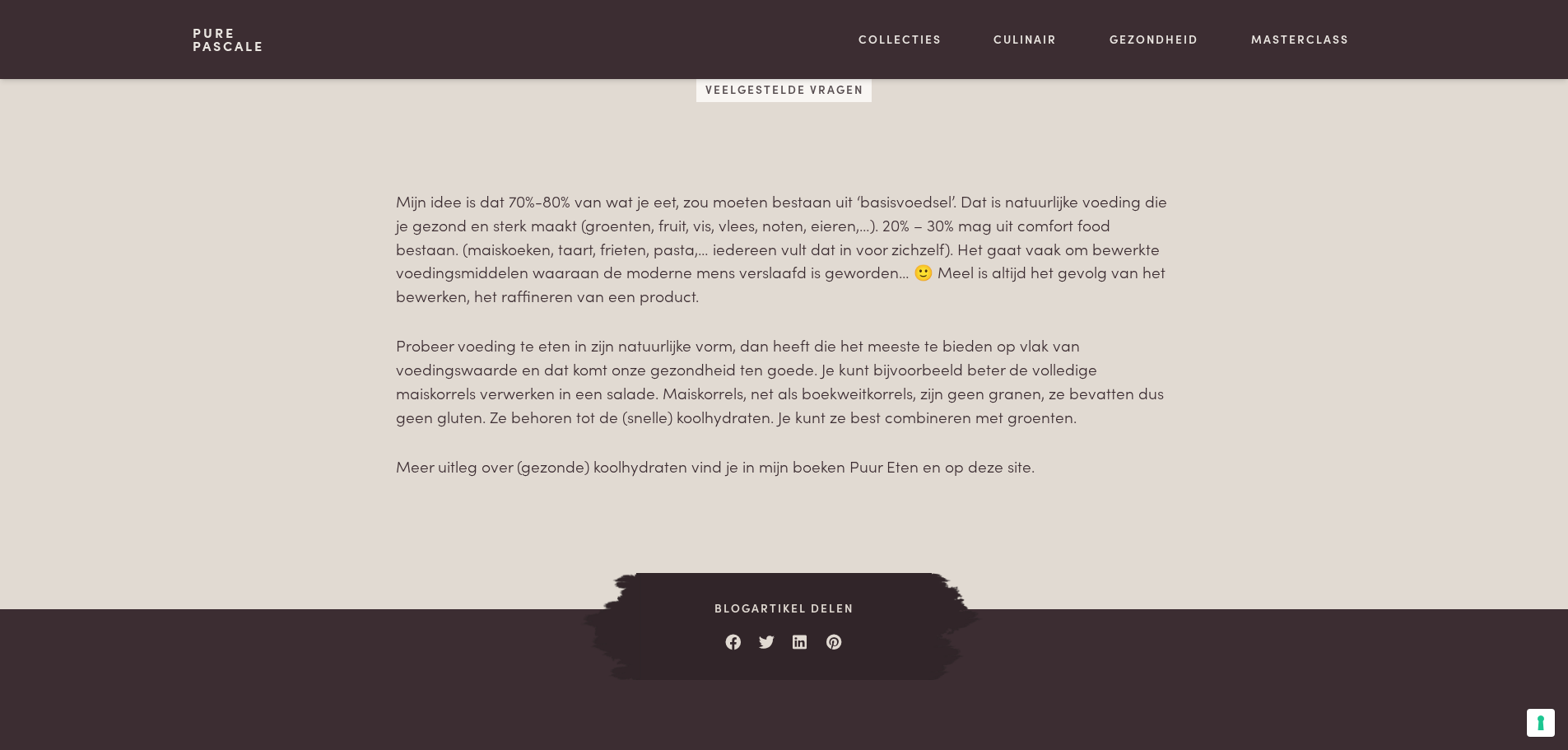
scroll to position [823, 0]
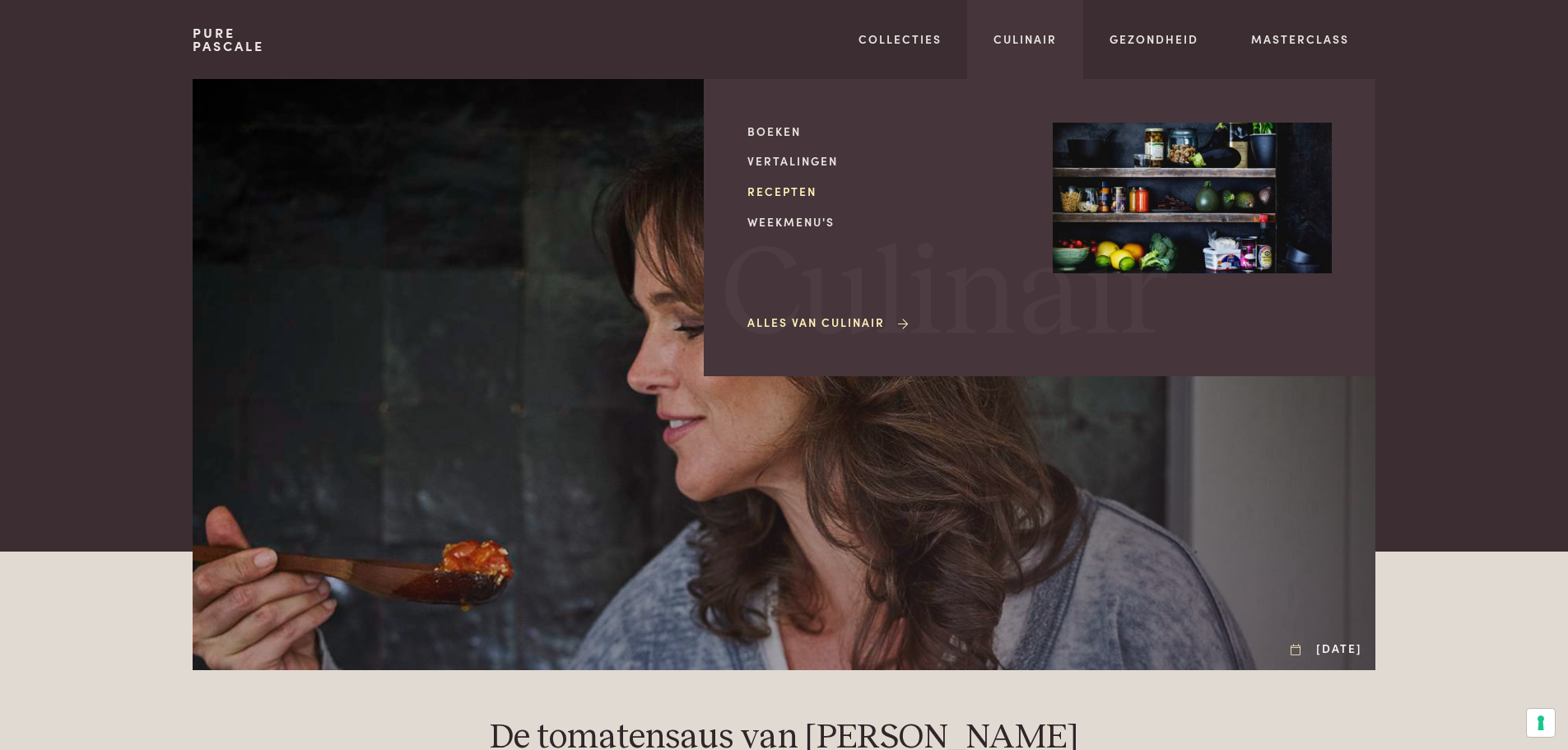
click at [805, 188] on link "Recepten" at bounding box center [887, 191] width 279 height 17
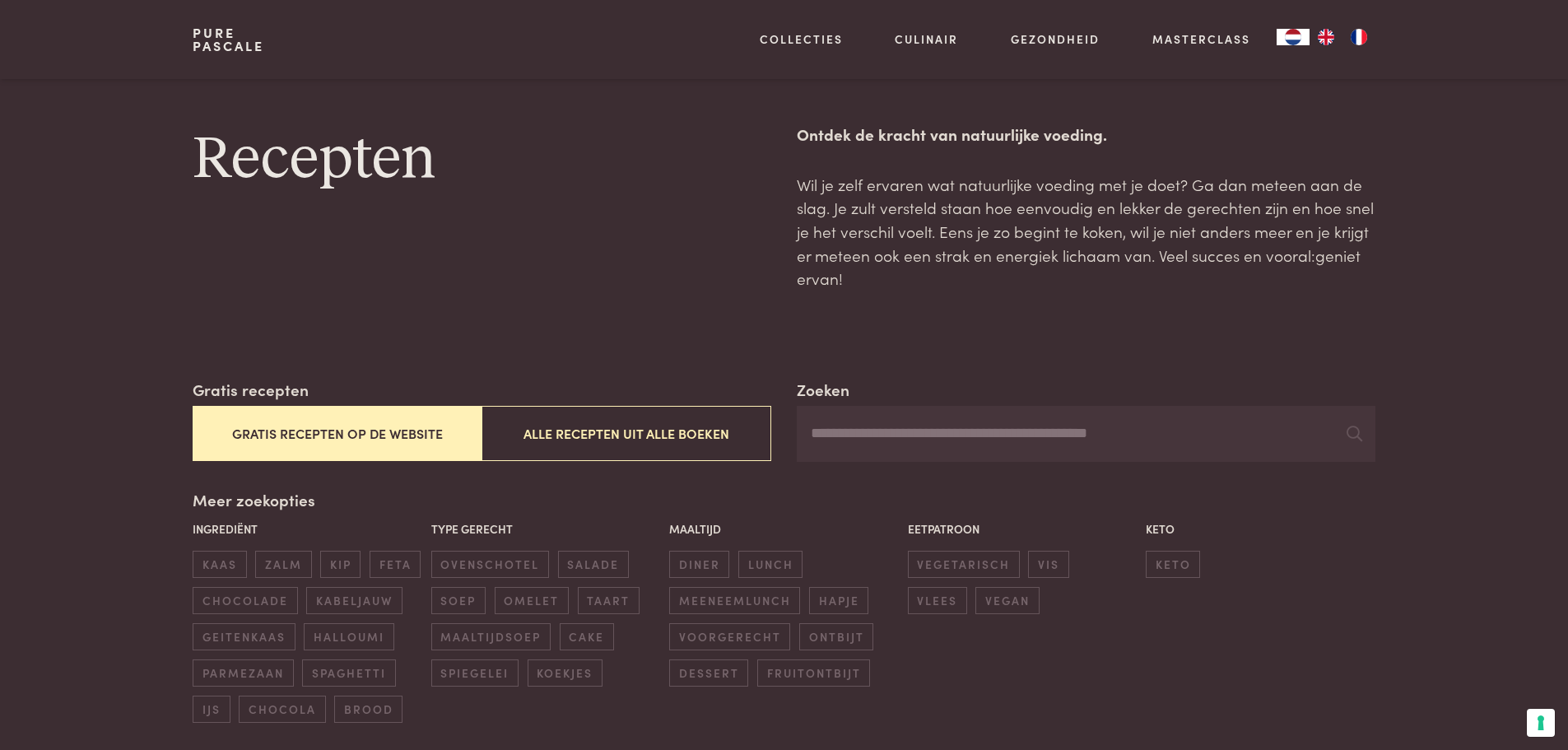
scroll to position [330, 0]
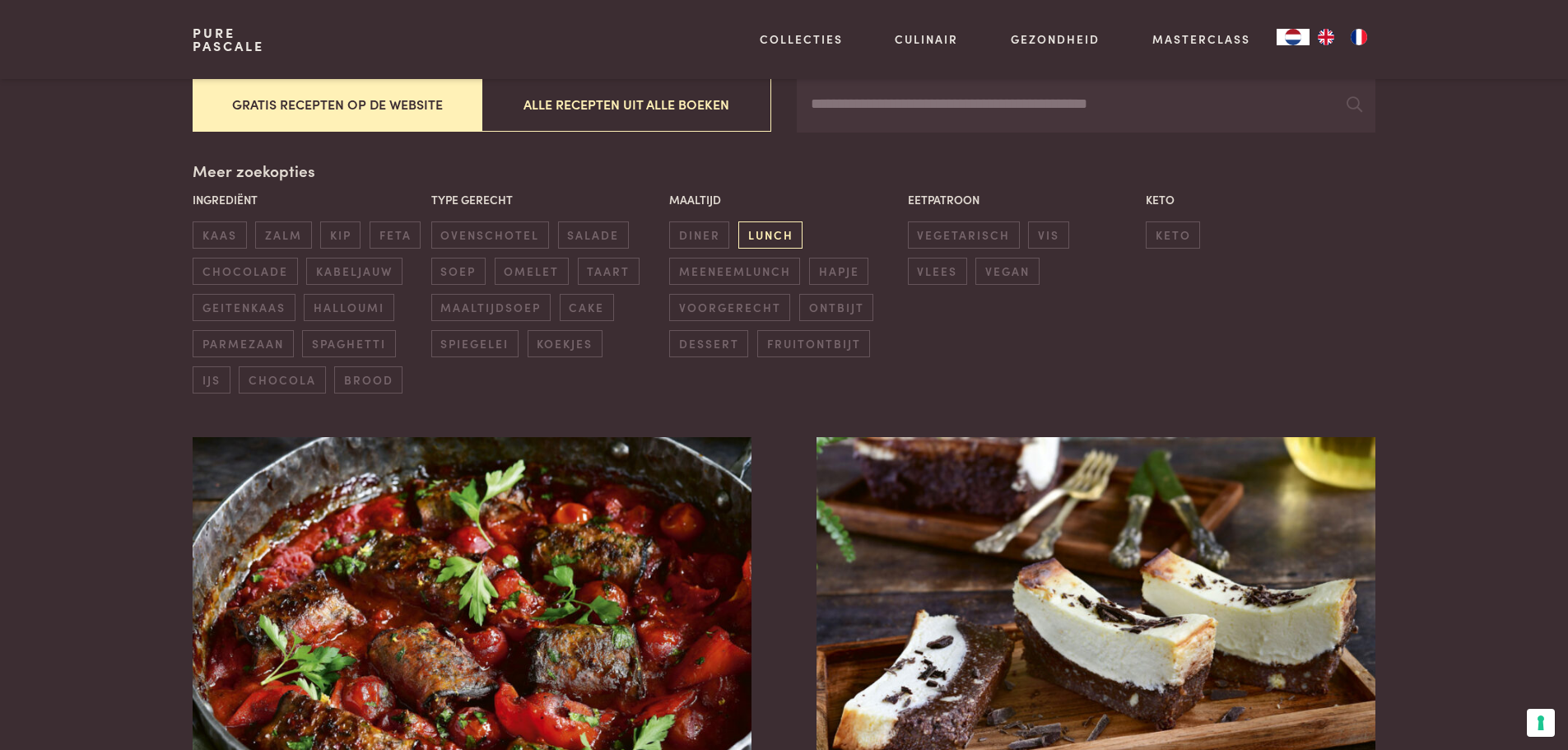
click at [775, 230] on span "lunch" at bounding box center [770, 235] width 64 height 27
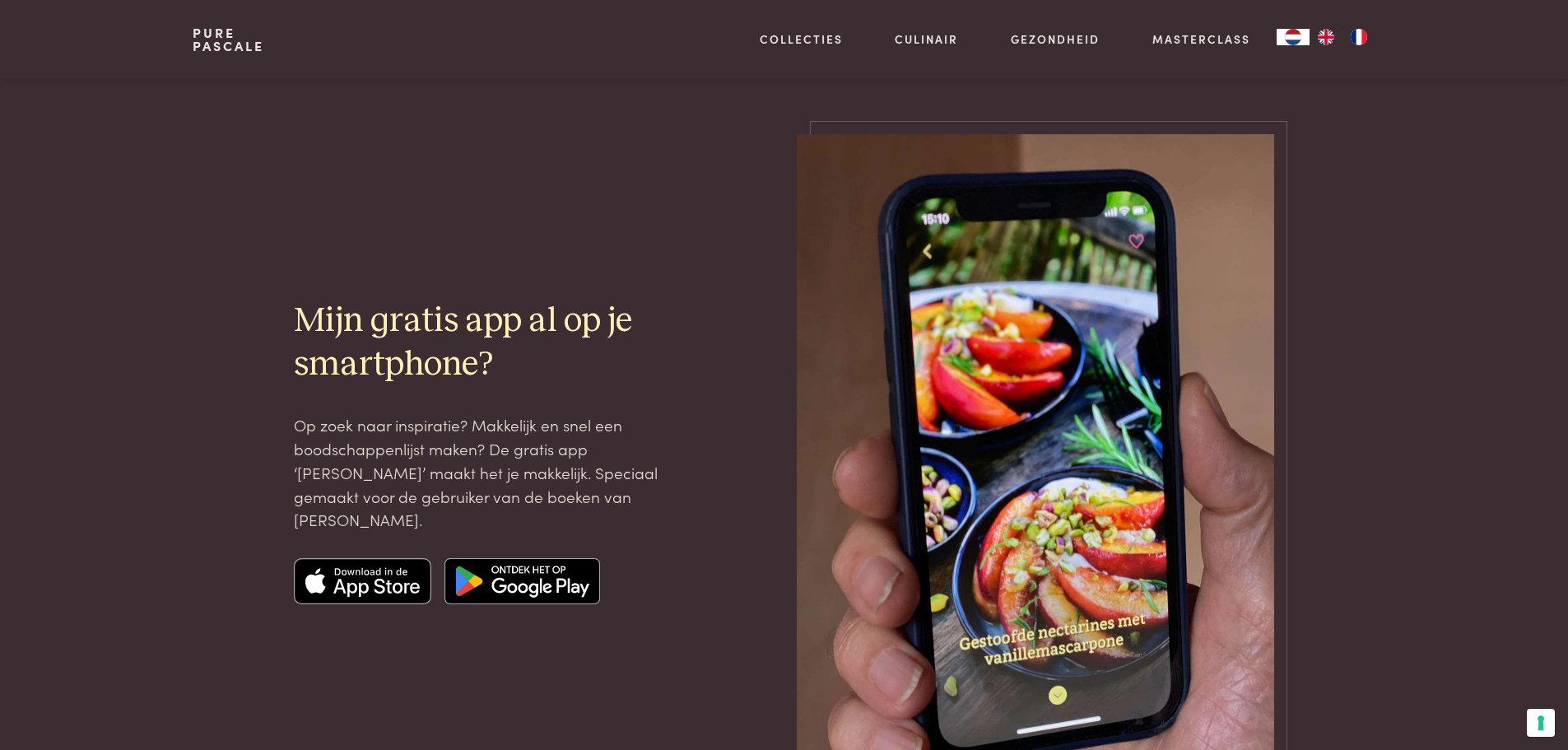
scroll to position [3837, 0]
